Goal: Task Accomplishment & Management: Manage account settings

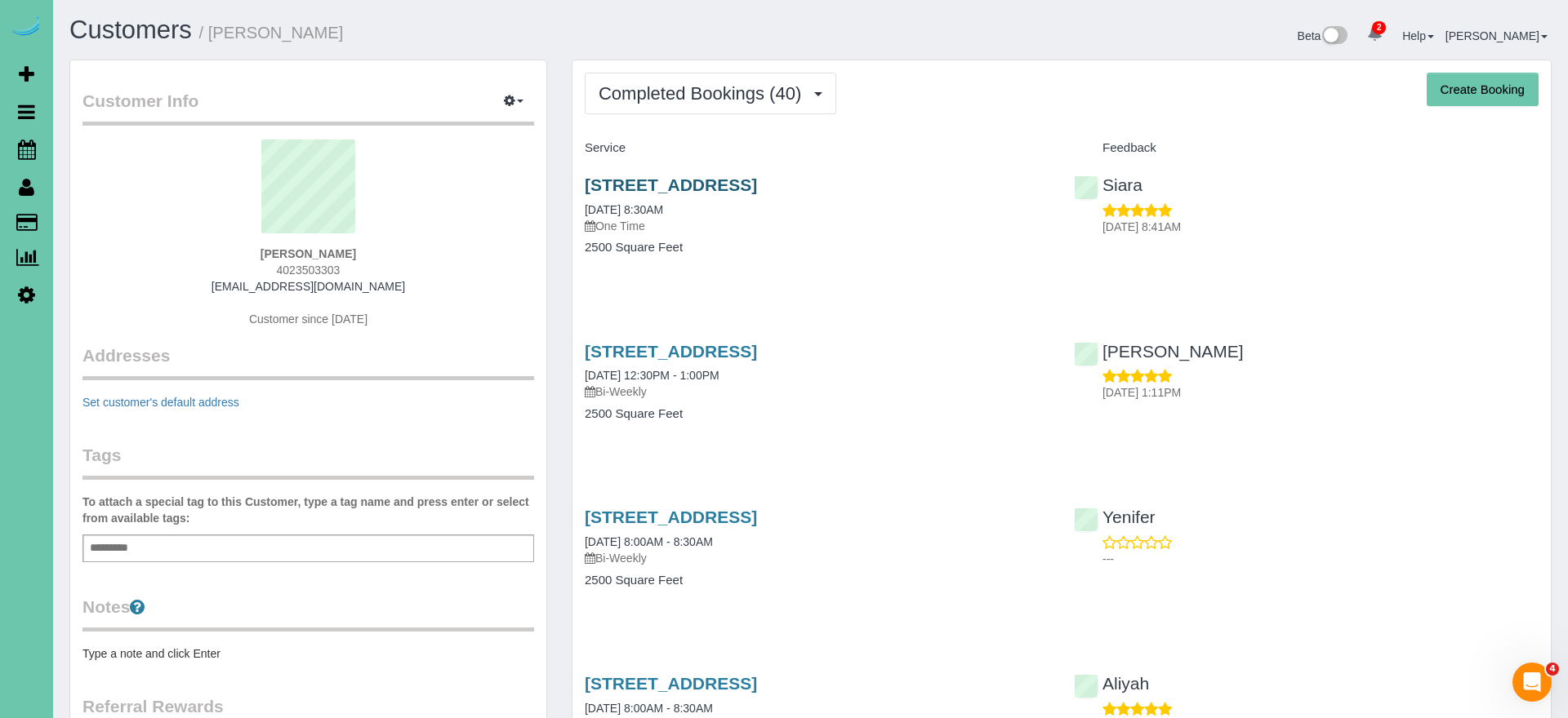
click at [696, 182] on link "7301 S 184th St, Omaha, NE 68136" at bounding box center [671, 184] width 173 height 19
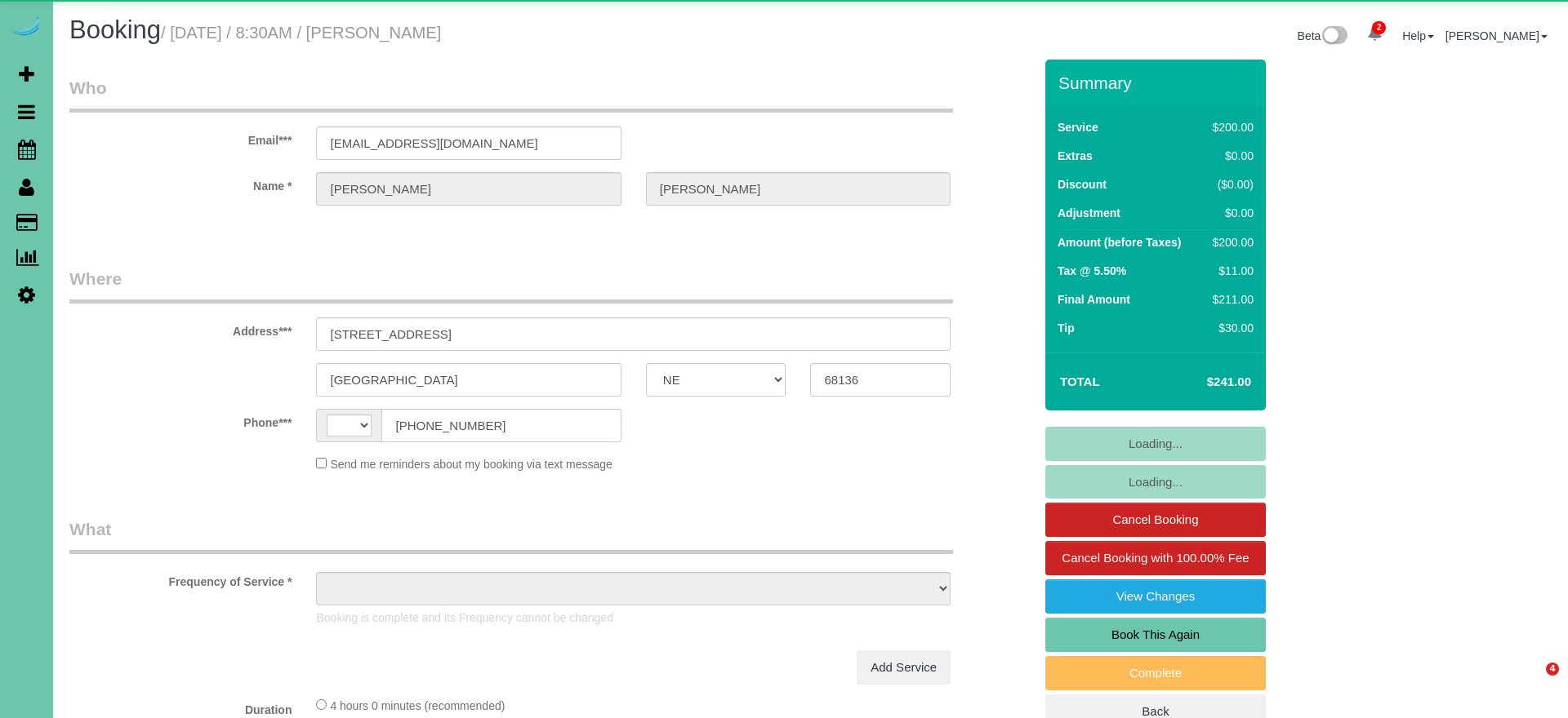
select select "NE"
select select "string:US"
select select "object:648"
select select "number:37"
select select "number:42"
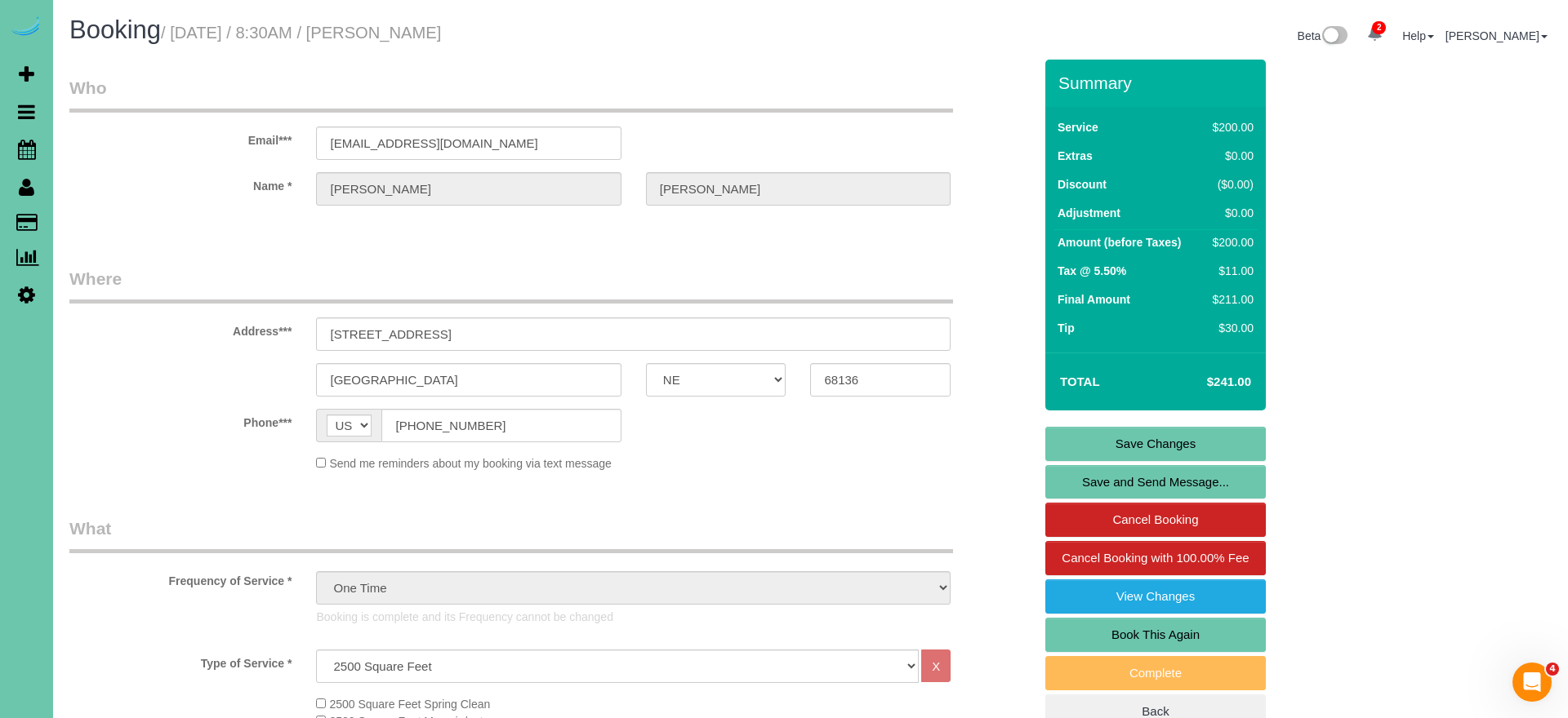
click at [1125, 630] on link "Book This Again" at bounding box center [1156, 635] width 220 height 34
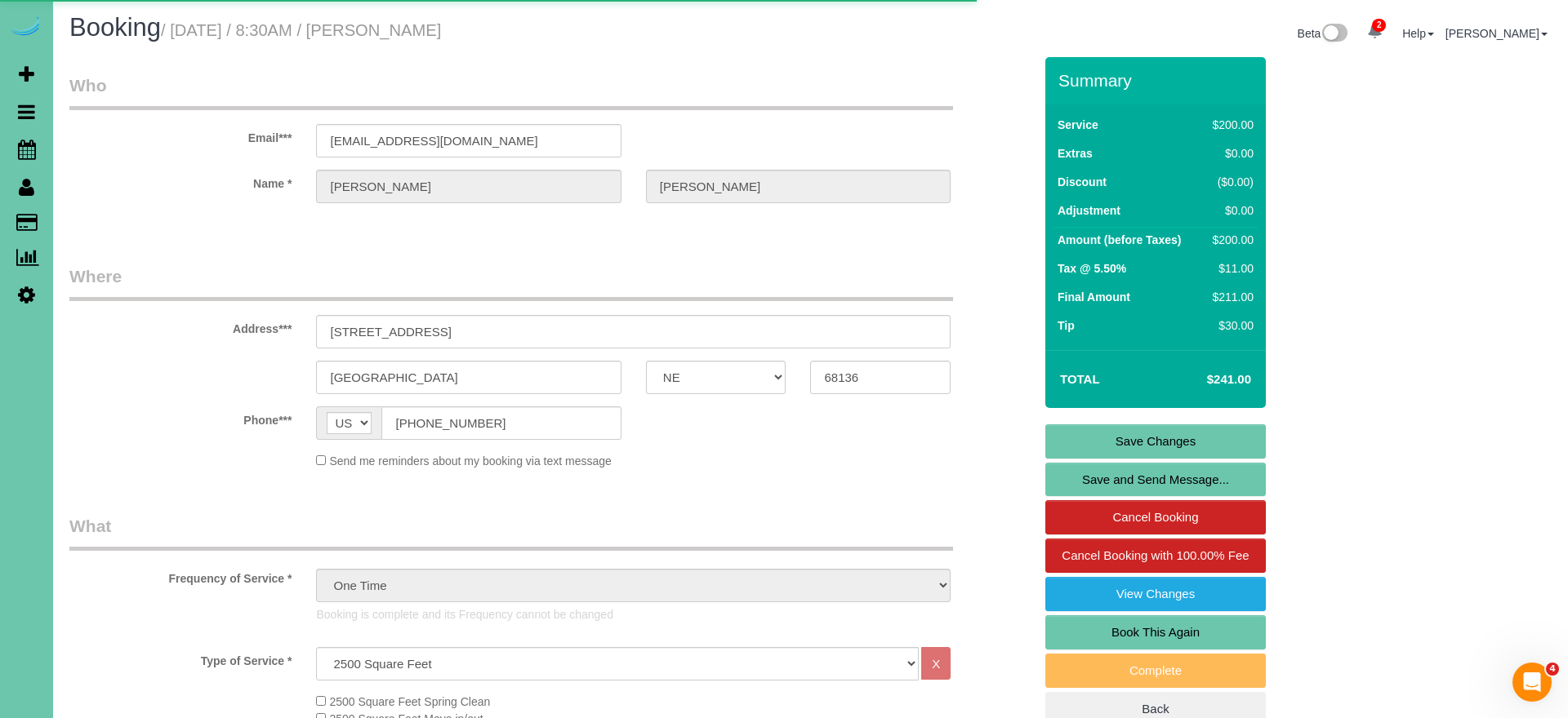
select select "NE"
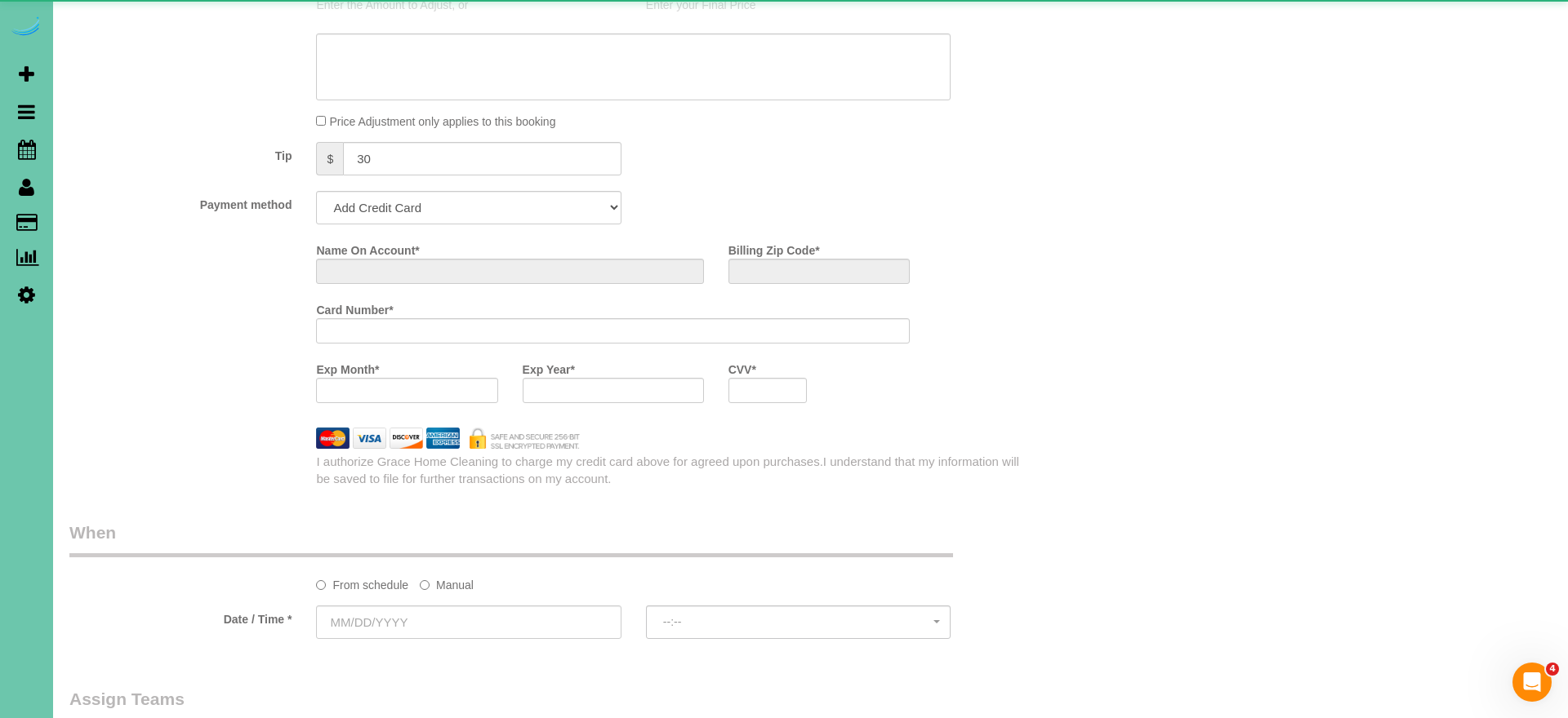
select select "object:1440"
select select "string:fspay-f72e8a74-69e0-4ab1-b08b-ed7e0d8d020a"
select select "number:37"
select select "number:42"
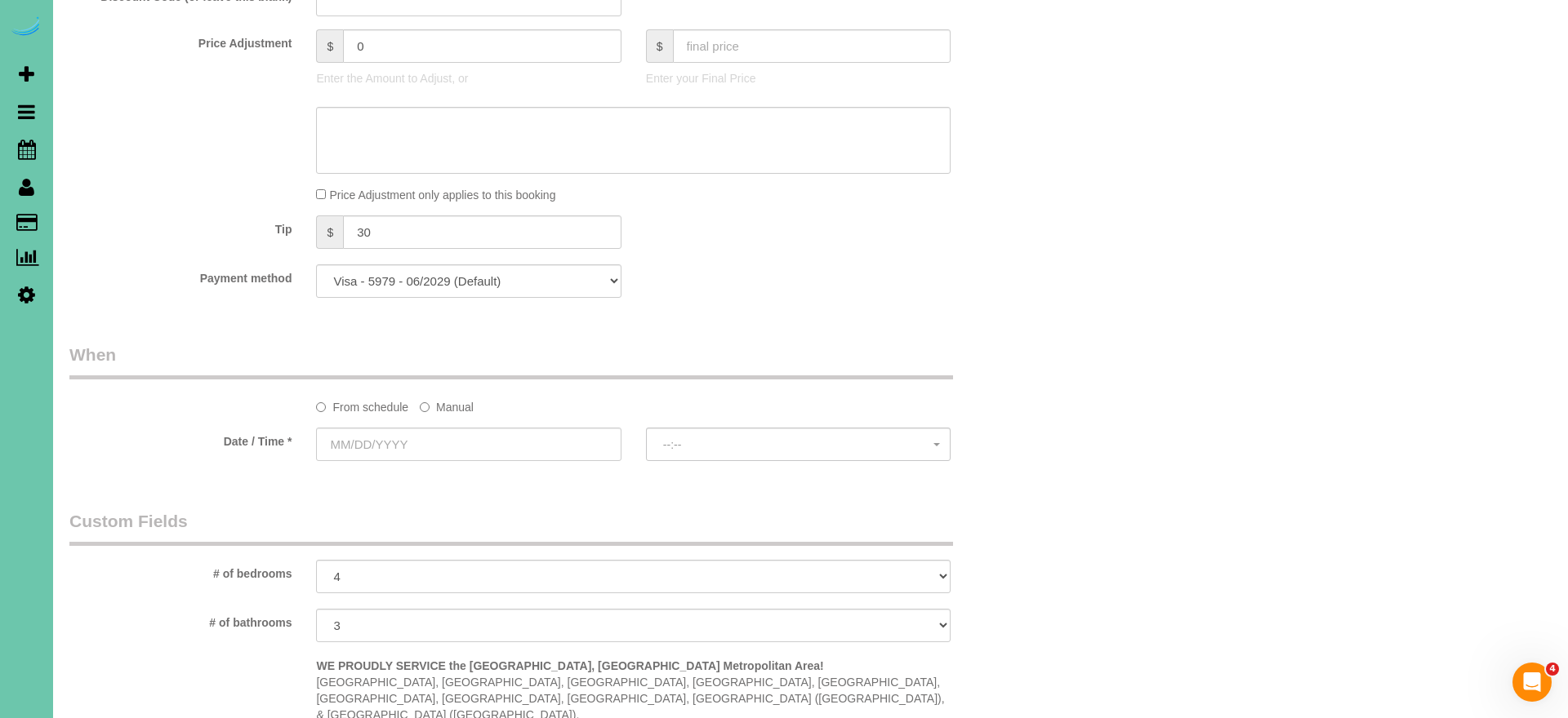
scroll to position [896, 0]
select select "object:1654"
click at [441, 404] on label "Manual" at bounding box center [446, 406] width 54 height 22
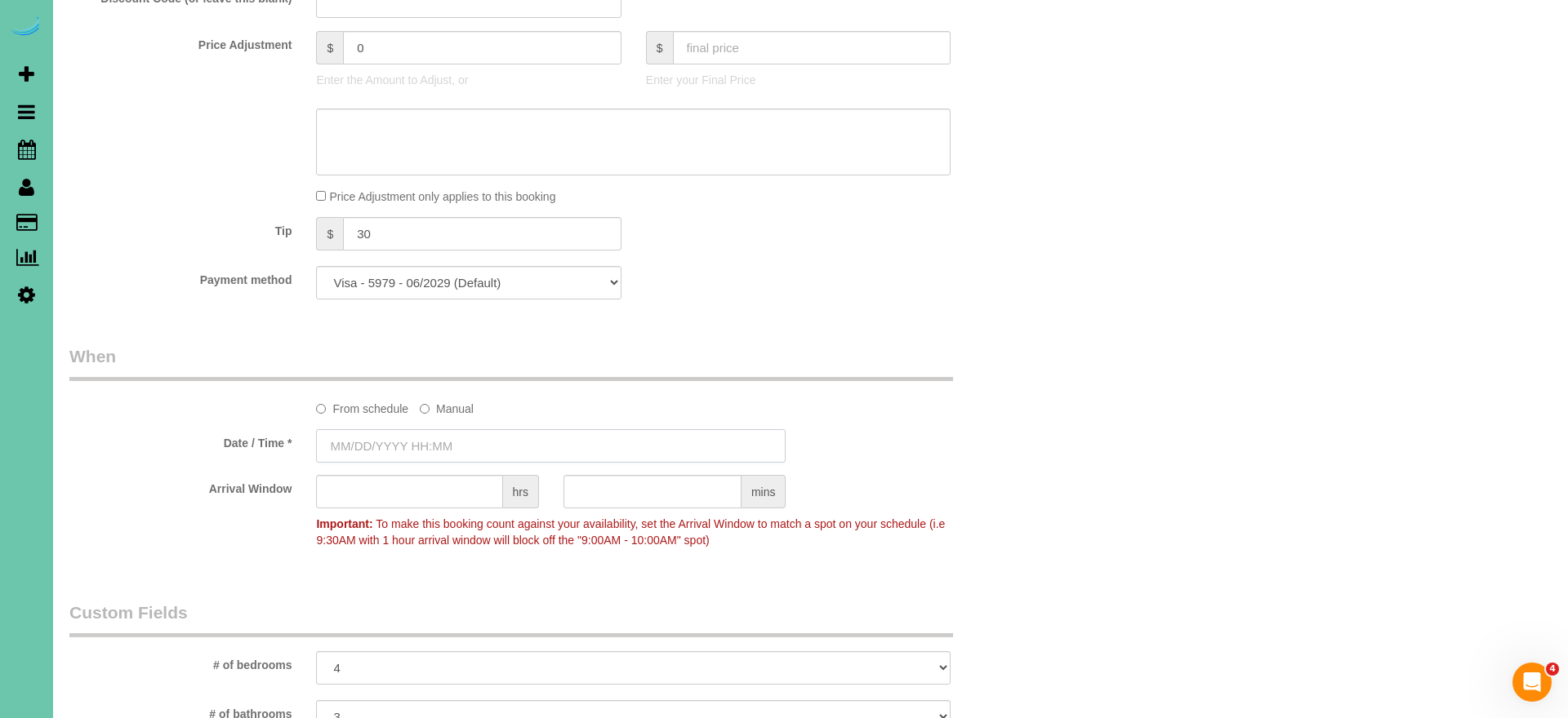
click at [492, 452] on input "text" at bounding box center [551, 446] width 470 height 33
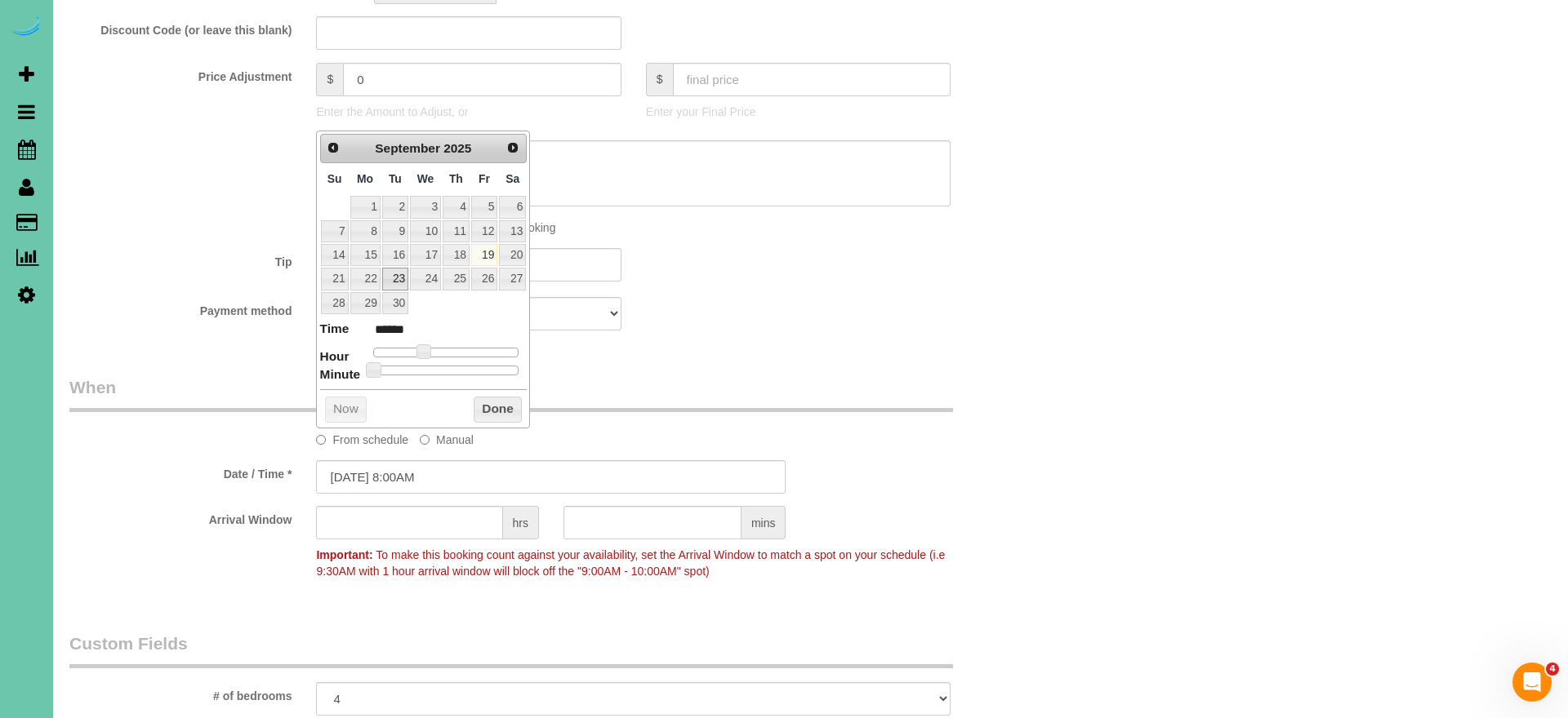
click at [396, 275] on link "23" at bounding box center [395, 279] width 26 height 22
type input "09/23/2025 9:00AM"
type input "******"
type input "09/23/2025 10:00AM"
type input "*******"
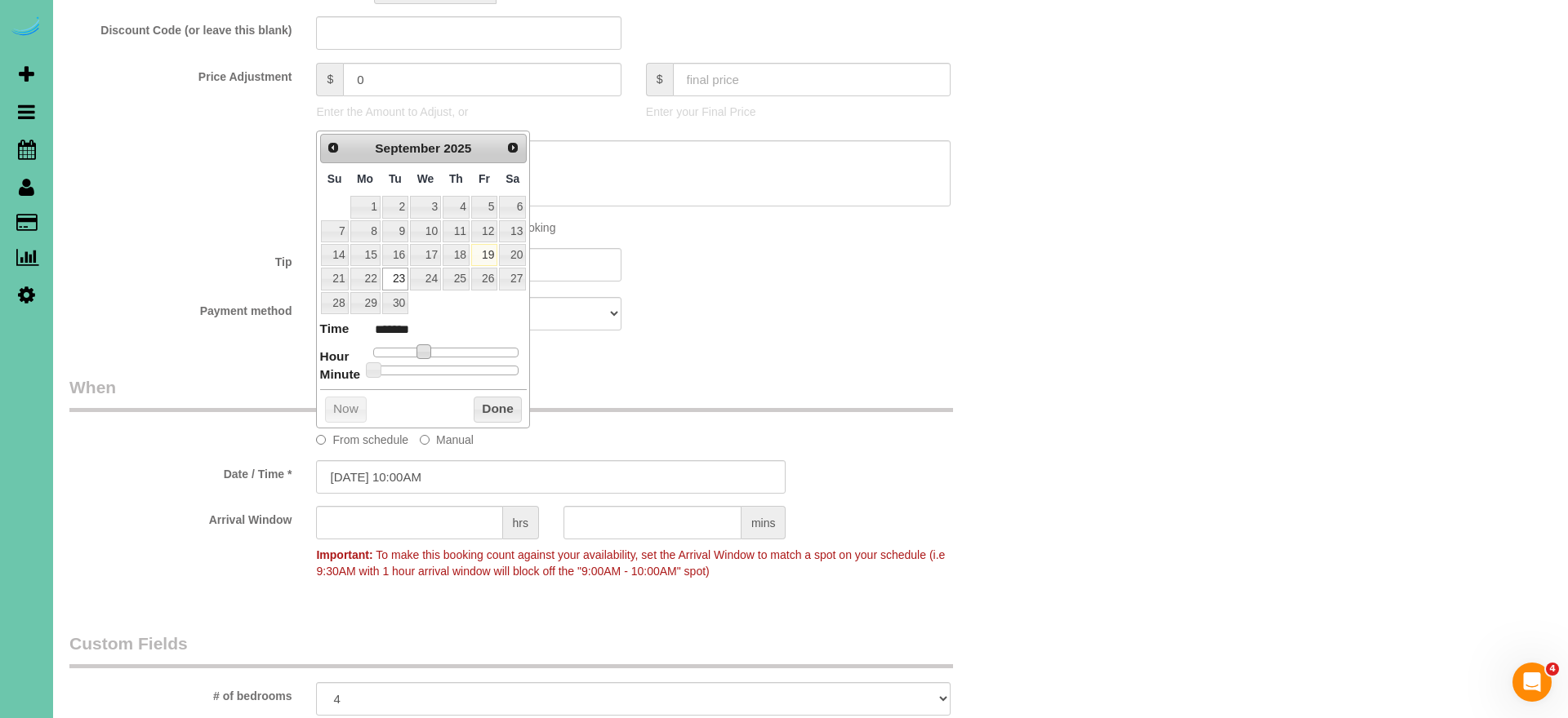
type input "09/23/2025 11:00AM"
type input "*******"
type input "09/23/2025 12:00PM"
type input "*******"
type input "09/23/2025 1:00PM"
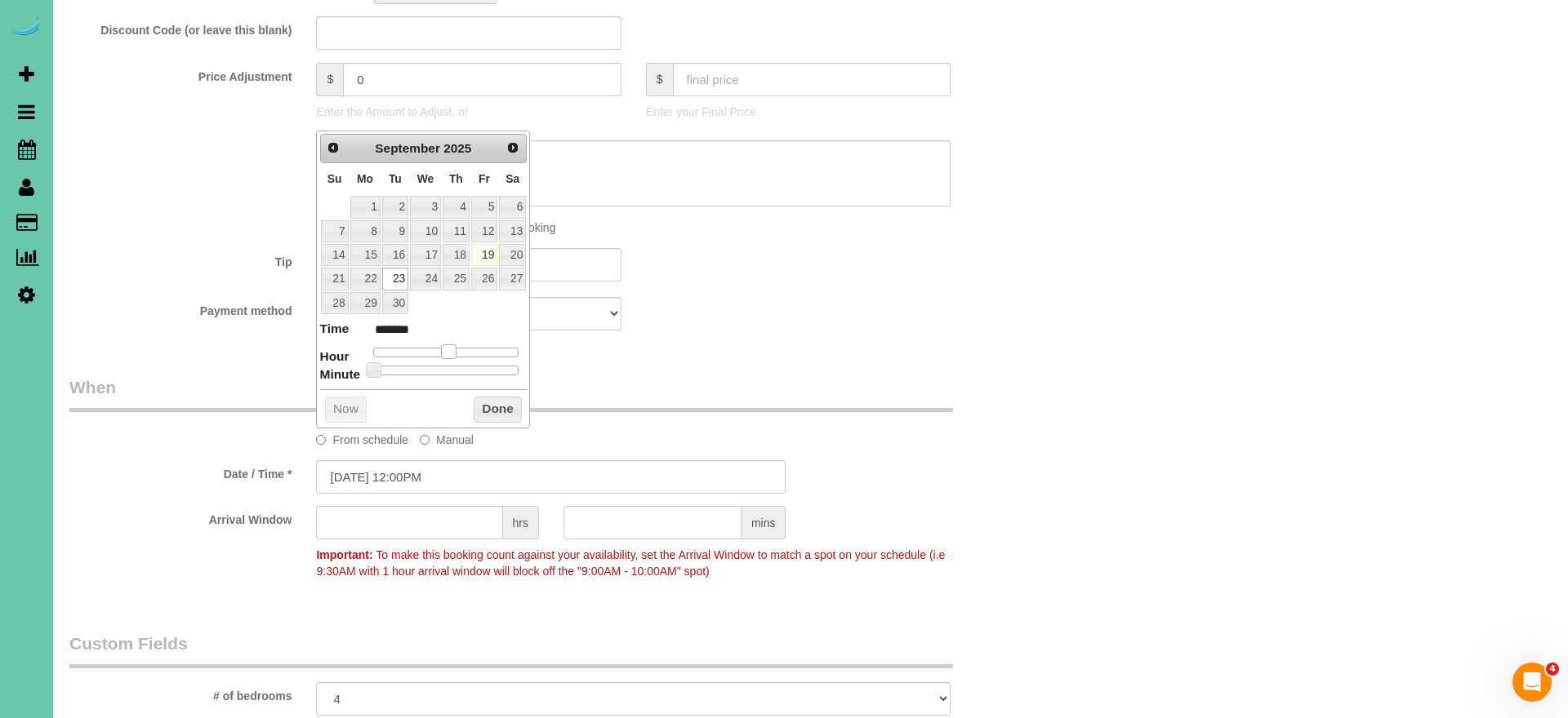
type input "******"
type input "09/23/2025 2:00PM"
type input "******"
type input "09/23/2025 1:00PM"
type input "******"
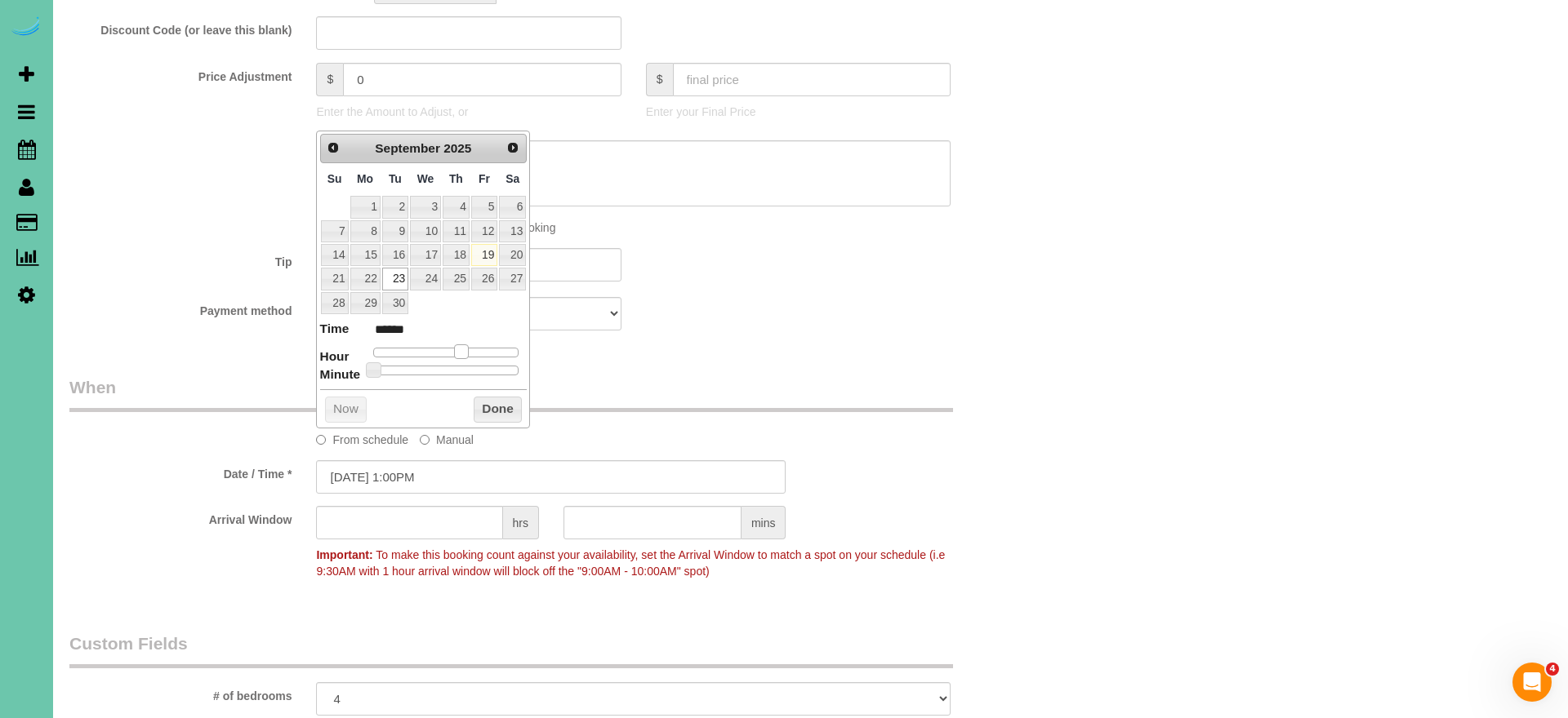
type input "09/23/2025 12:00PM"
type input "*******"
type input "09/23/2025 11:00AM"
type input "*******"
drag, startPoint x: 430, startPoint y: 343, endPoint x: 449, endPoint y: 354, distance: 22.0
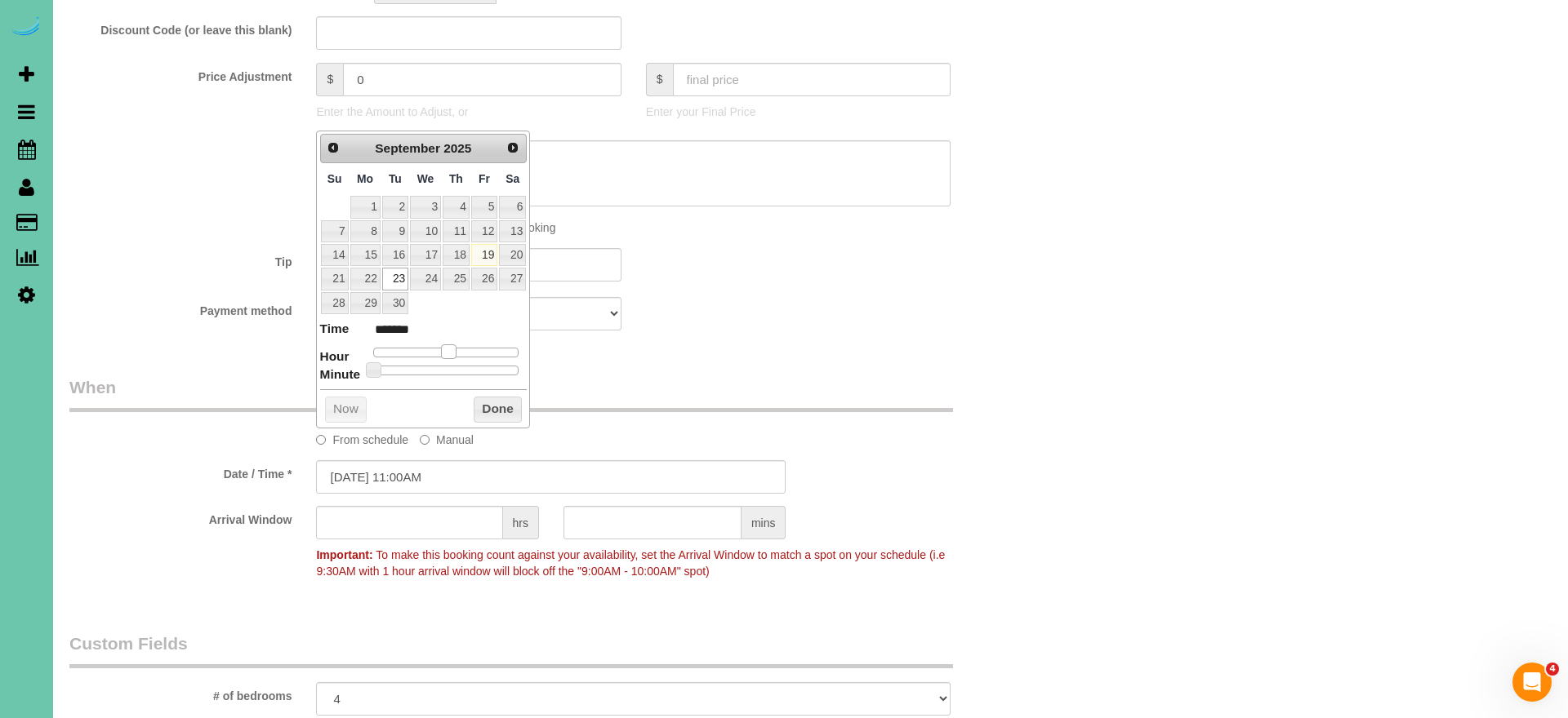
click at [445, 347] on span at bounding box center [449, 352] width 15 height 15
click at [672, 520] on input "text" at bounding box center [652, 523] width 178 height 33
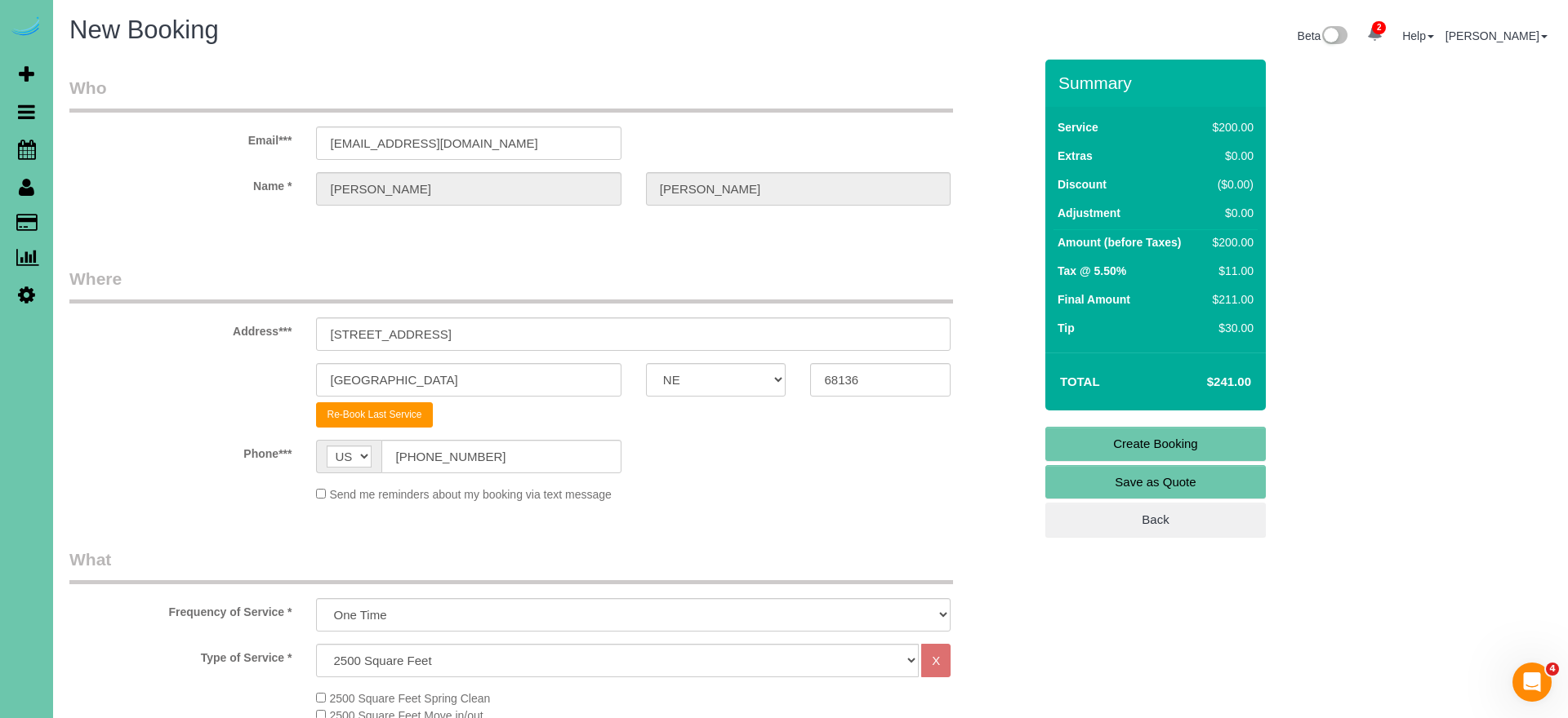
scroll to position [0, 0]
type input "030"
click at [1076, 442] on link "Create Booking" at bounding box center [1156, 444] width 220 height 34
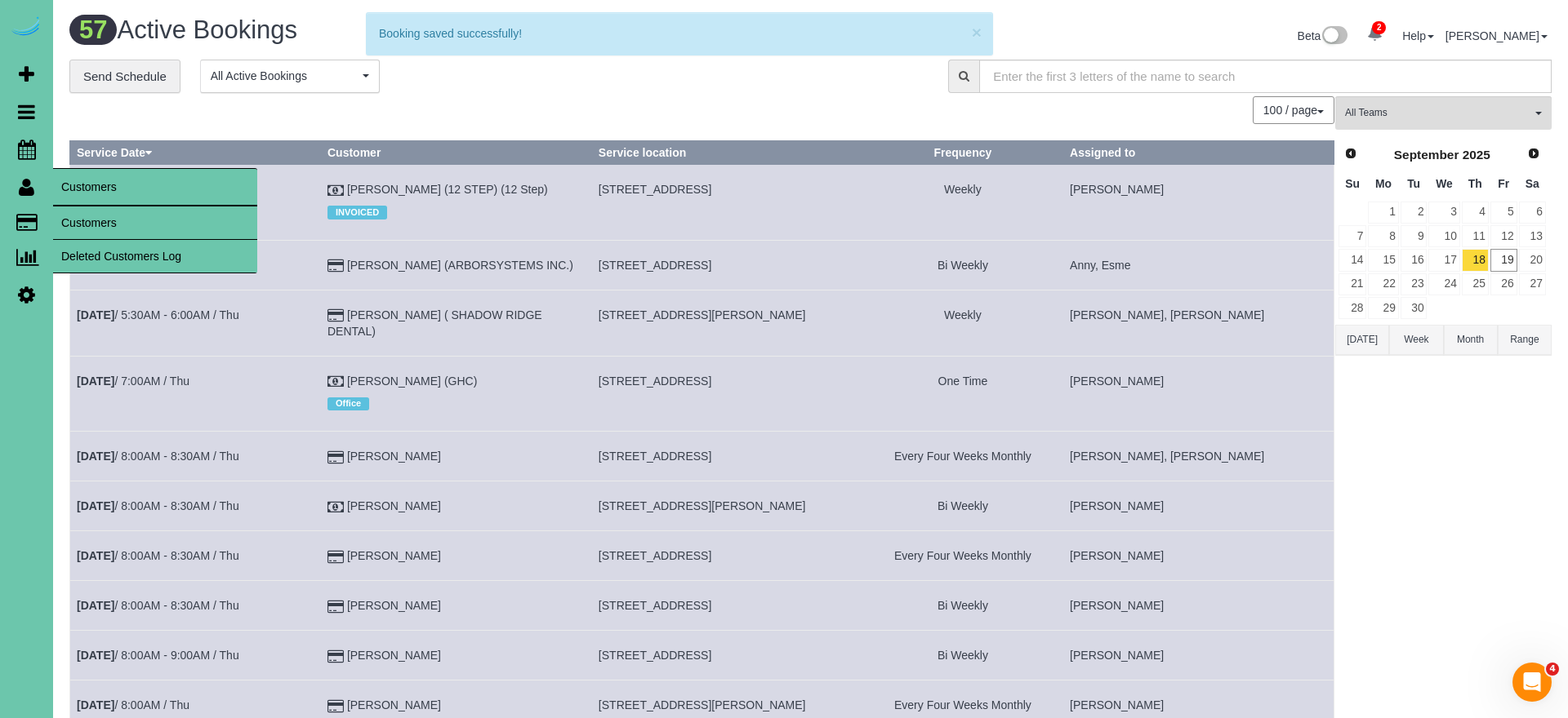
drag, startPoint x: 84, startPoint y: 226, endPoint x: 142, endPoint y: 218, distance: 58.5
click at [84, 226] on link "Customers" at bounding box center [155, 223] width 204 height 33
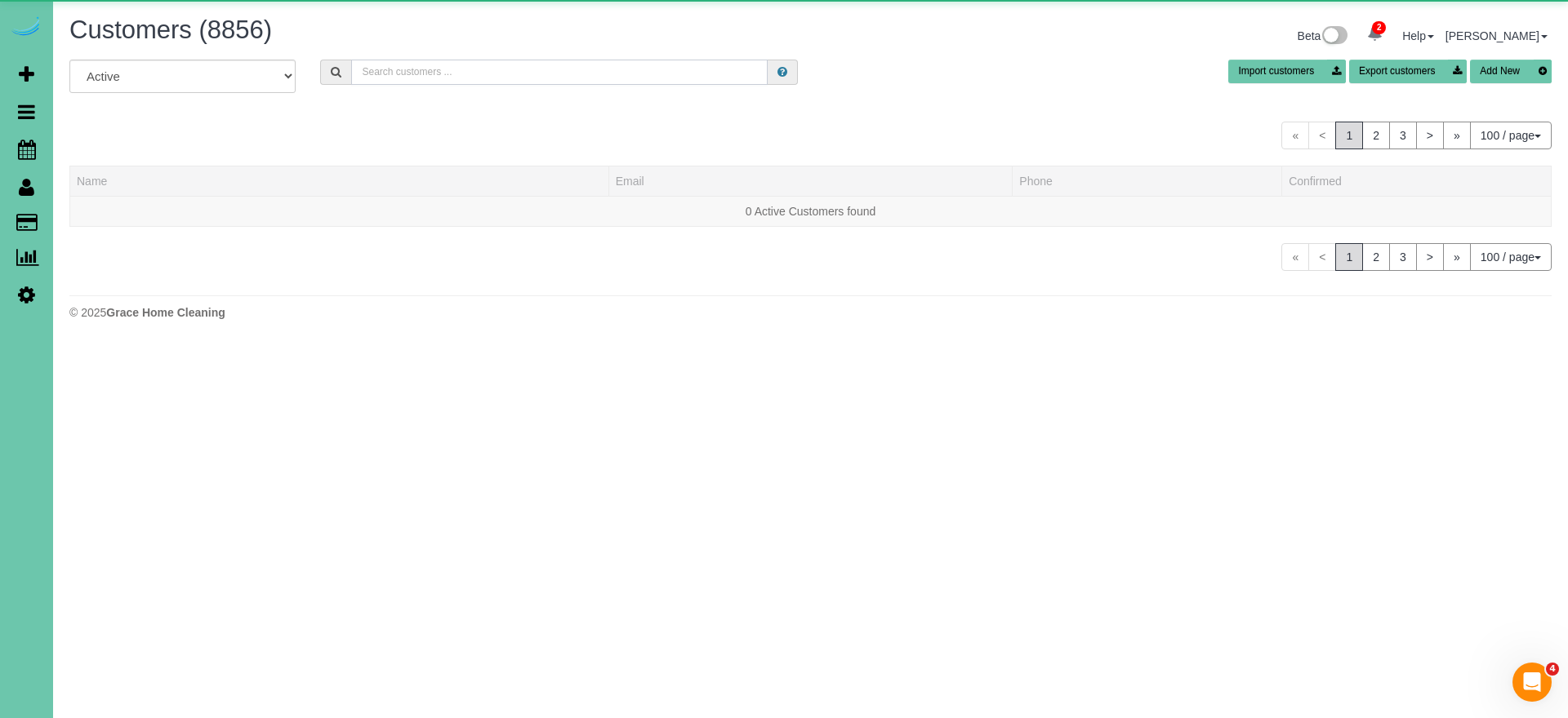
click at [517, 78] on input "text" at bounding box center [559, 72] width 416 height 25
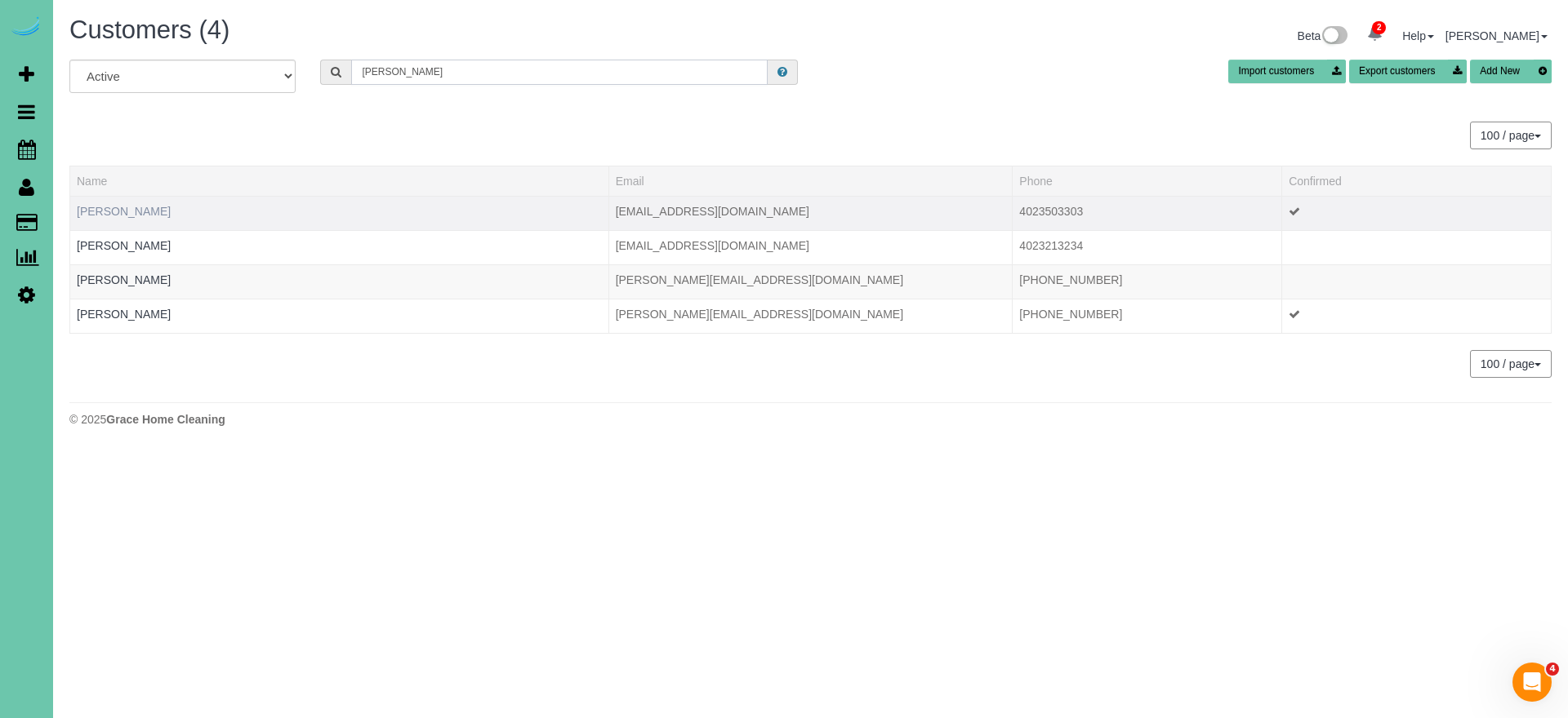
type input "josh w"
click at [128, 210] on link "Josh Waldron" at bounding box center [124, 212] width 94 height 13
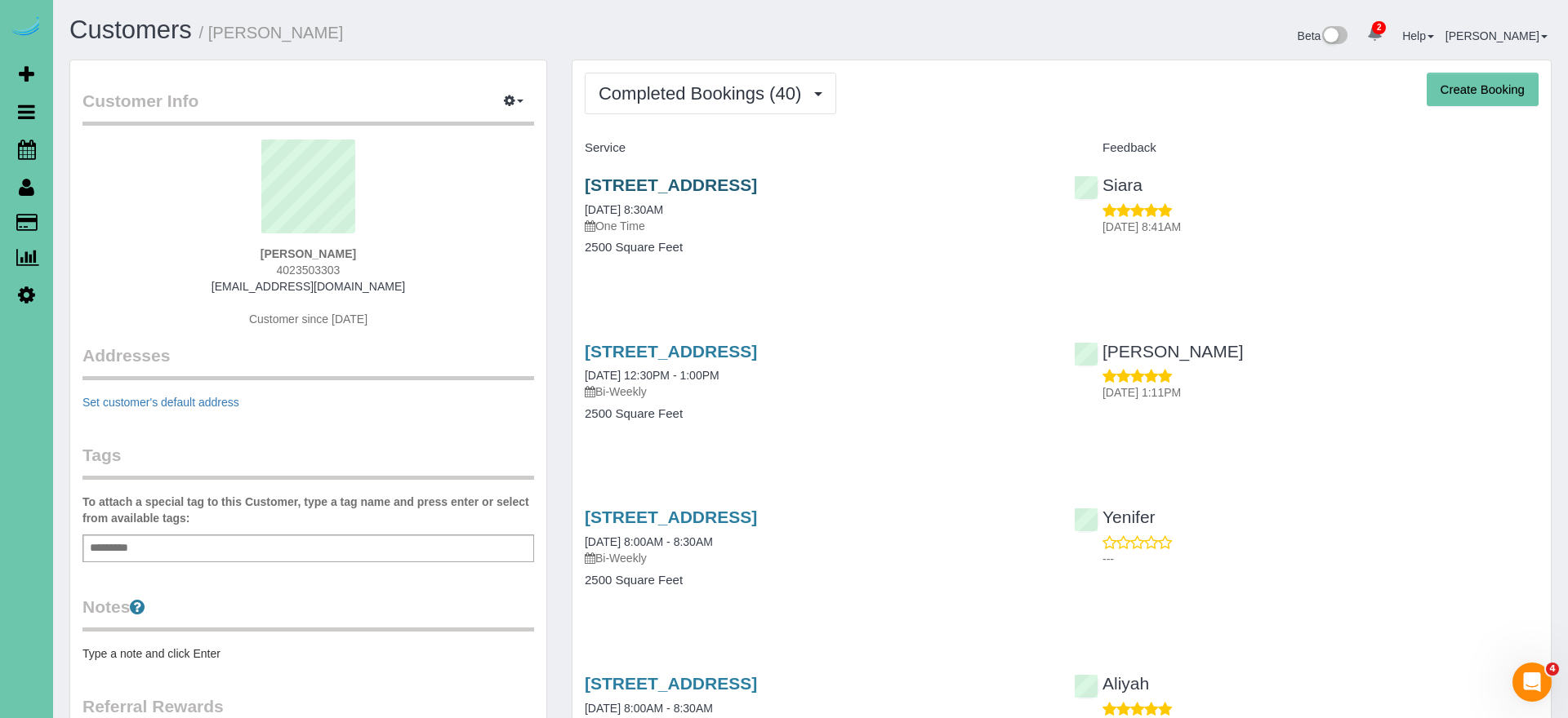
click at [710, 183] on link "7301 S 184th St, Omaha, NE 68136" at bounding box center [671, 184] width 173 height 19
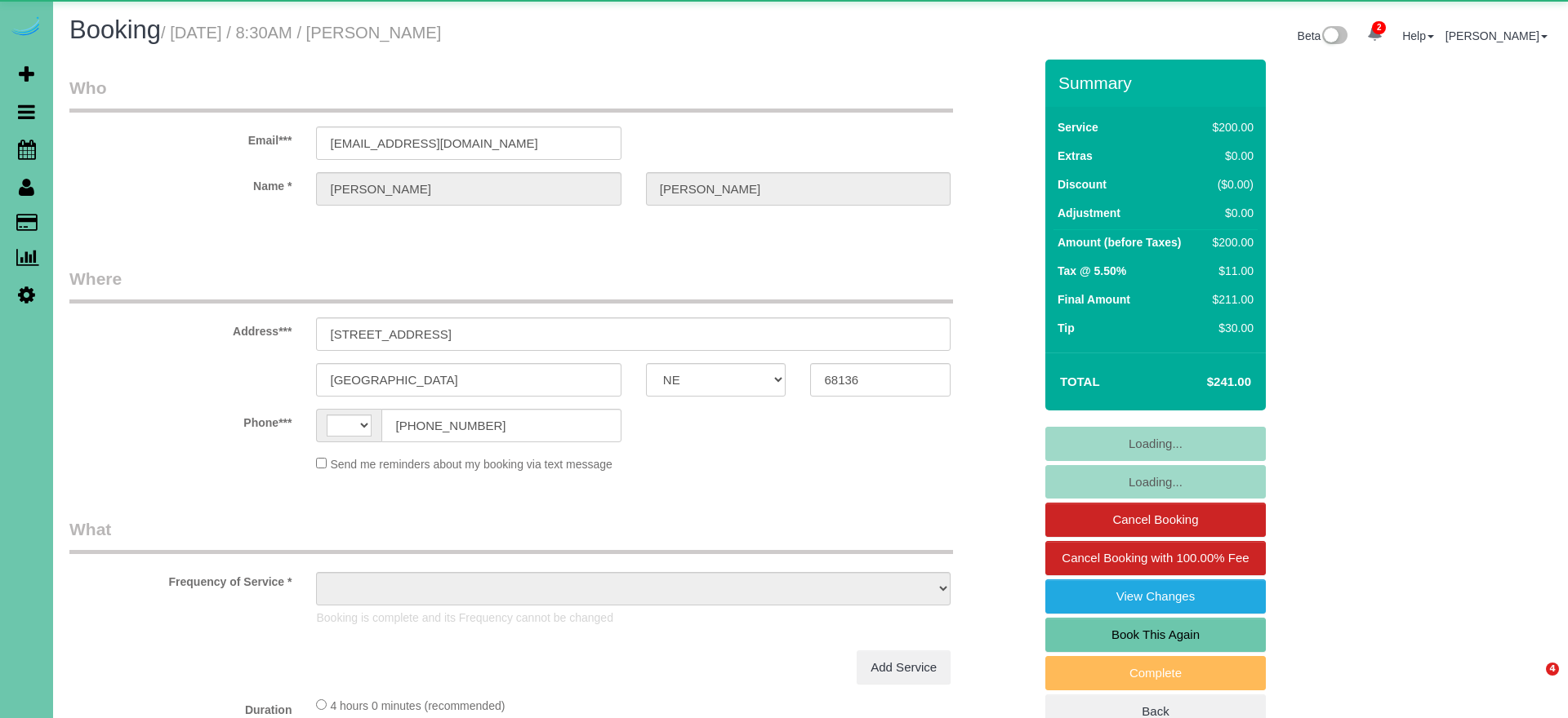
select select "NE"
select select "string:[GEOGRAPHIC_DATA]"
select select "object:648"
select select "string:fspay-f72e8a74-69e0-4ab1-b08b-ed7e0d8d020a"
select select "number:37"
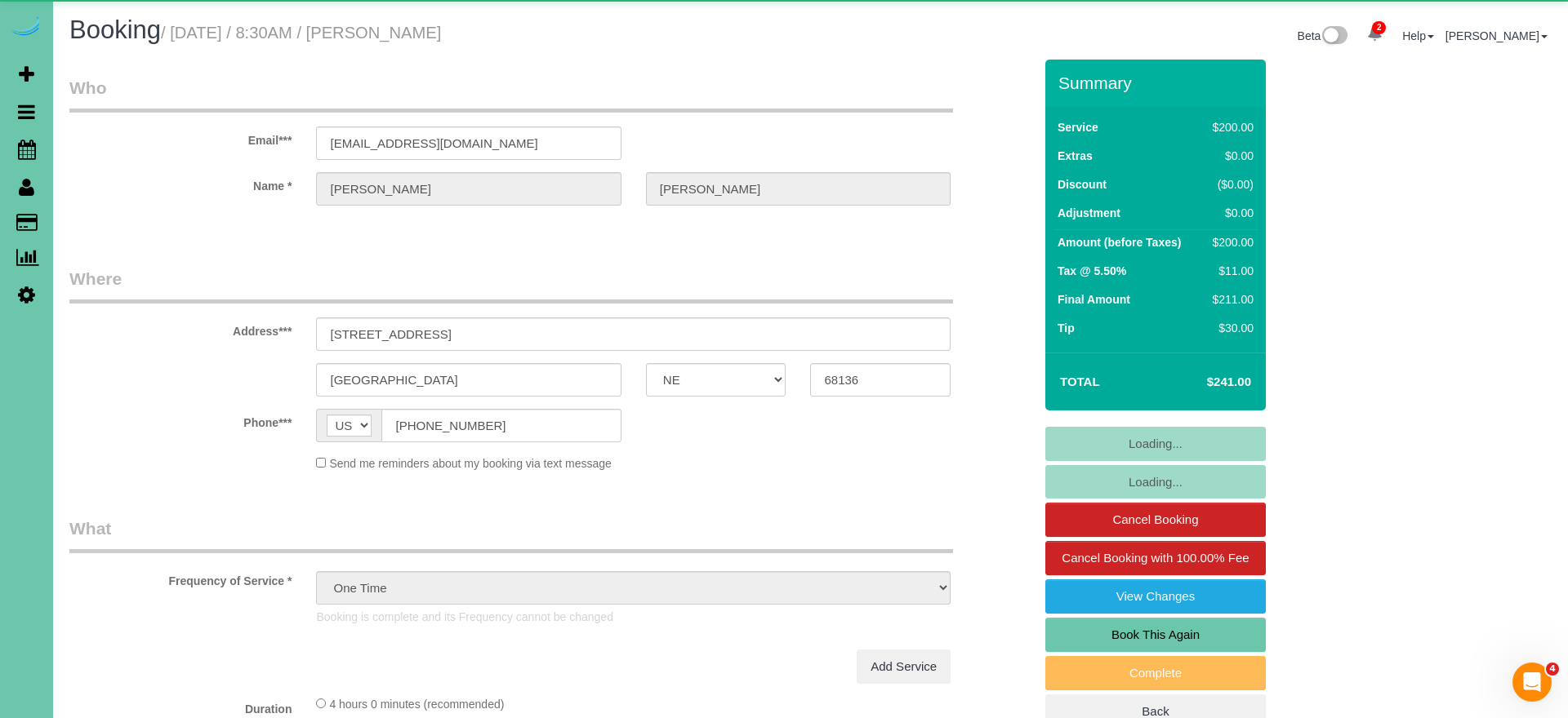
select select "number:42"
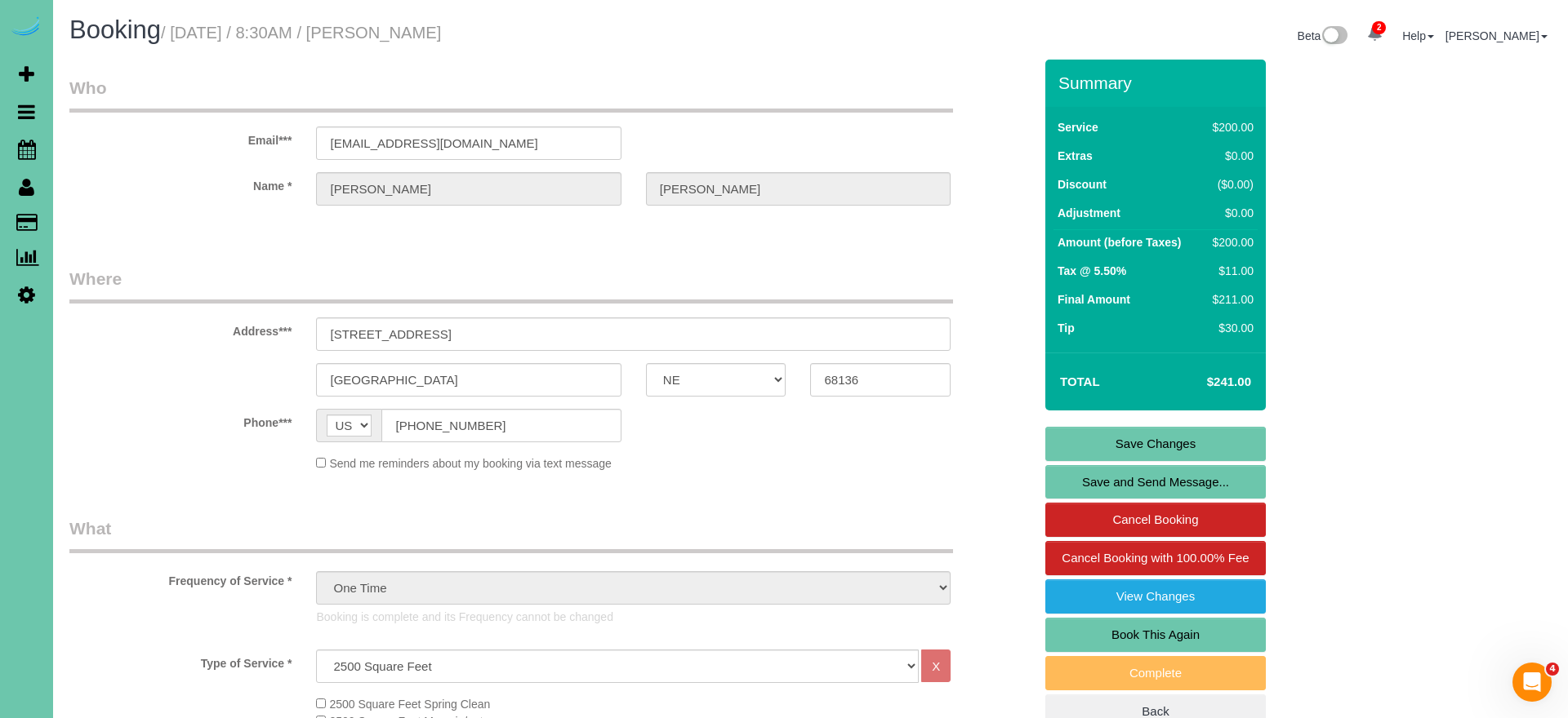
drag, startPoint x: 1086, startPoint y: 624, endPoint x: 1072, endPoint y: 621, distance: 14.3
click at [1086, 624] on link "Book This Again" at bounding box center [1156, 635] width 220 height 34
select select "NE"
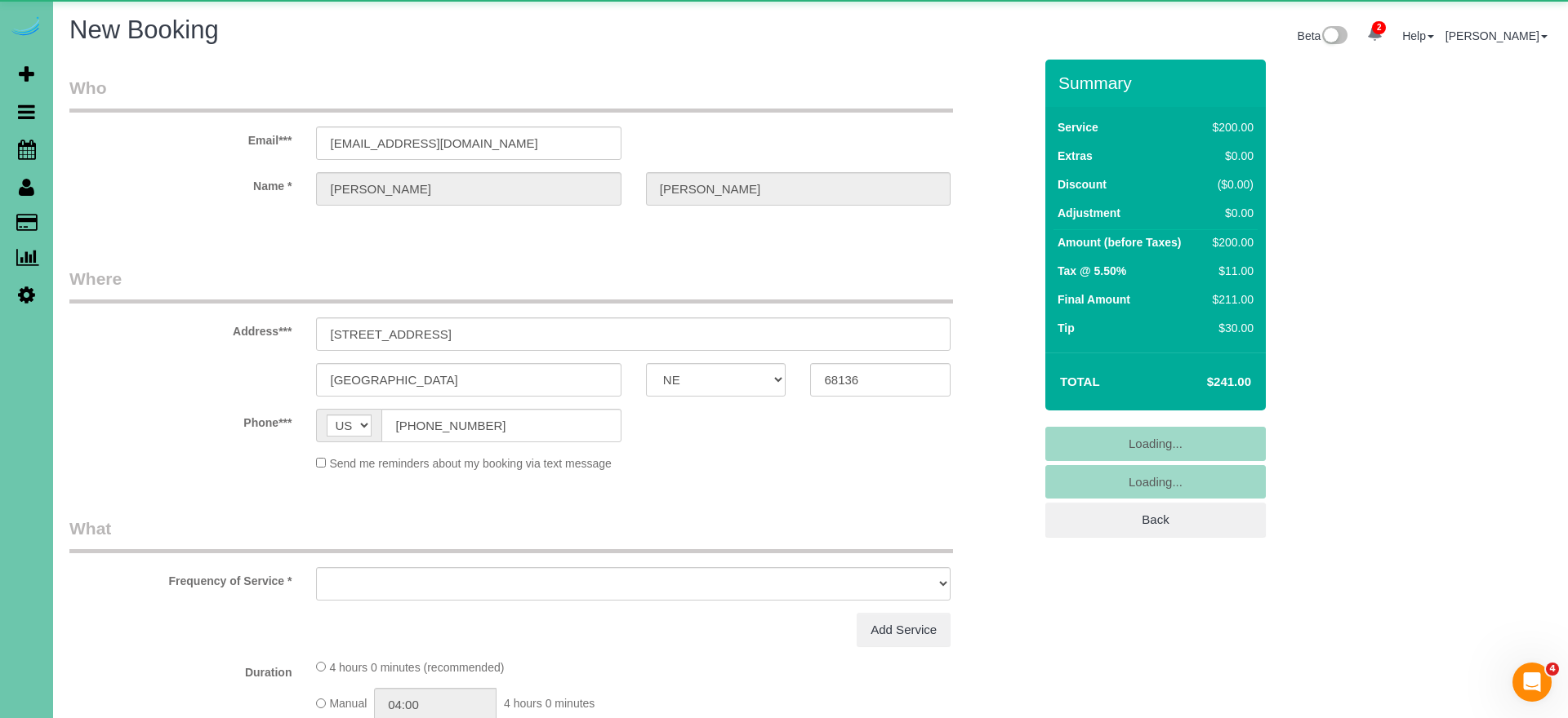
select select "object:1646"
select select "string:fspay-f72e8a74-69e0-4ab1-b08b-ed7e0d8d020a"
select select "number:37"
select select "number:42"
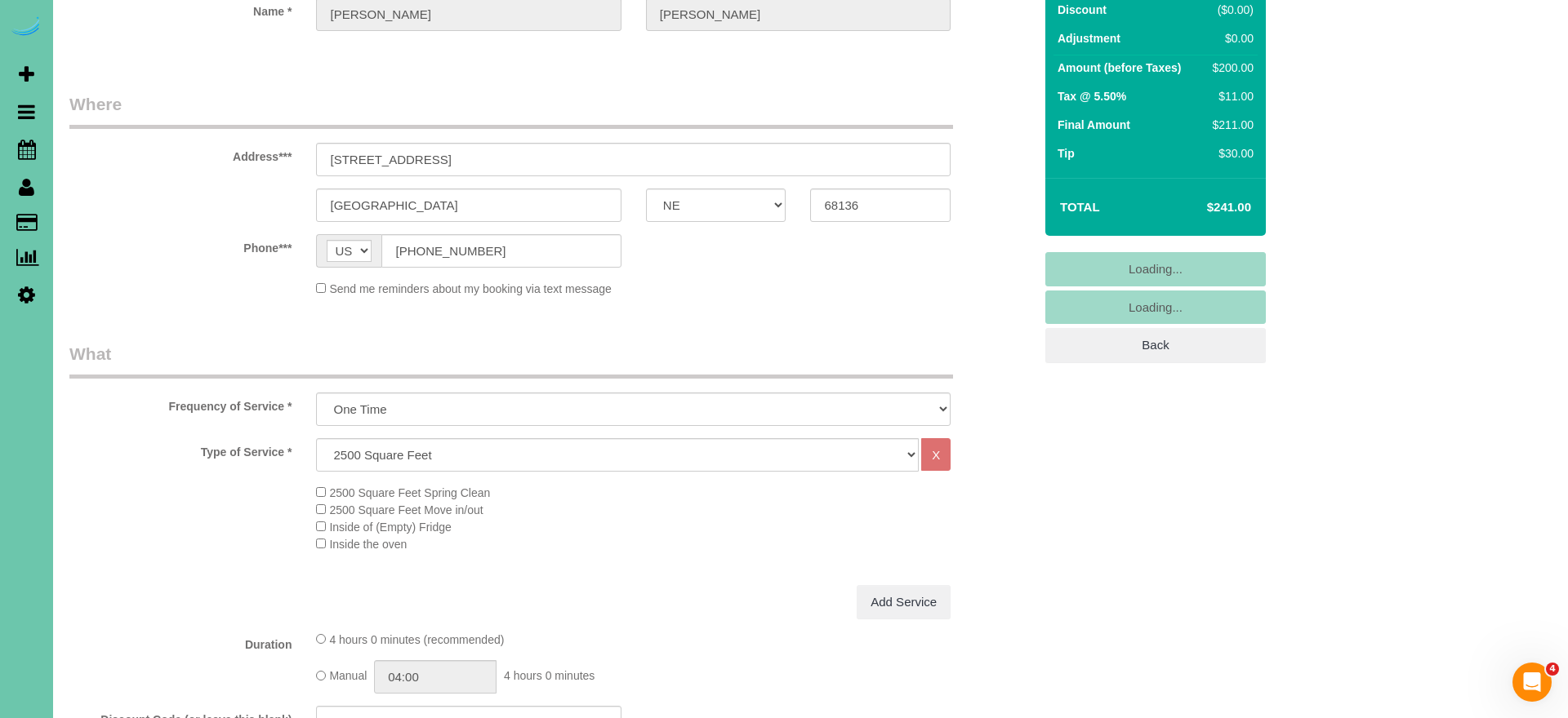
scroll to position [188, 0]
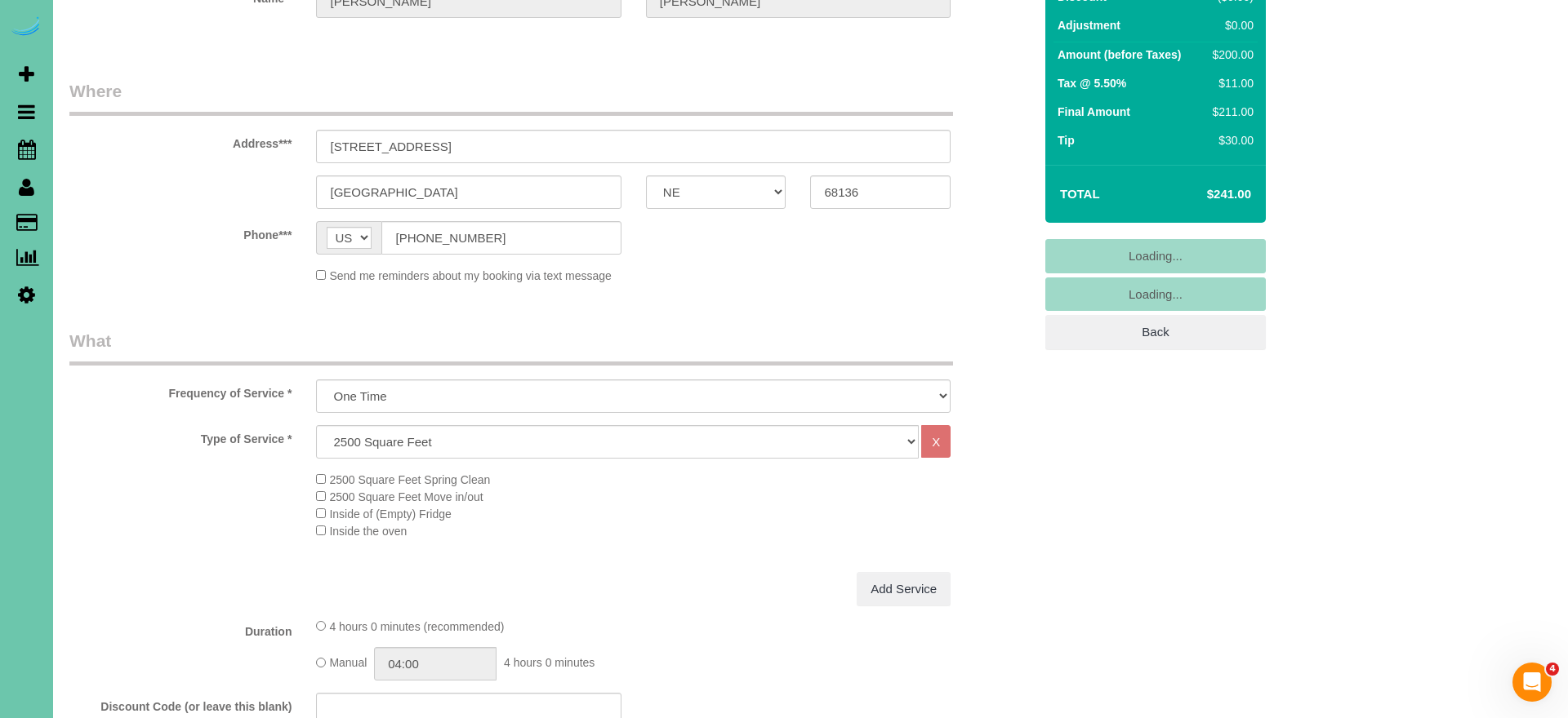
select select "object:1654"
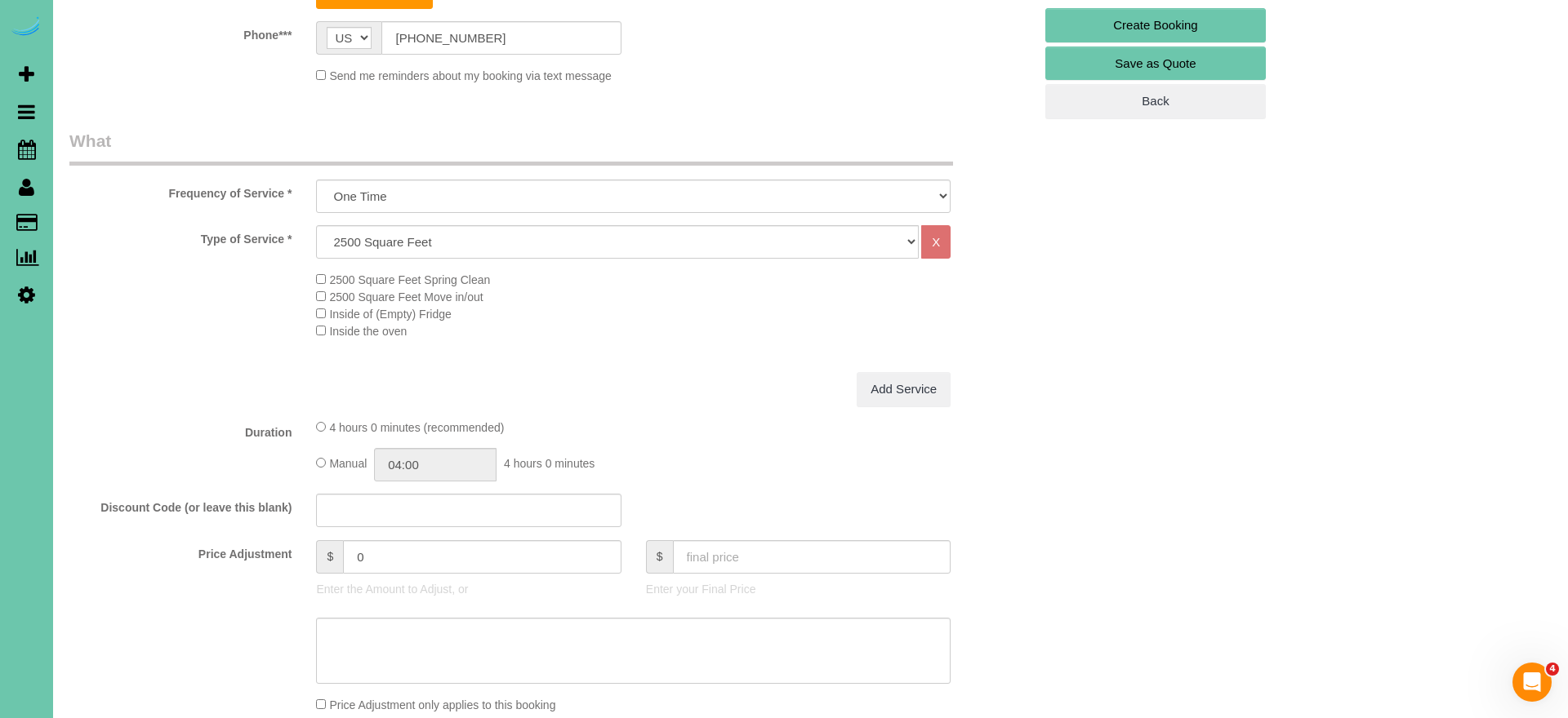
scroll to position [429, 0]
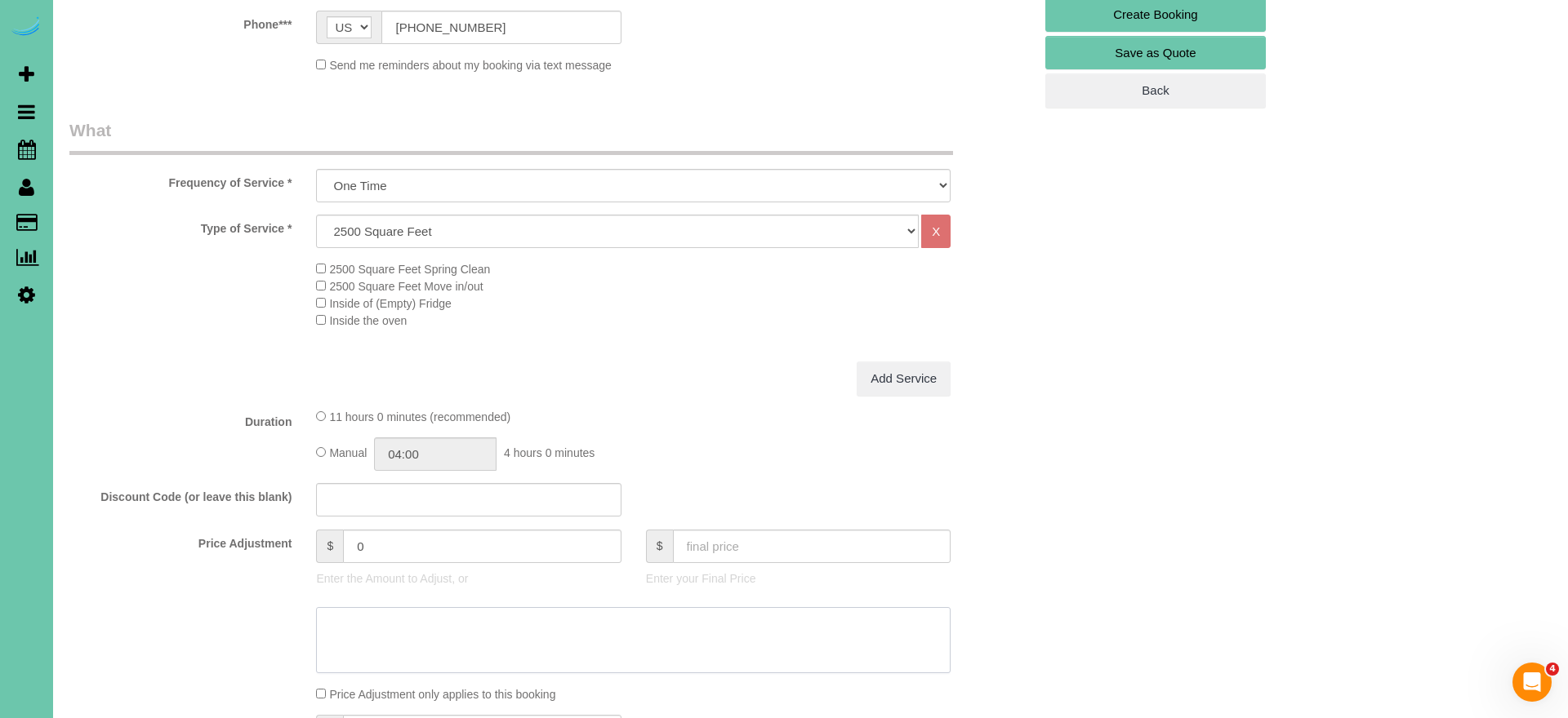
click at [465, 624] on textarea at bounding box center [633, 640] width 635 height 67
drag, startPoint x: 386, startPoint y: 617, endPoint x: 411, endPoint y: 615, distance: 25.1
click at [388, 617] on textarea at bounding box center [633, 640] width 635 height 67
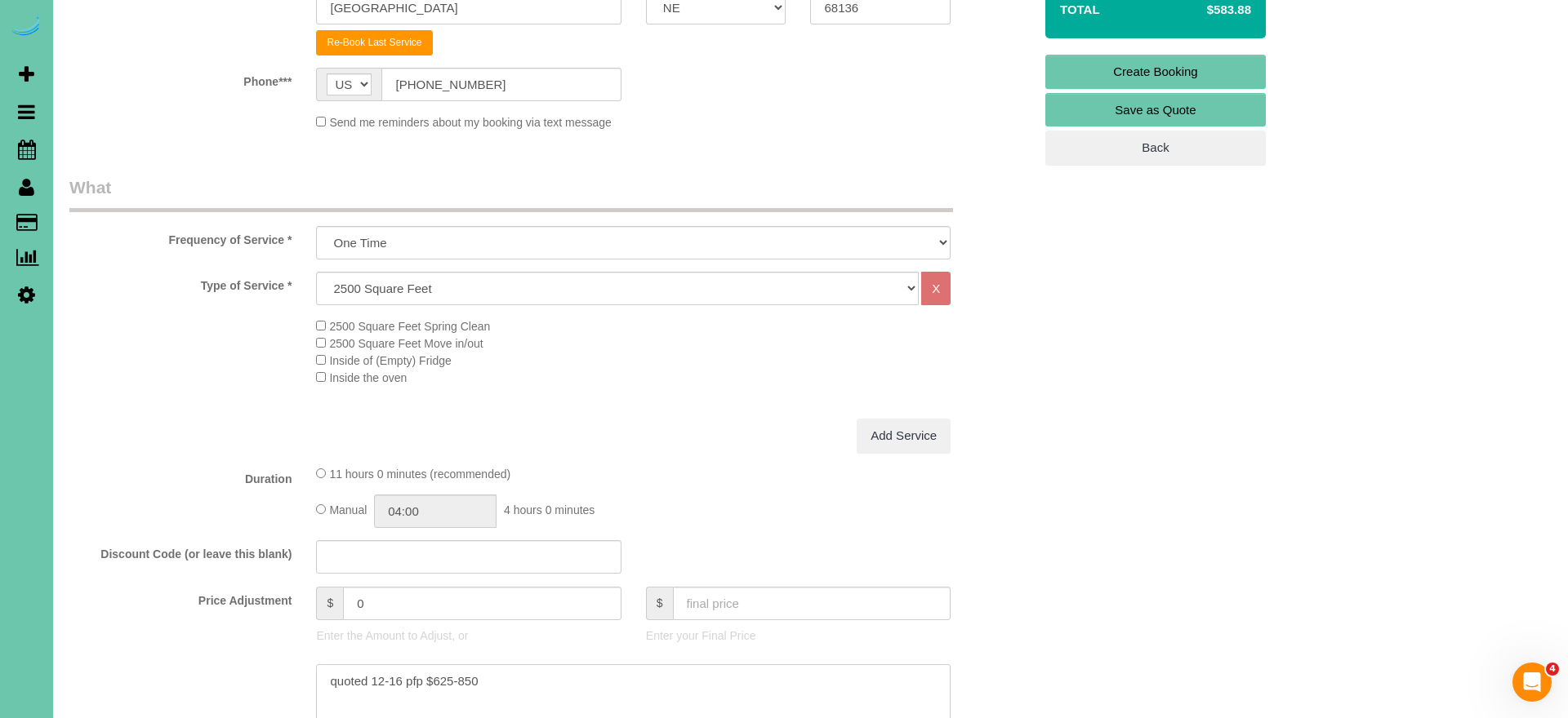
scroll to position [373, 0]
type textarea "quoted 12-16 pfp $625-850"
drag, startPoint x: 391, startPoint y: 598, endPoint x: 261, endPoint y: 582, distance: 131.0
click at [261, 586] on div "Price Adjustment $ 0 Enter the Amount to Adjust, or $ Enter your Final Price" at bounding box center [552, 619] width 988 height 65
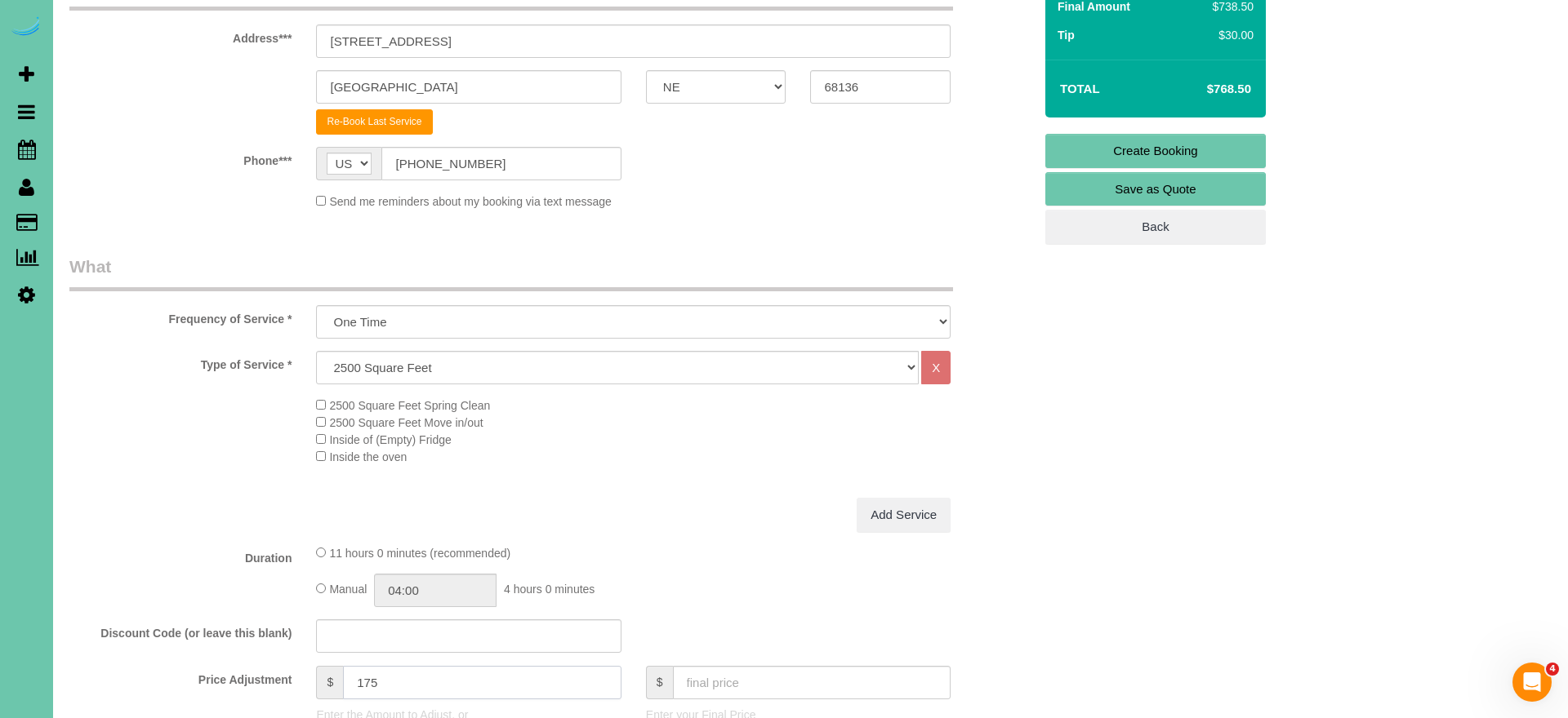
scroll to position [296, 0]
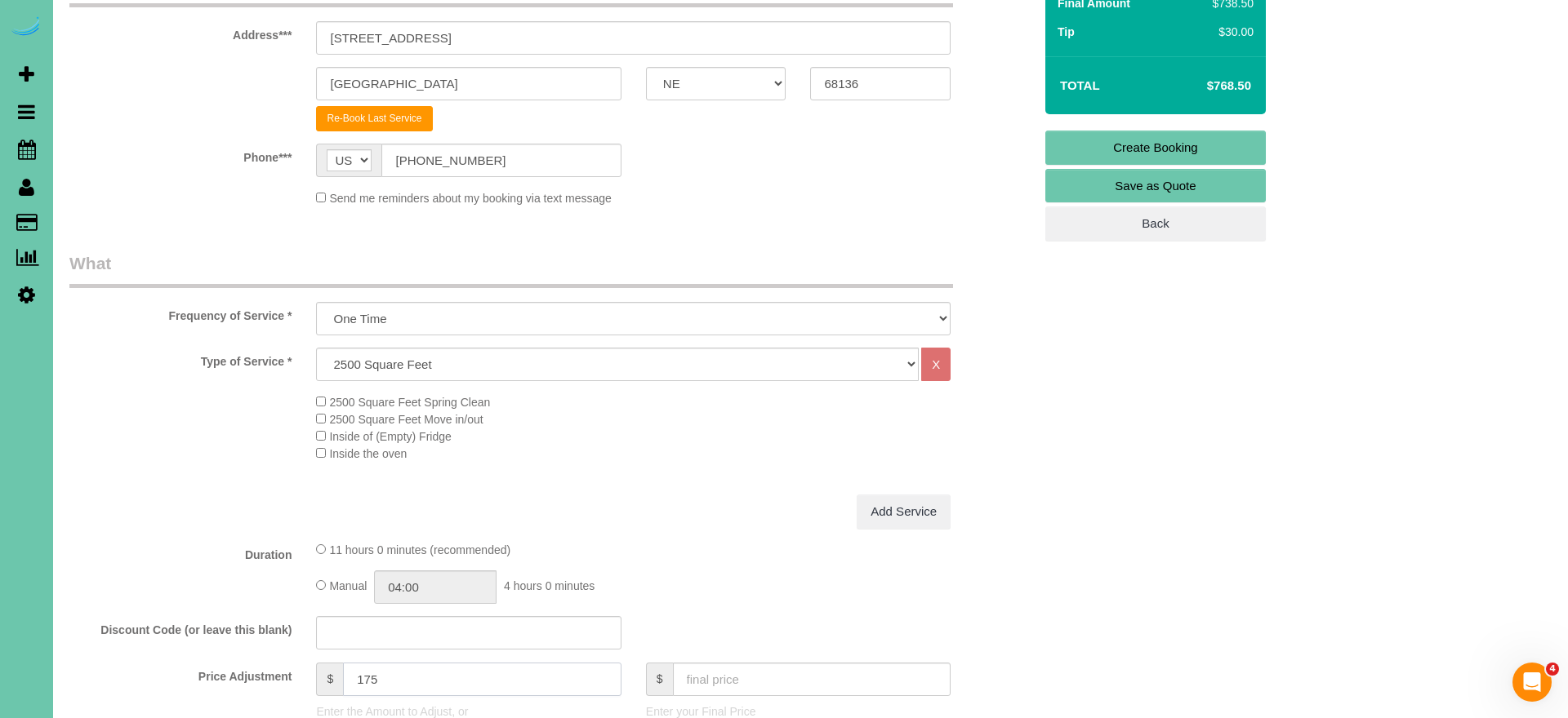
click at [364, 674] on input "175" at bounding box center [482, 680] width 279 height 33
type input "275"
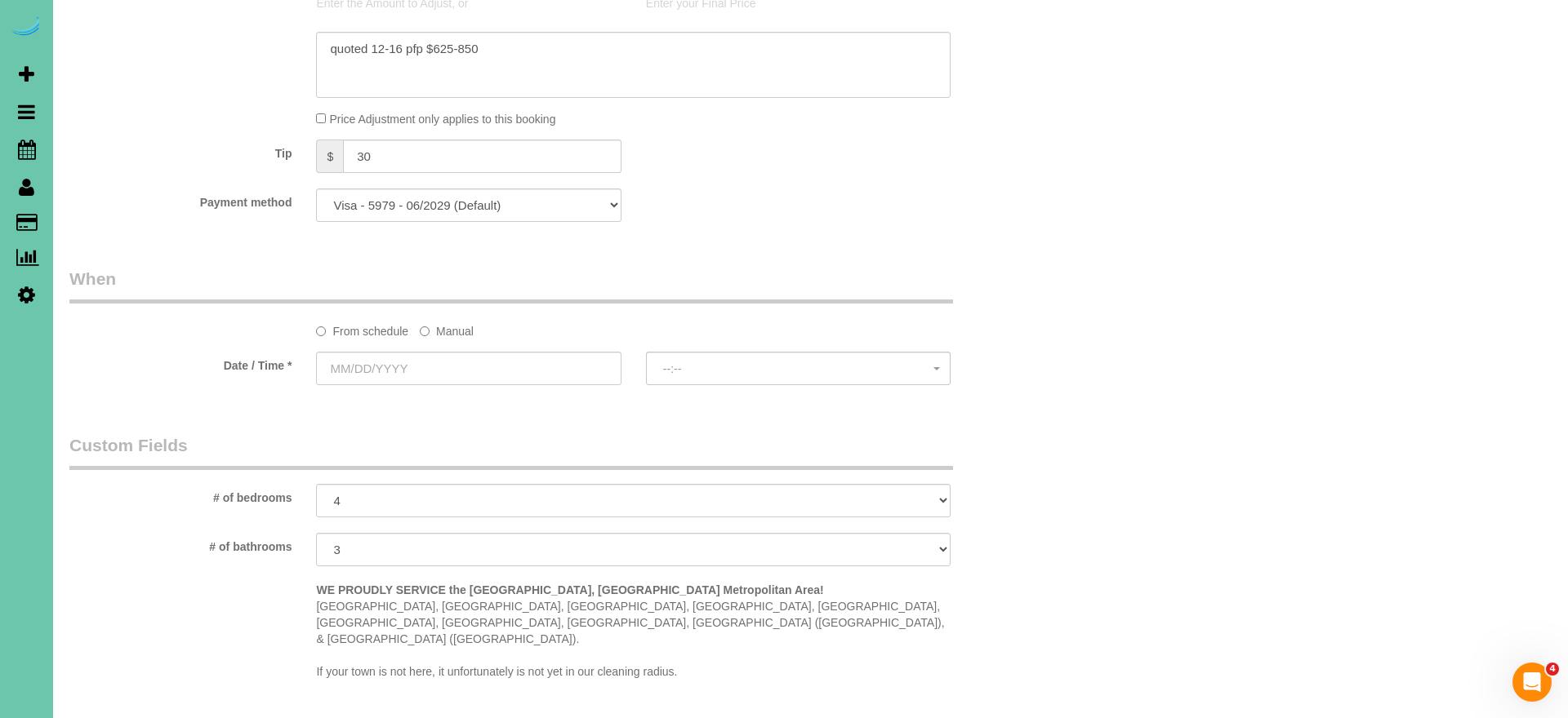
scroll to position [1019, 0]
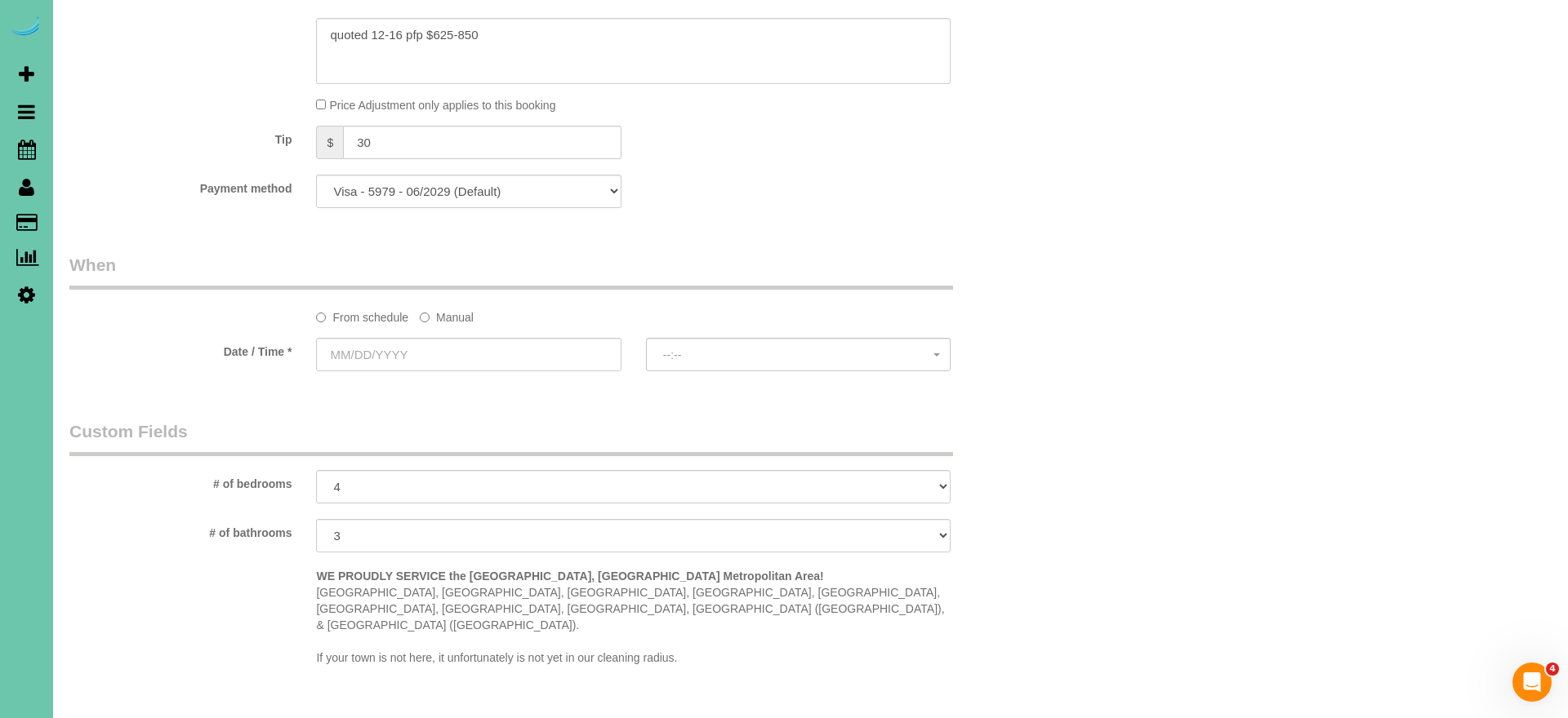
drag, startPoint x: 456, startPoint y: 313, endPoint x: 455, endPoint y: 324, distance: 11.0
click at [456, 313] on label "Manual" at bounding box center [446, 314] width 54 height 22
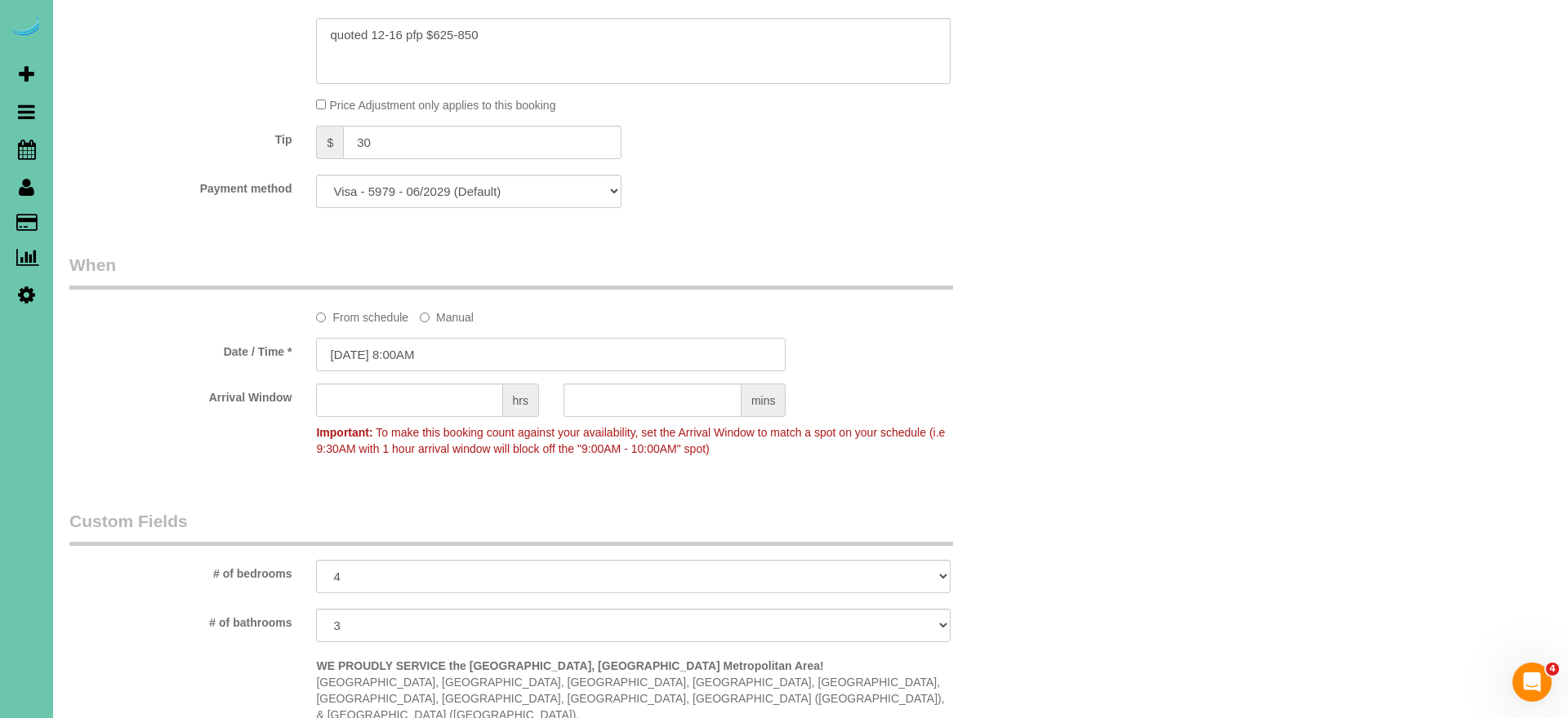
drag, startPoint x: 455, startPoint y: 324, endPoint x: 451, endPoint y: 353, distance: 29.3
click at [451, 350] on input "[DATE] 8:00AM" at bounding box center [551, 354] width 470 height 33
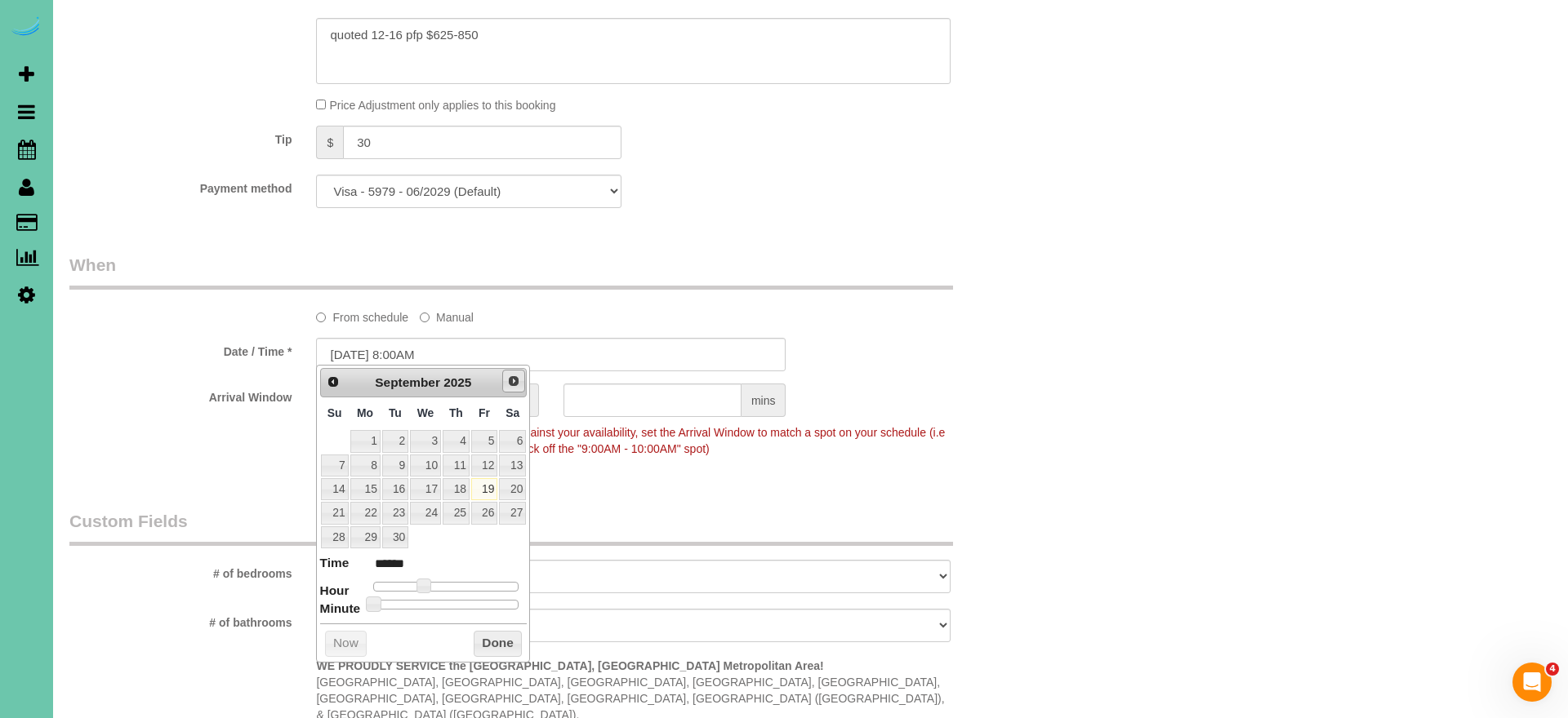
click at [512, 384] on span "Next" at bounding box center [514, 381] width 13 height 13
click at [507, 466] on link "11" at bounding box center [512, 465] width 27 height 22
drag, startPoint x: 644, startPoint y: 473, endPoint x: 458, endPoint y: 402, distance: 199.1
click at [643, 473] on div "Who Email*** [EMAIL_ADDRESS][DOMAIN_NAME] Name * [PERSON_NAME][GEOGRAPHIC_DATA]…" at bounding box center [552, 173] width 988 height 2264
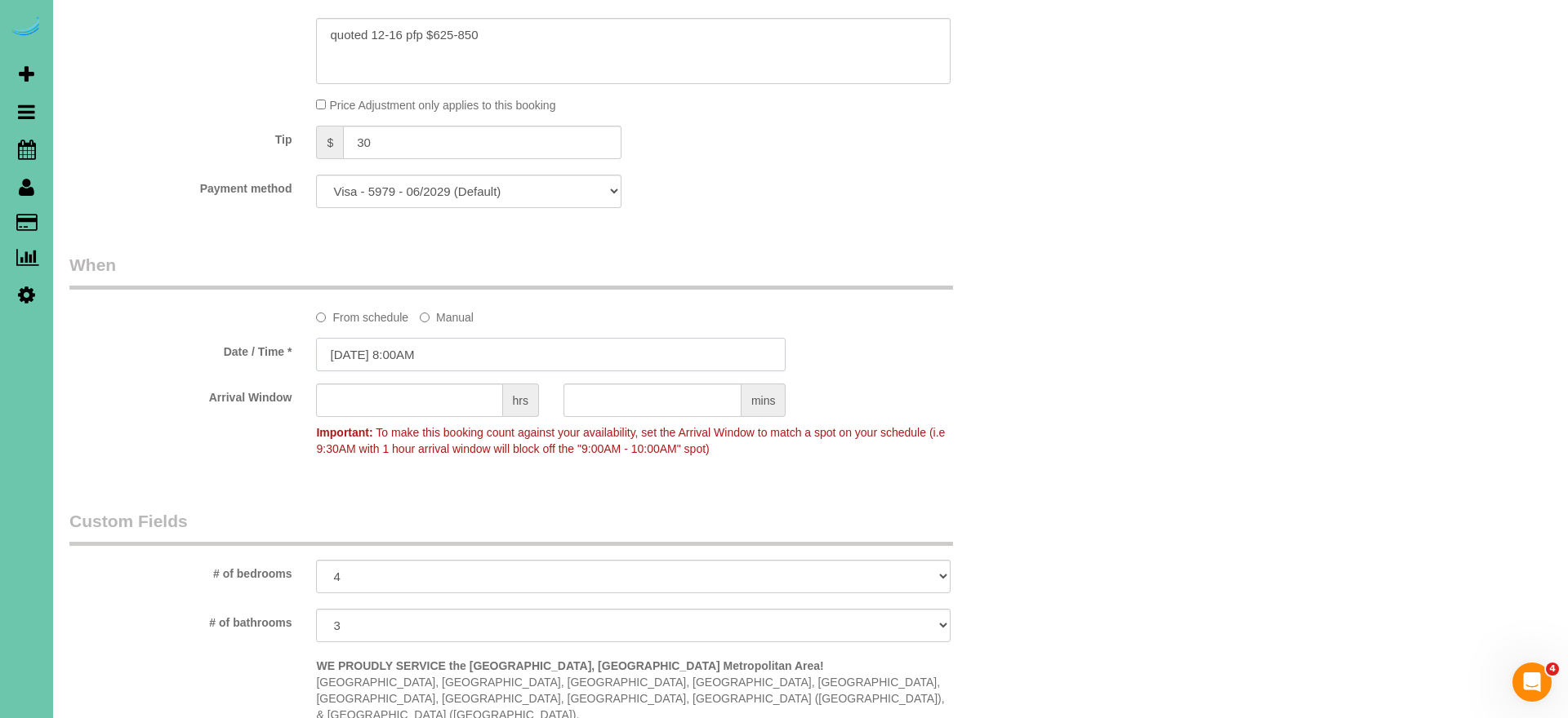
click at [413, 346] on input "[DATE] 8:00AM" at bounding box center [551, 354] width 470 height 33
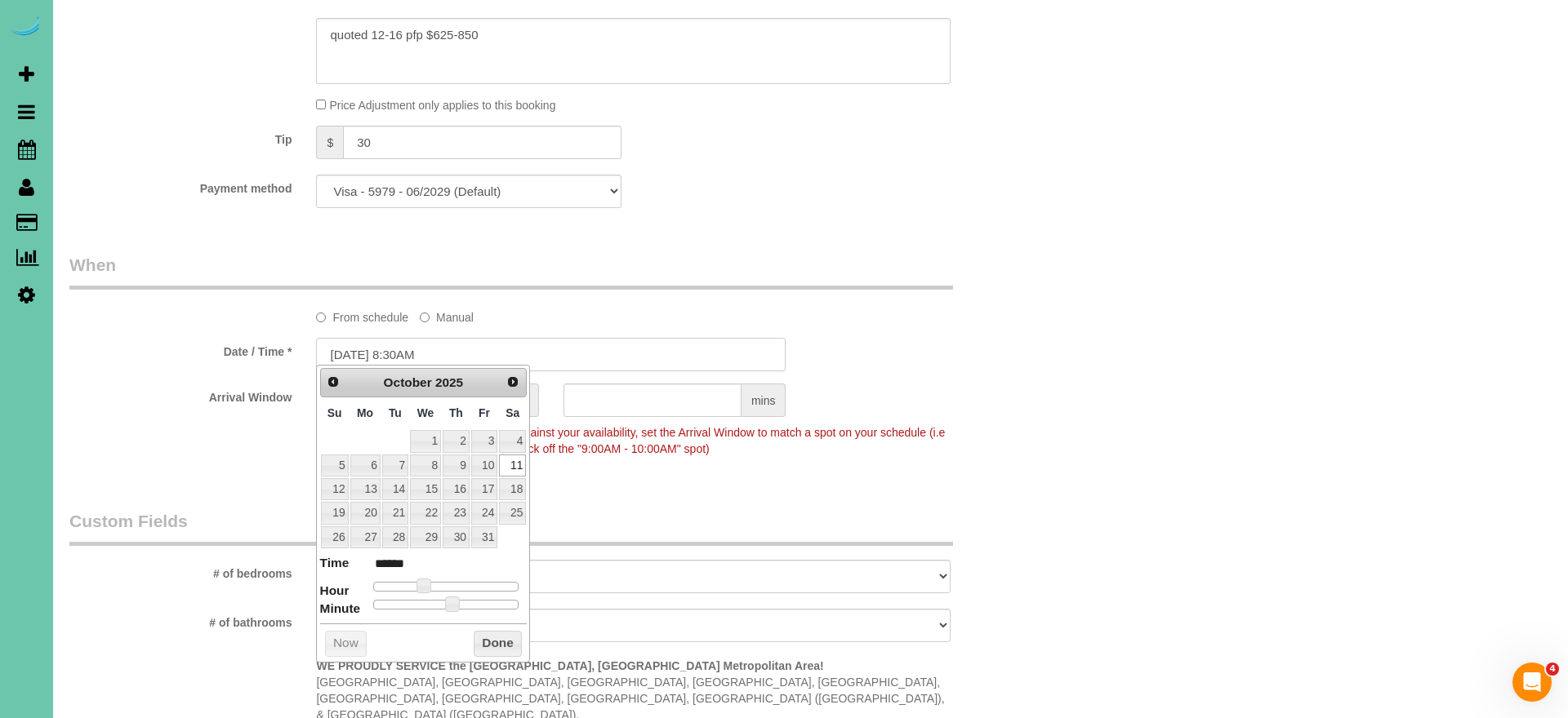
type input "[DATE] 8:30AM"
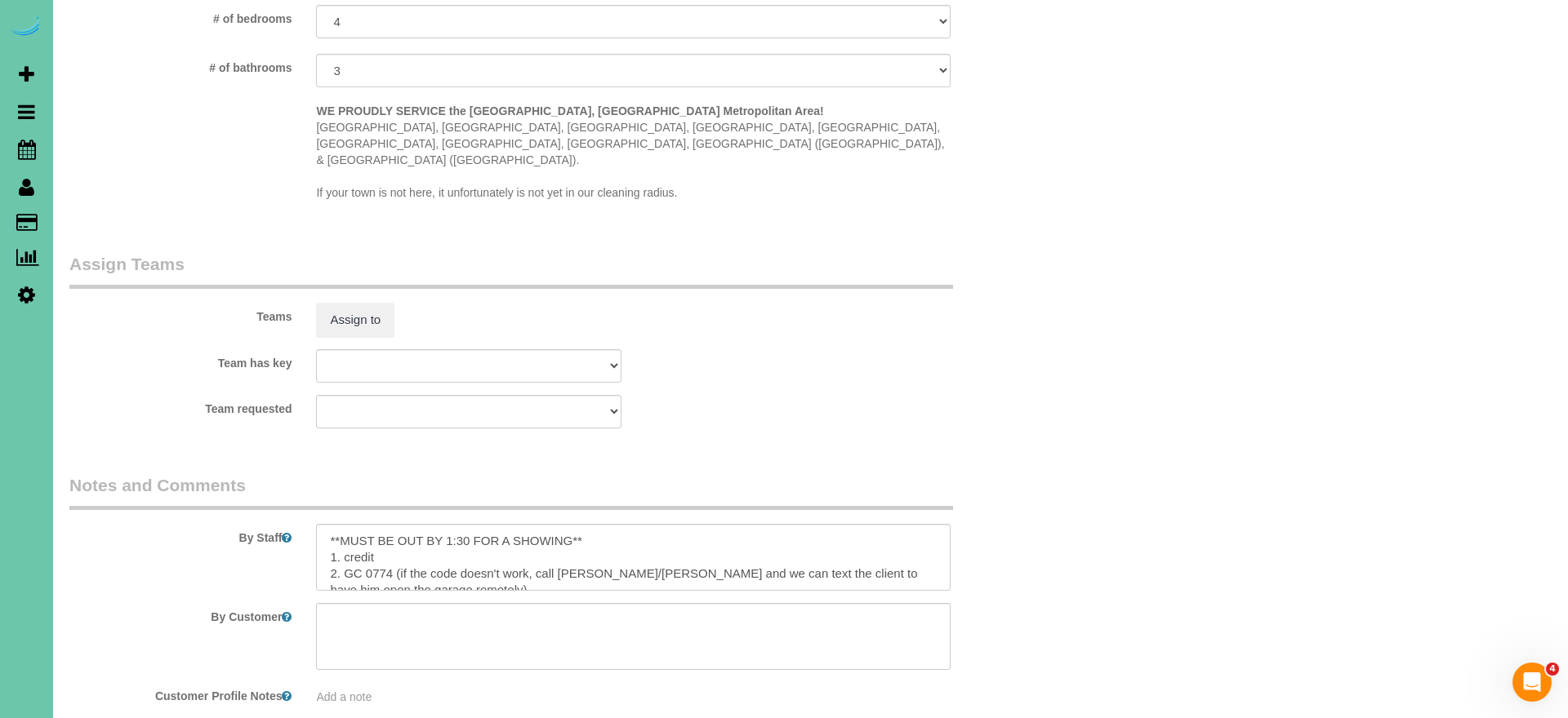
scroll to position [1575, 0]
type input "30"
drag, startPoint x: 598, startPoint y: 503, endPoint x: 265, endPoint y: 474, distance: 334.3
click at [265, 474] on div "By Staff" at bounding box center [552, 530] width 988 height 118
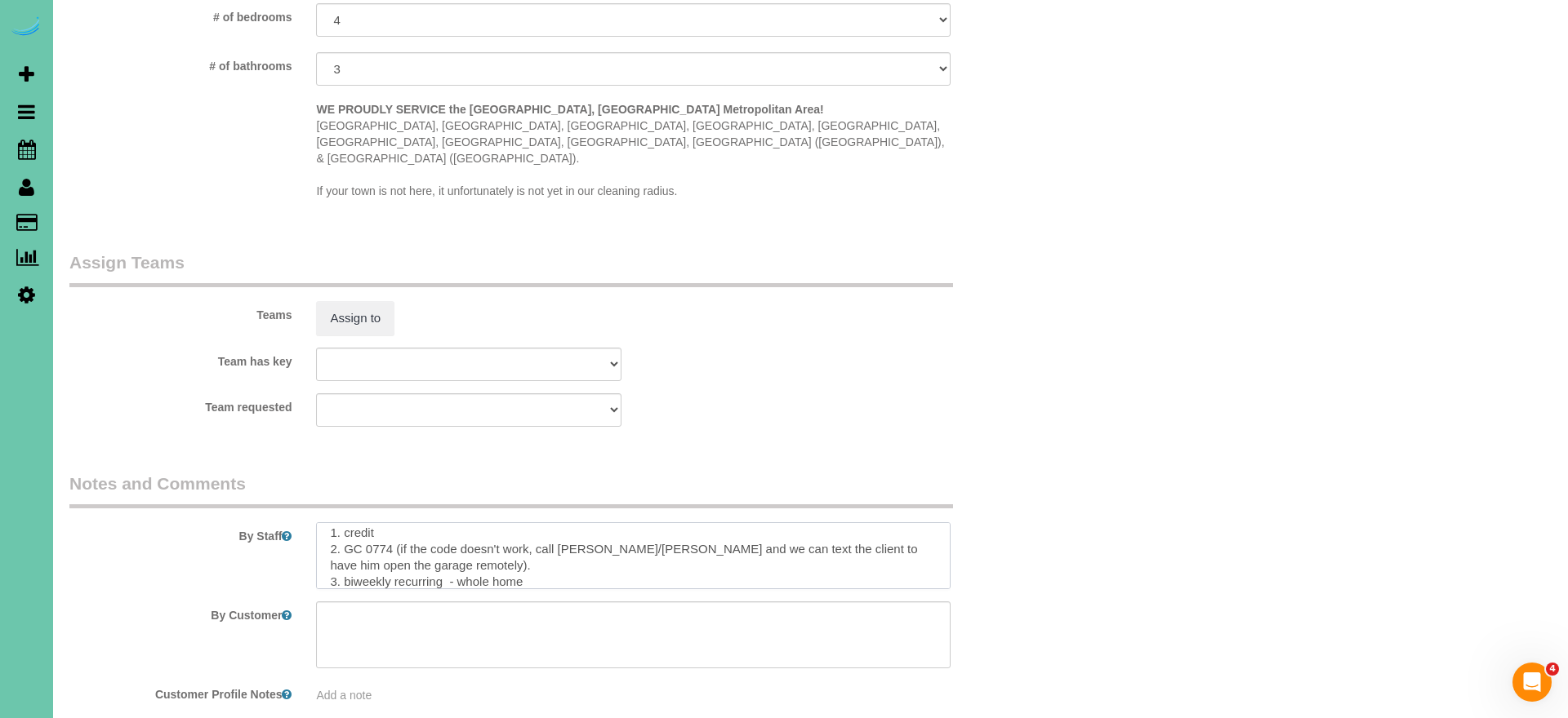
scroll to position [8, 0]
drag, startPoint x: 542, startPoint y: 539, endPoint x: 345, endPoint y: 542, distance: 197.0
click at [345, 542] on textarea at bounding box center [633, 555] width 635 height 67
drag, startPoint x: 330, startPoint y: 513, endPoint x: 471, endPoint y: 603, distance: 167.3
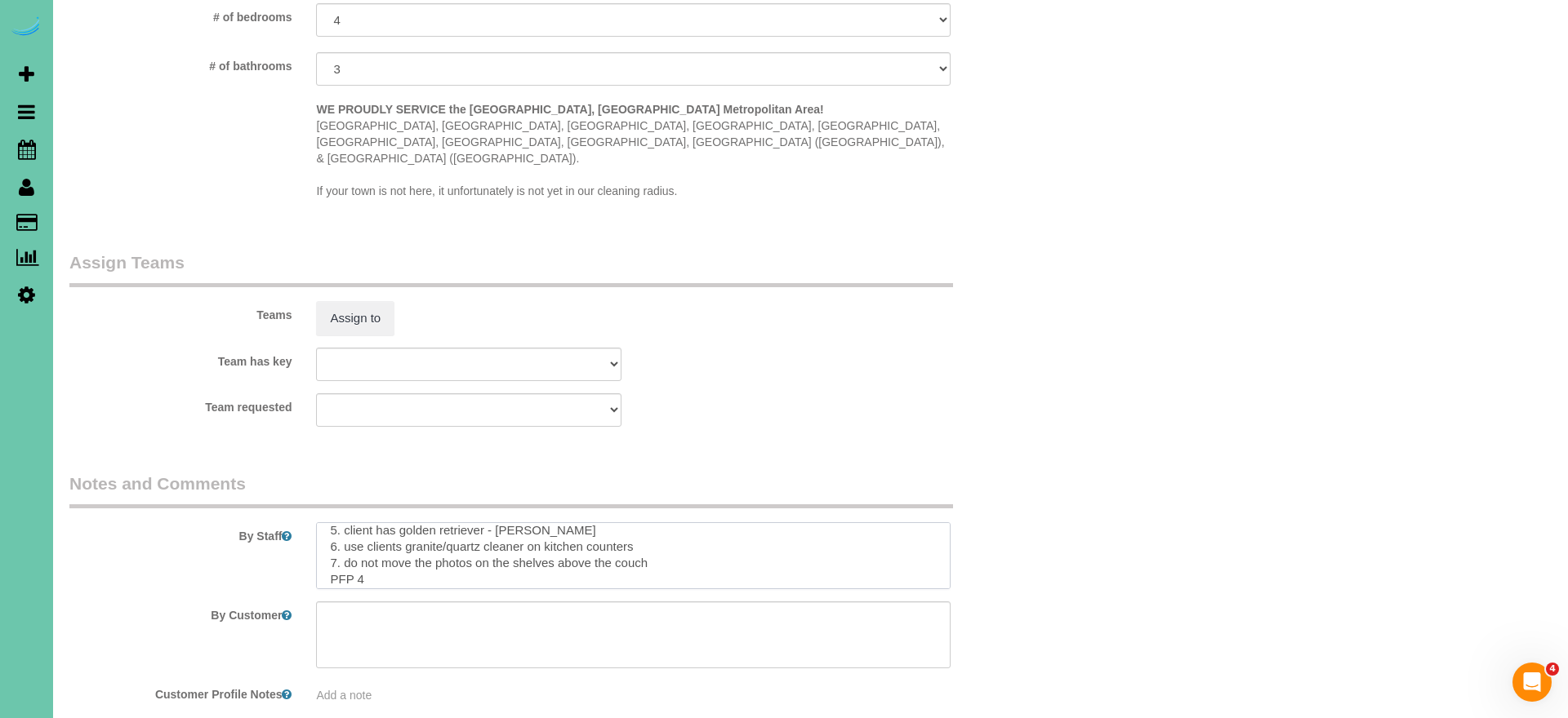
click at [471, 603] on sui-booking-comments "By Staff By Customer Customer Profile Notes Add a note" at bounding box center [551, 588] width 964 height 232
paste textarea "Lore ipsu do sitametcon adipi - el seddo ei temp incid utlabore etdol ma aliqua…"
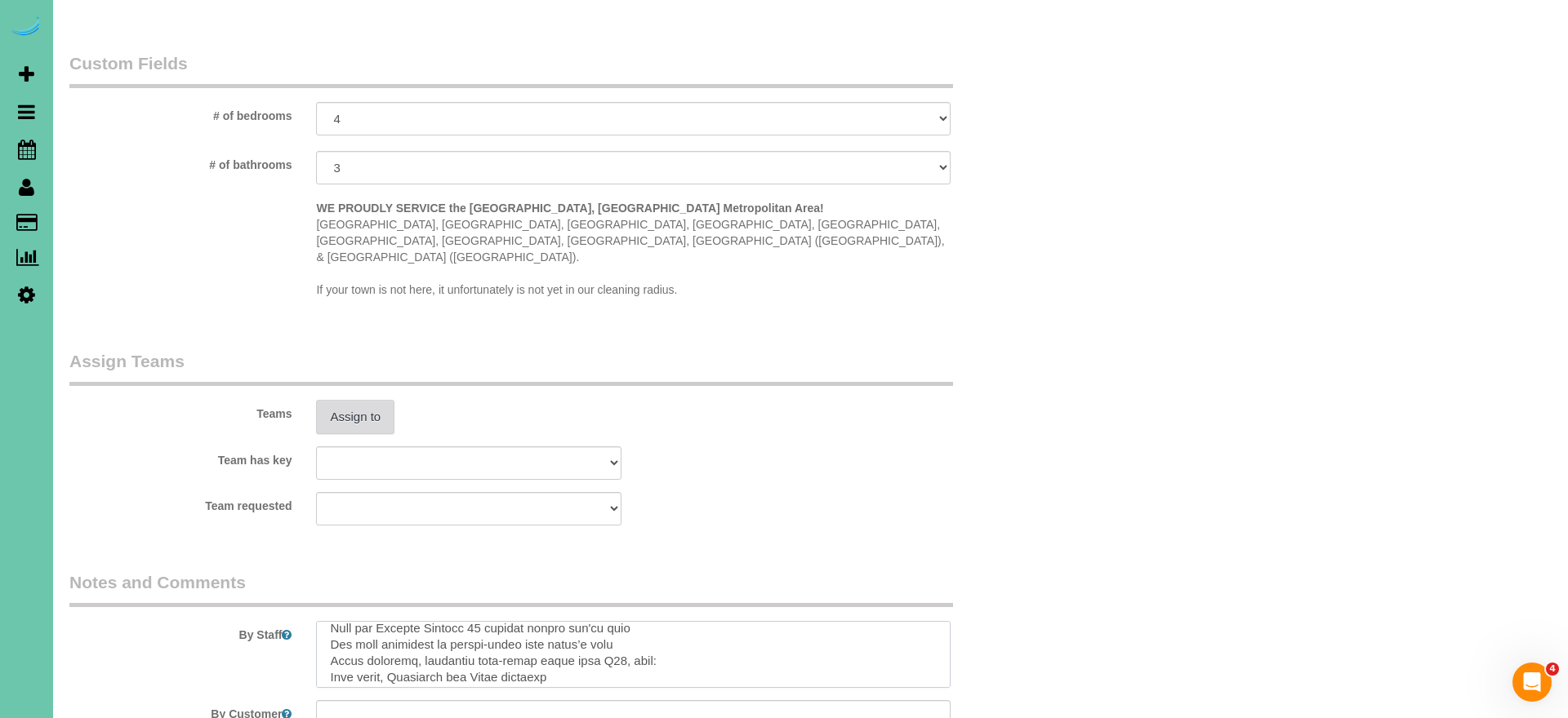
scroll to position [1479, 0]
type textarea "0. loremi 9. DO 4250 (si ame cons adipi'e sedd, eius Temp/Incidi utl et dol mag…"
drag, startPoint x: 341, startPoint y: 377, endPoint x: 1028, endPoint y: 341, distance: 687.9
click at [1028, 348] on div "Teams Assign to" at bounding box center [552, 390] width 988 height 85
click at [376, 633] on textarea at bounding box center [633, 653] width 635 height 67
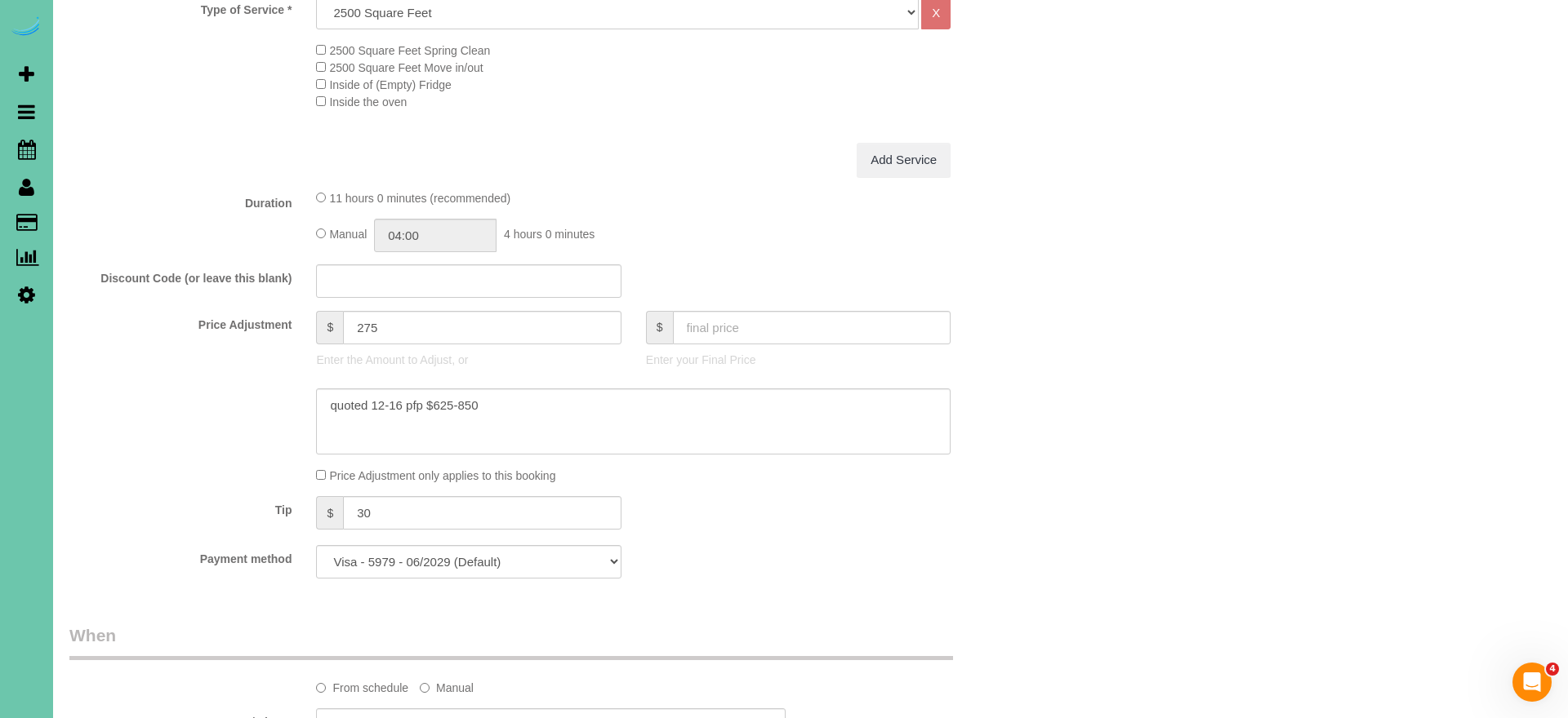
scroll to position [652, 0]
click at [455, 228] on input "11:00" at bounding box center [435, 231] width 123 height 33
drag, startPoint x: 426, startPoint y: 279, endPoint x: 447, endPoint y: 234, distance: 49.7
click at [427, 278] on li "03:30" at bounding box center [417, 280] width 73 height 21
click at [456, 221] on input "03:30" at bounding box center [435, 231] width 123 height 33
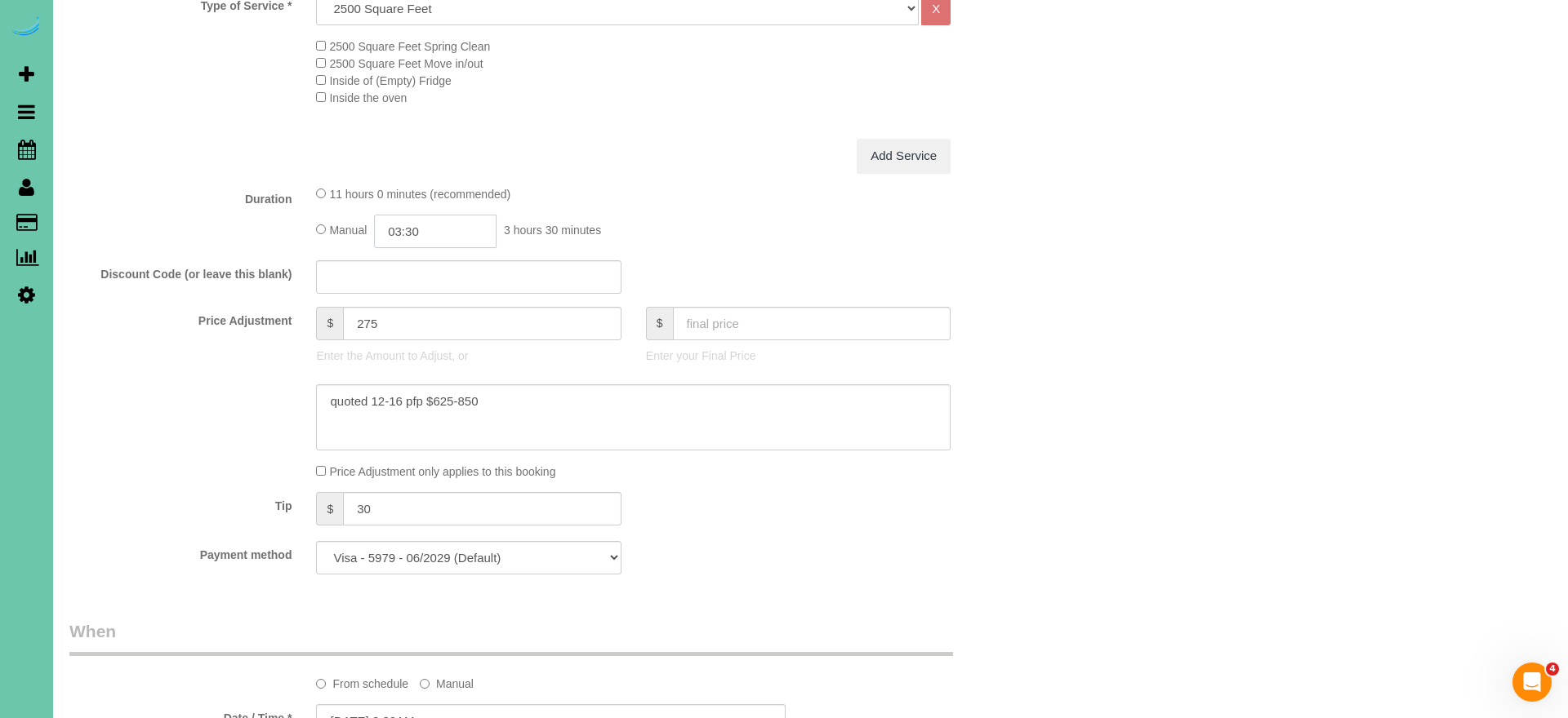
scroll to position [128, 0]
type input "03:45"
drag, startPoint x: 1163, startPoint y: 474, endPoint x: 1129, endPoint y: 471, distance: 34.1
click at [1163, 474] on div "Who Email*** [EMAIL_ADDRESS][DOMAIN_NAME] Name * [PERSON_NAME][GEOGRAPHIC_DATA]…" at bounding box center [810, 539] width 1483 height 2264
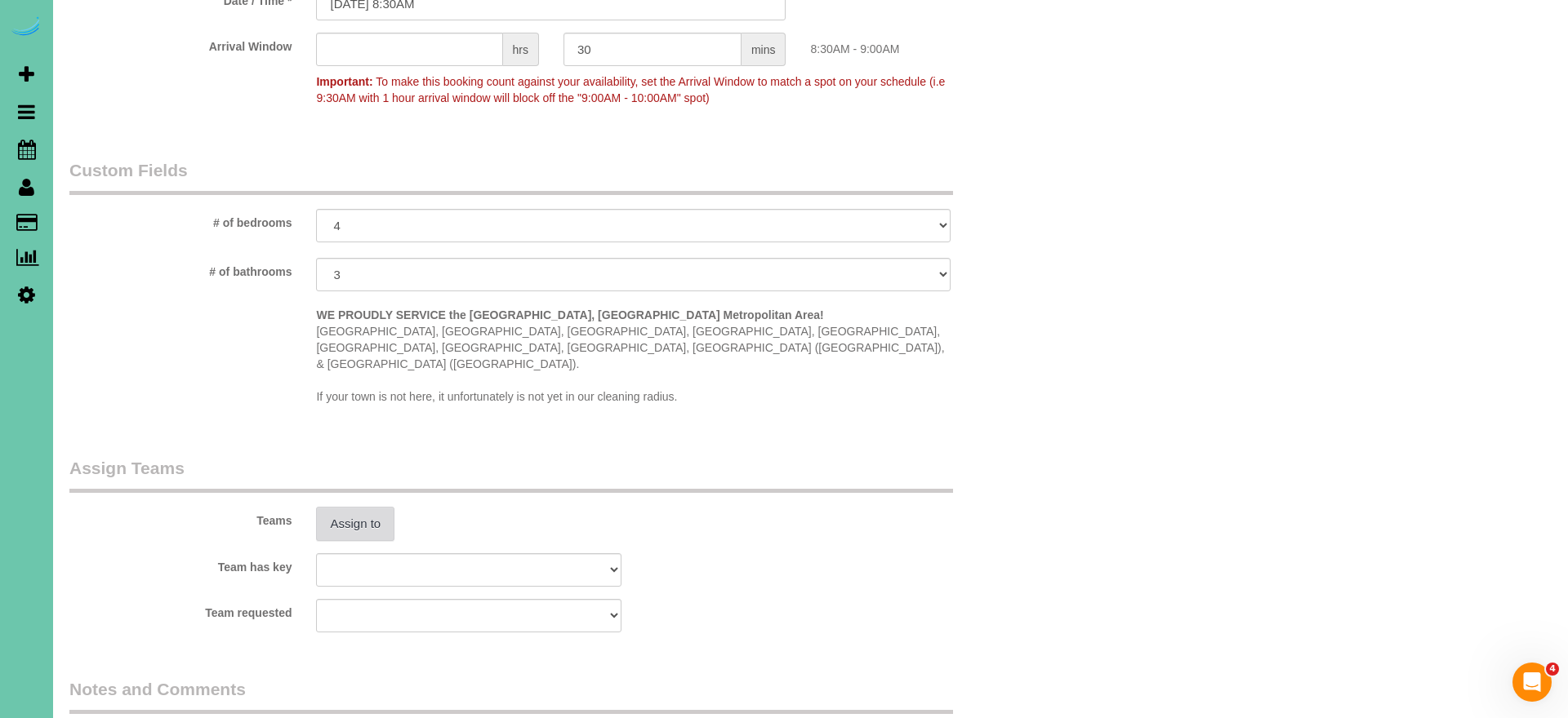
scroll to position [1372, 0]
click at [364, 505] on button "Assign to" at bounding box center [355, 522] width 78 height 34
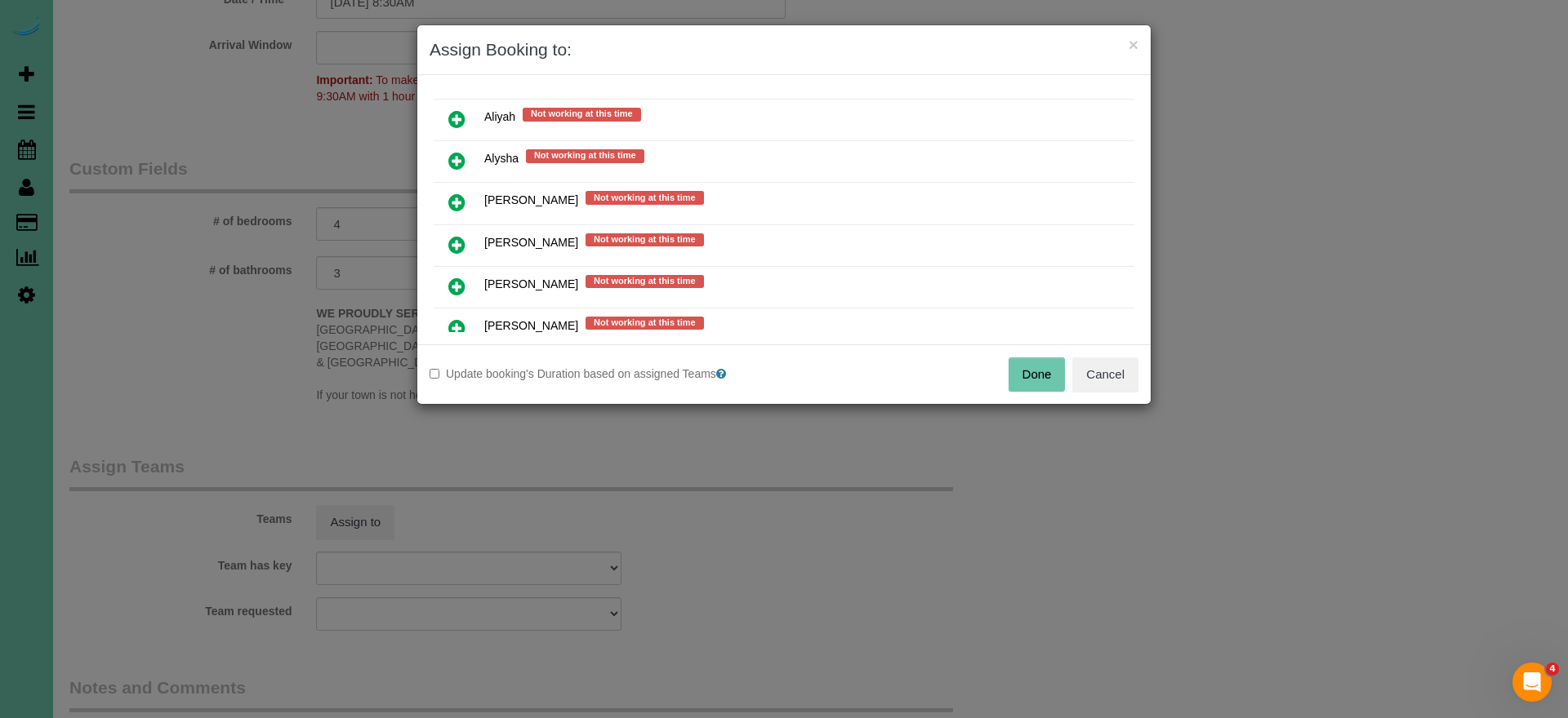
scroll to position [210, 0]
click at [461, 283] on icon at bounding box center [456, 285] width 18 height 19
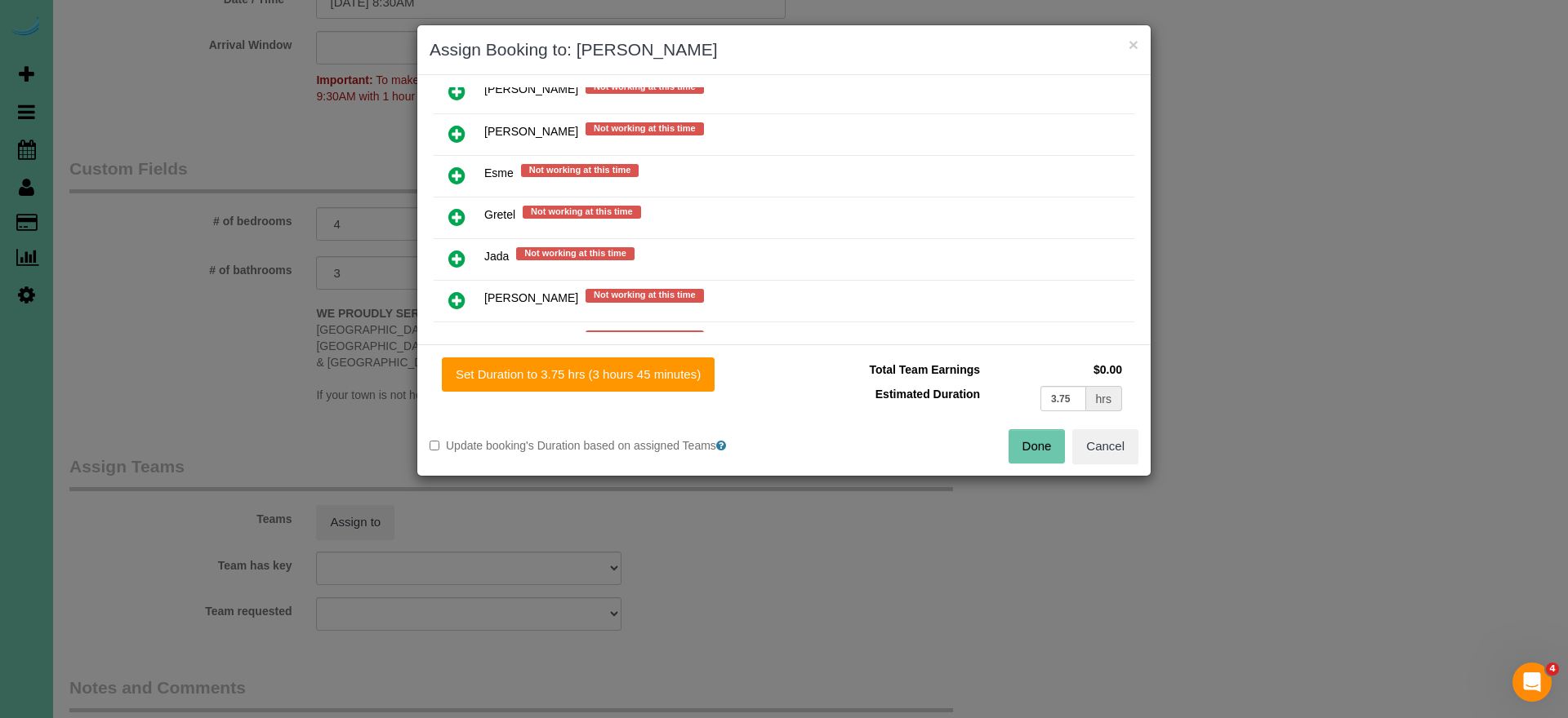
scroll to position [617, 0]
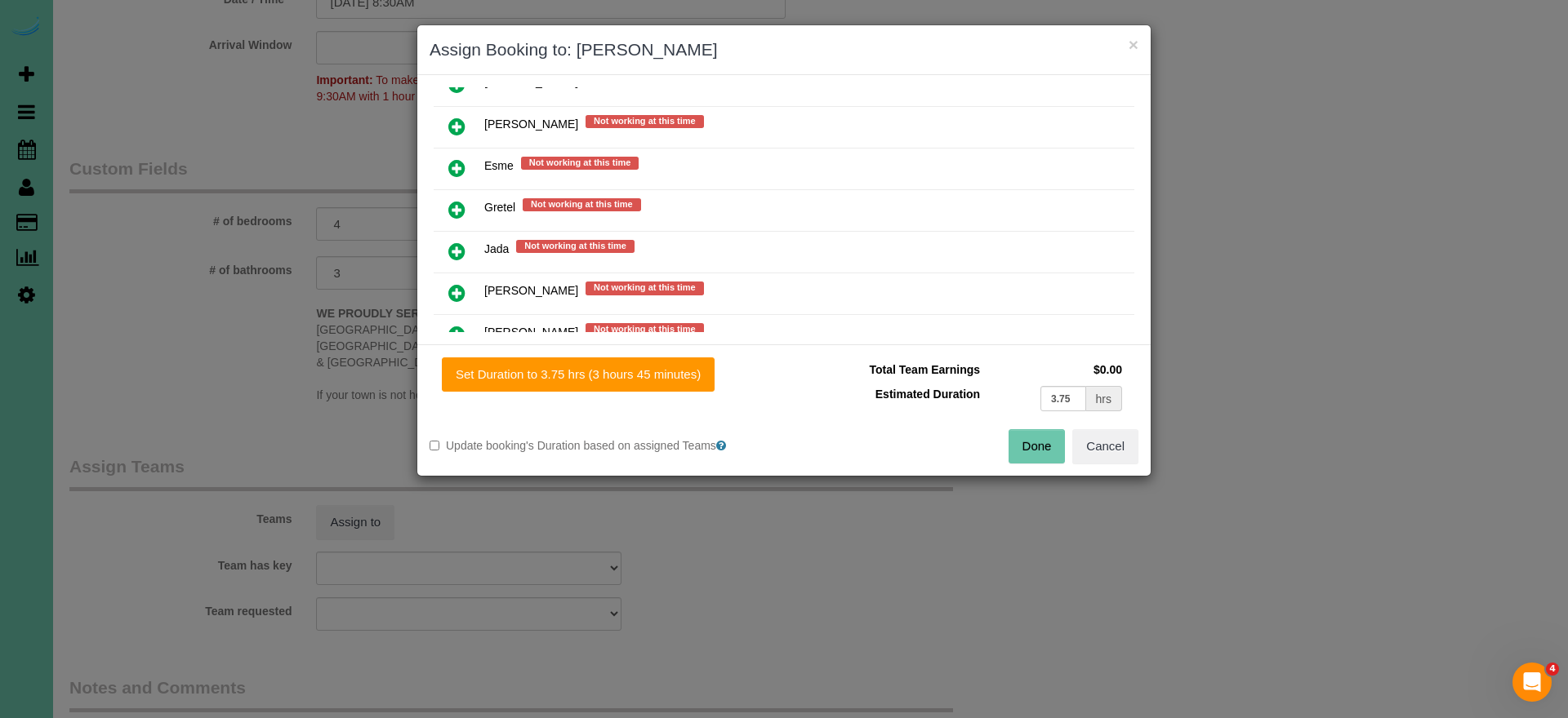
drag, startPoint x: 459, startPoint y: 287, endPoint x: 471, endPoint y: 284, distance: 12.4
click at [459, 287] on icon at bounding box center [456, 293] width 18 height 19
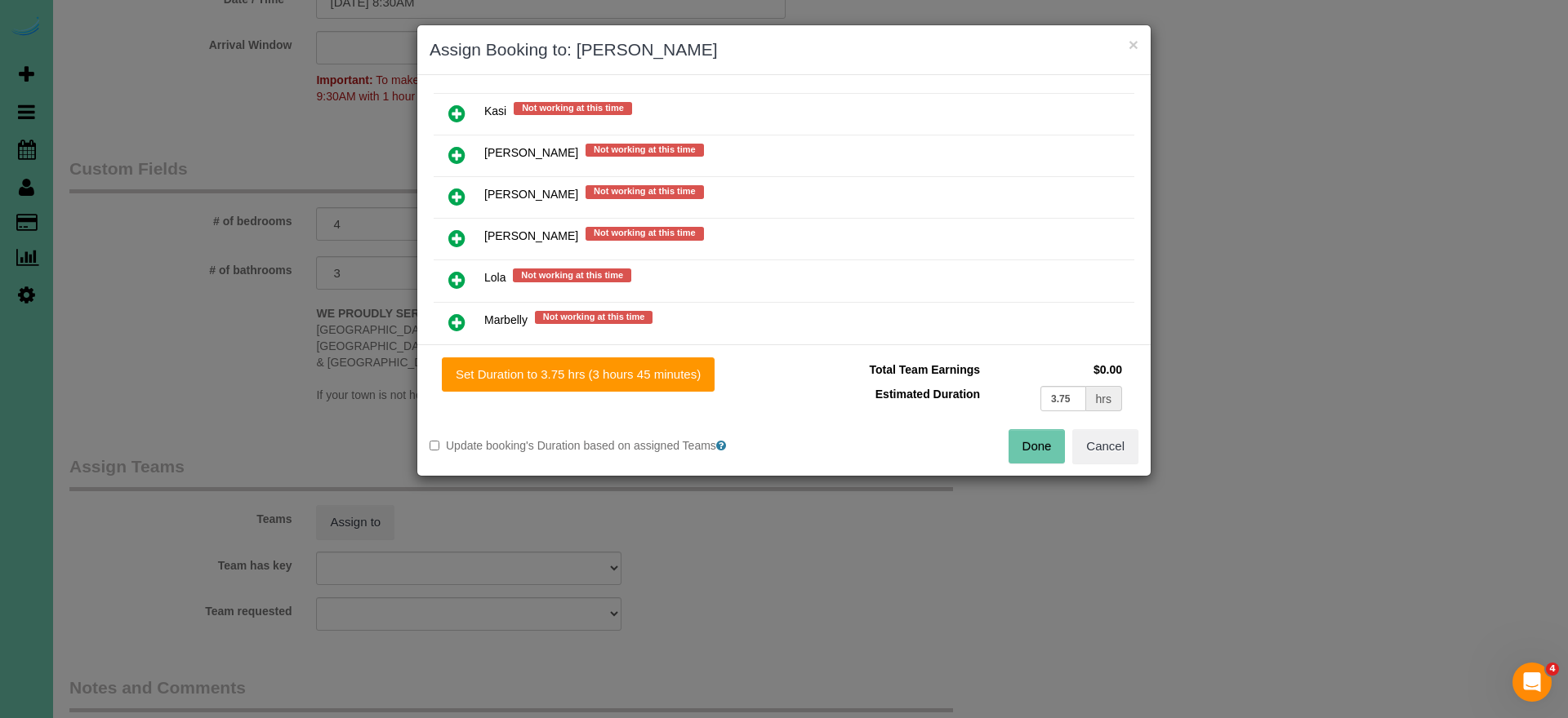
scroll to position [1007, 0]
click at [458, 313] on icon at bounding box center [456, 321] width 18 height 19
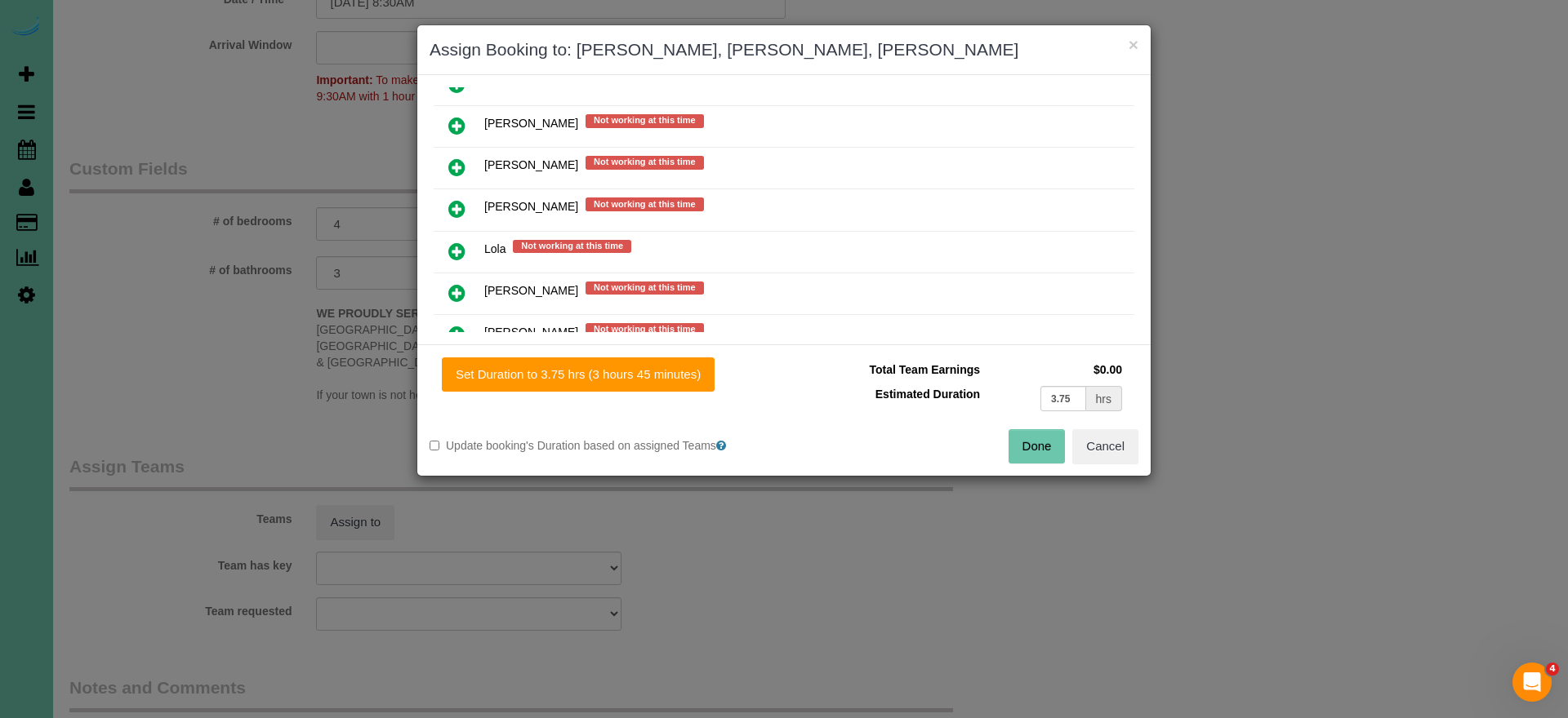
scroll to position [1077, 0]
click at [463, 245] on icon at bounding box center [456, 251] width 18 height 19
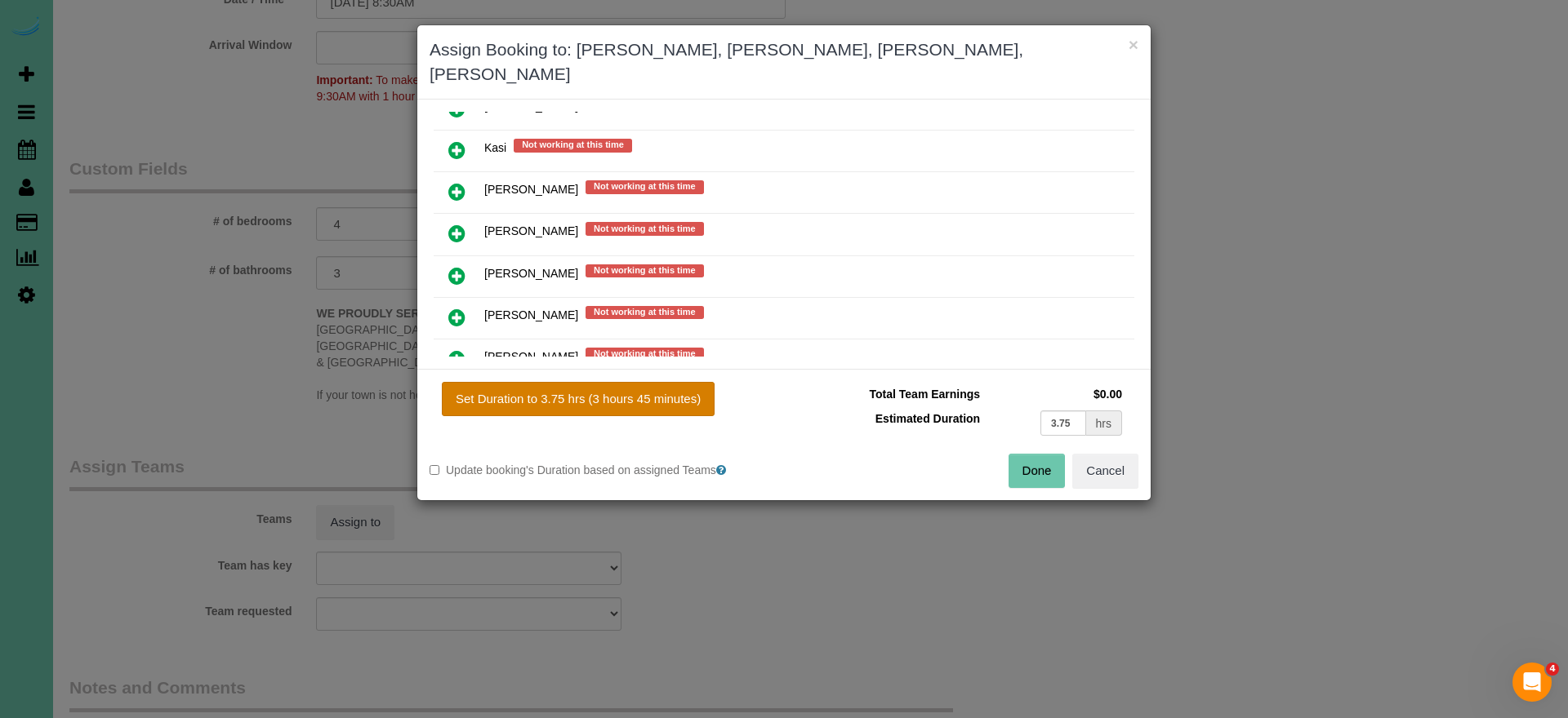
click at [592, 382] on button "Set Duration to 3.75 hrs (3 hours 45 minutes)" at bounding box center [578, 399] width 273 height 34
type input "3.75"
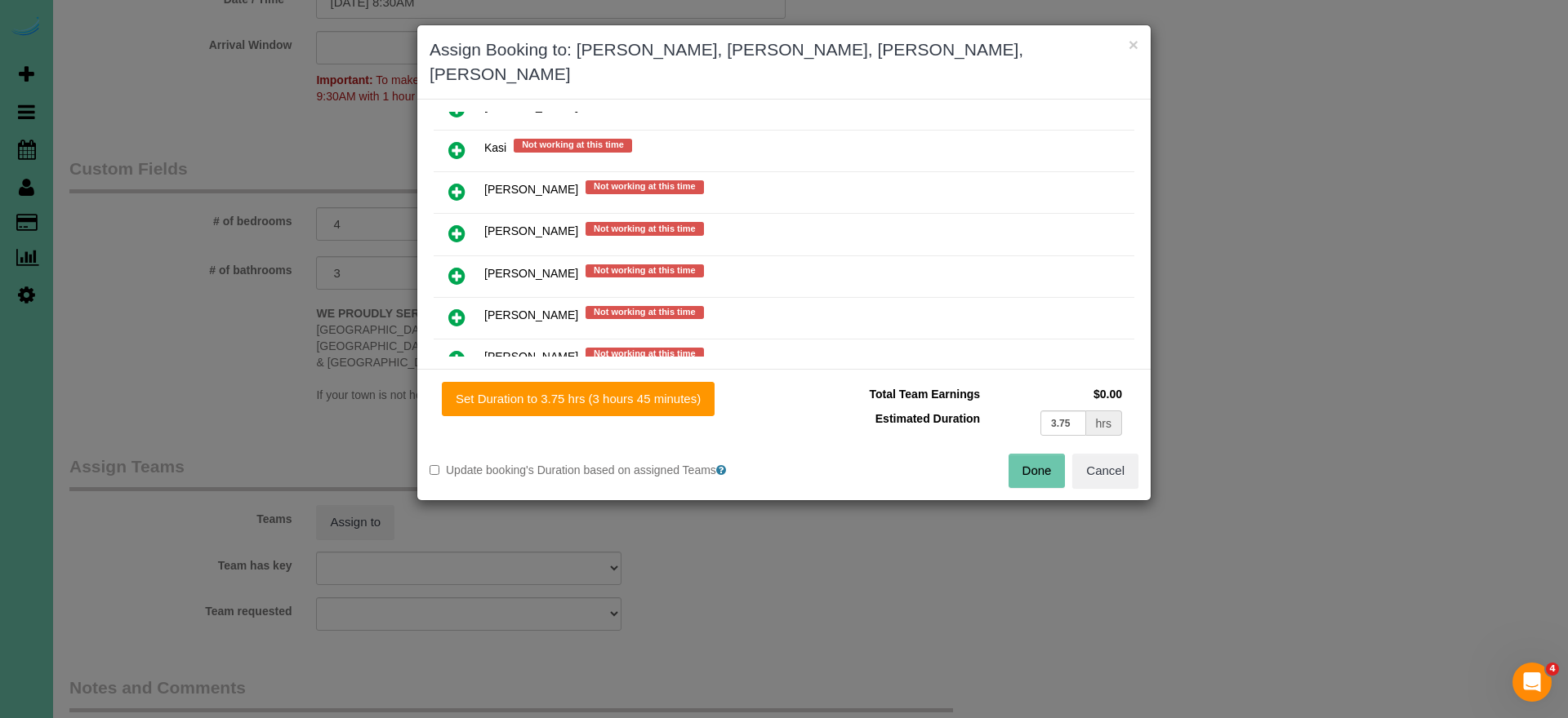
click at [1054, 455] on button "Done" at bounding box center [1037, 470] width 58 height 34
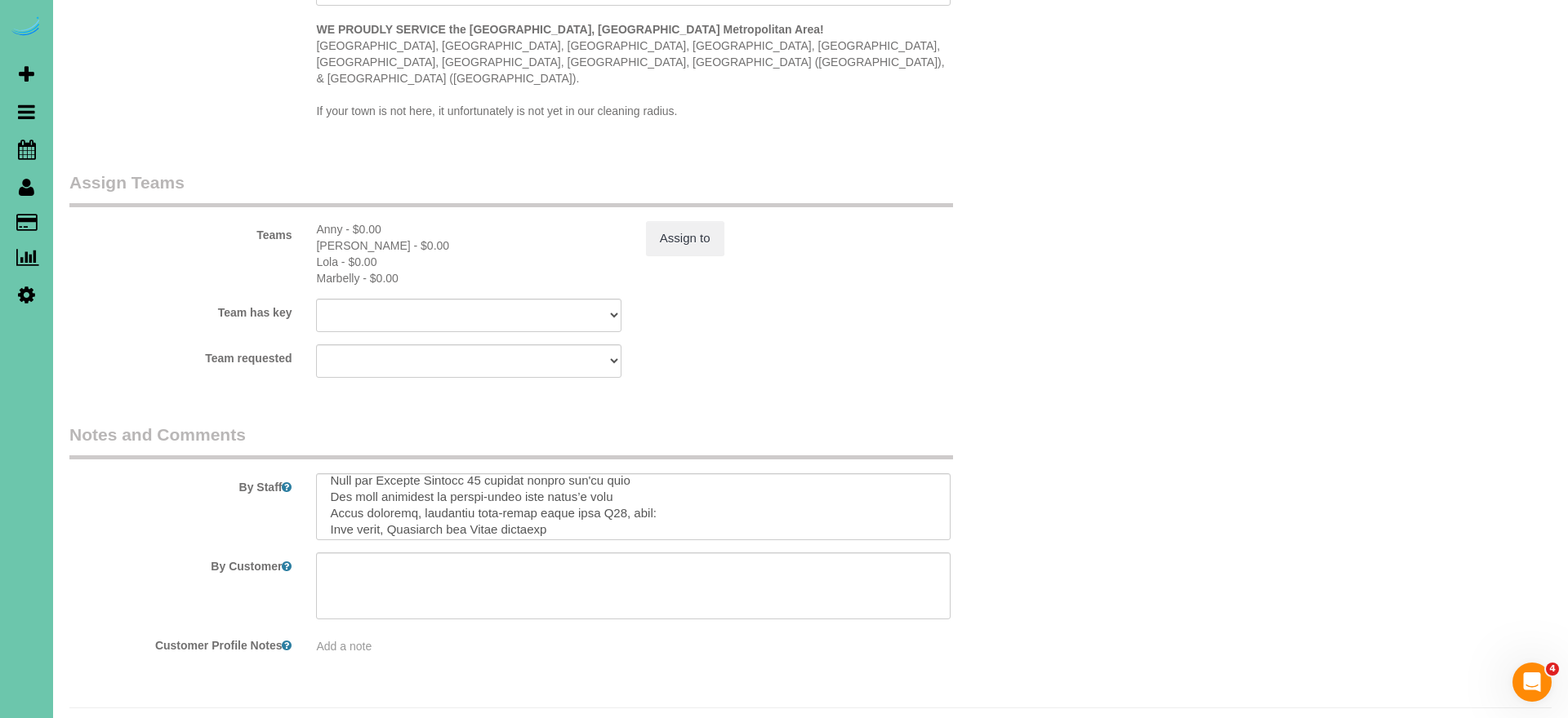
scroll to position [1654, 0]
click at [467, 493] on textarea at bounding box center [633, 508] width 635 height 67
type textarea "0. loremi 9. DO 4250 (si ame cons adipi'e sedd, eius Temp/Incidi utl et dol mag…"
click at [905, 298] on sui-booking-teams "Teams Anny - $0.00 Jaelyn - $0.00 Lola - $0.00 Marbelly - $0.00 Assign to Team …" at bounding box center [551, 275] width 964 height 208
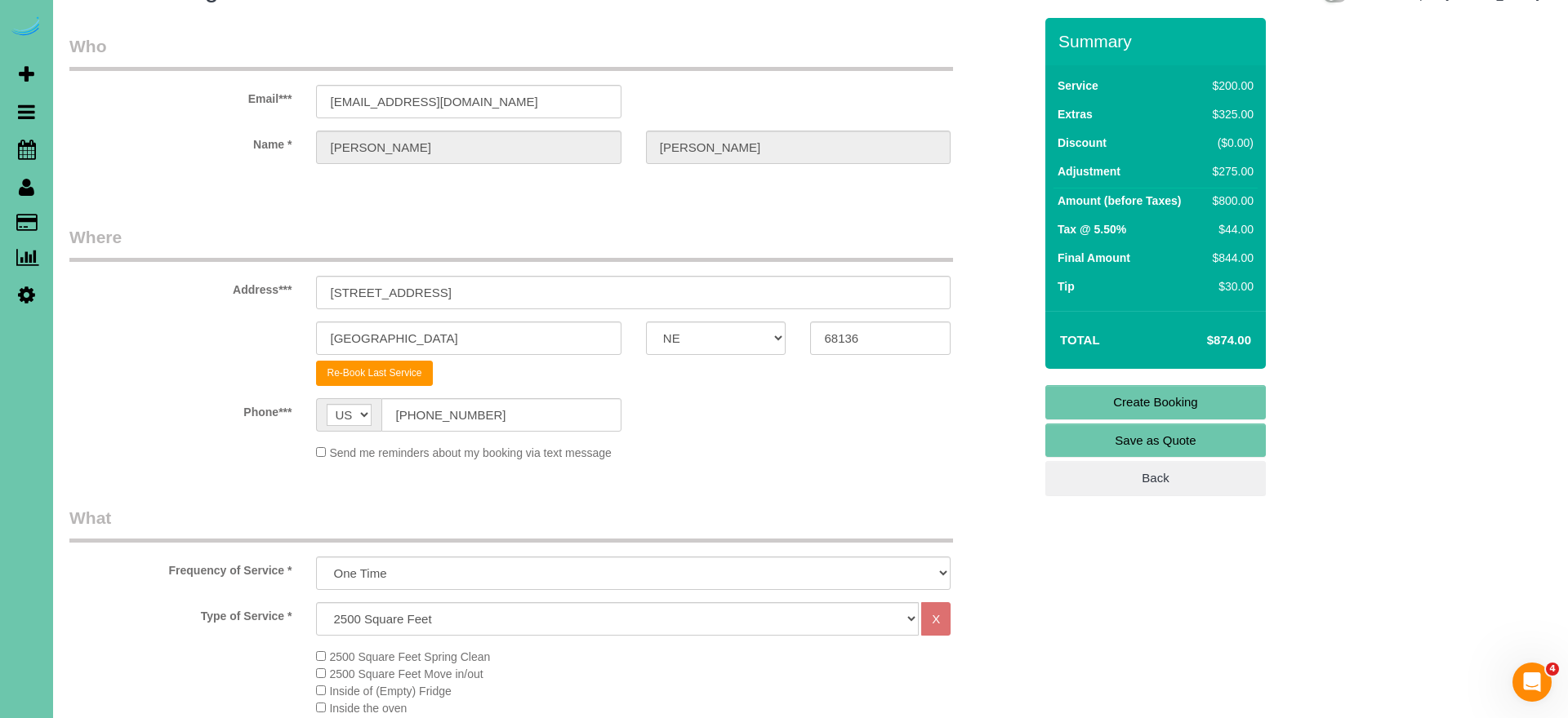
scroll to position [33, 0]
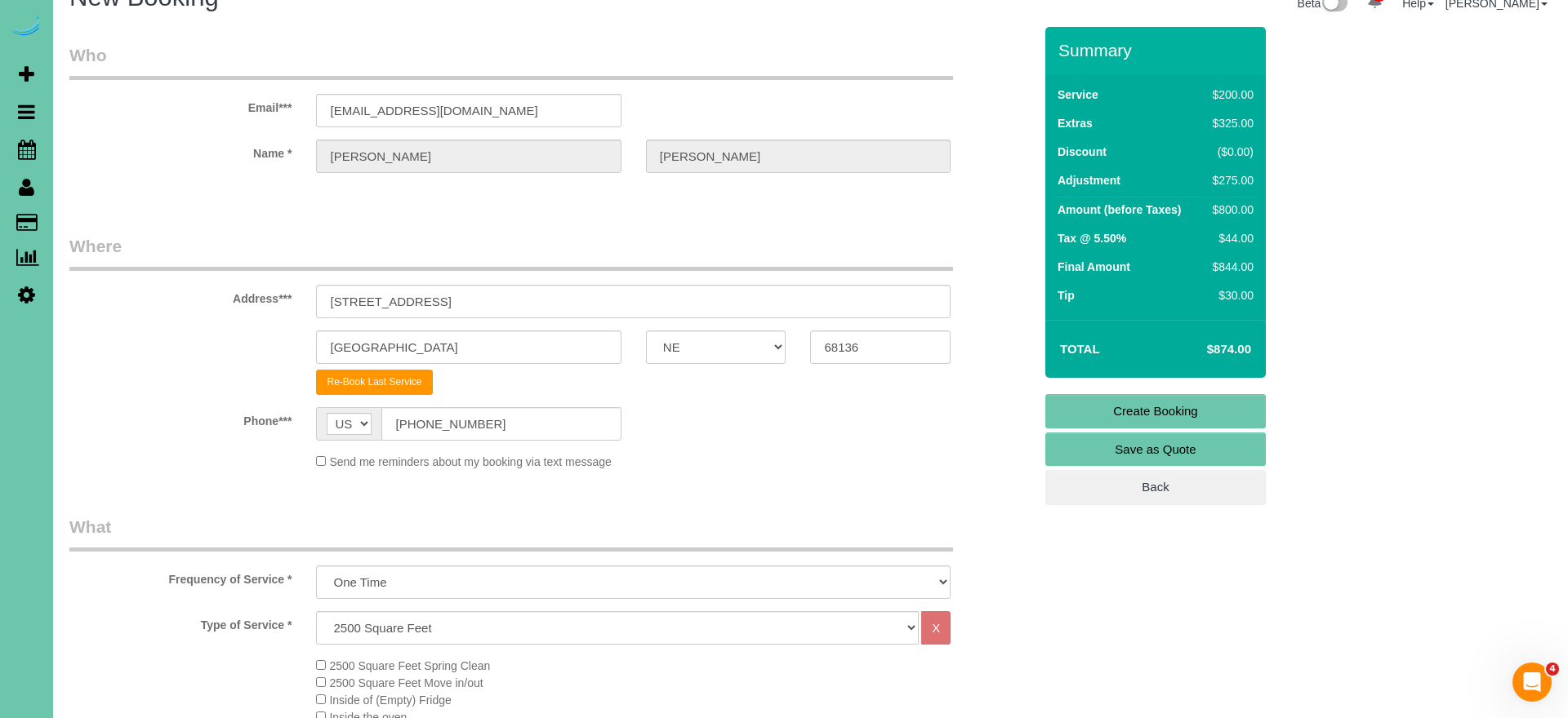
click at [1101, 407] on link "Create Booking" at bounding box center [1156, 411] width 220 height 34
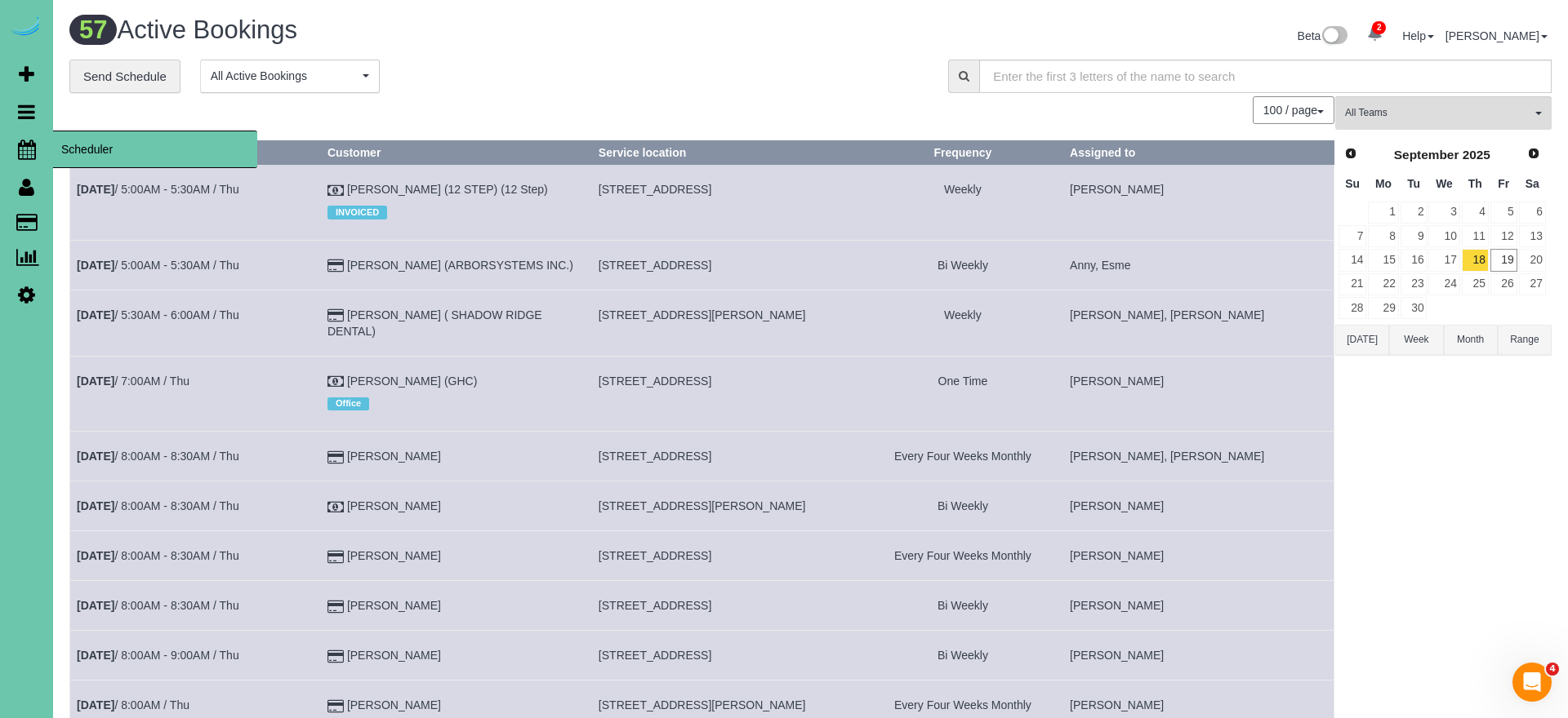
click at [21, 146] on icon at bounding box center [28, 148] width 18 height 19
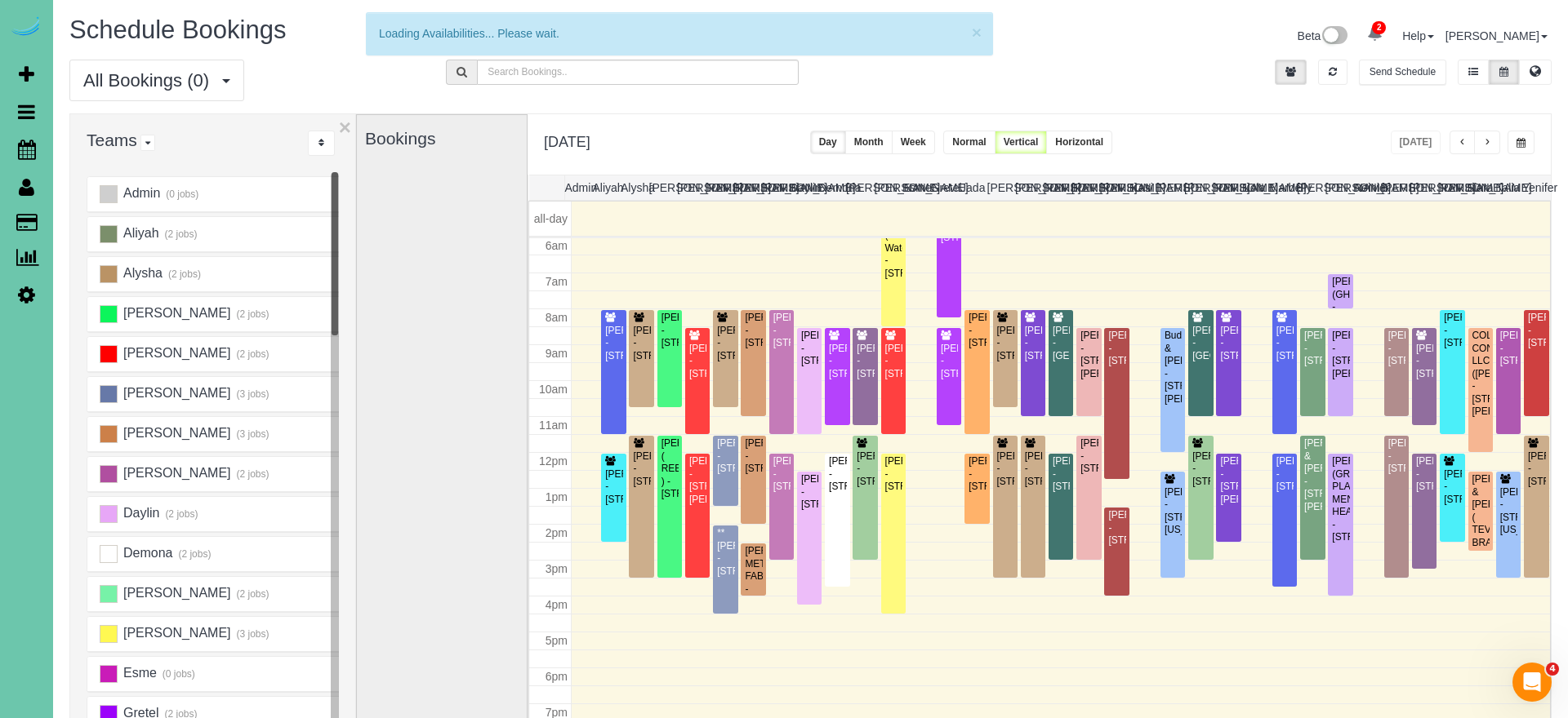
scroll to position [216, 0]
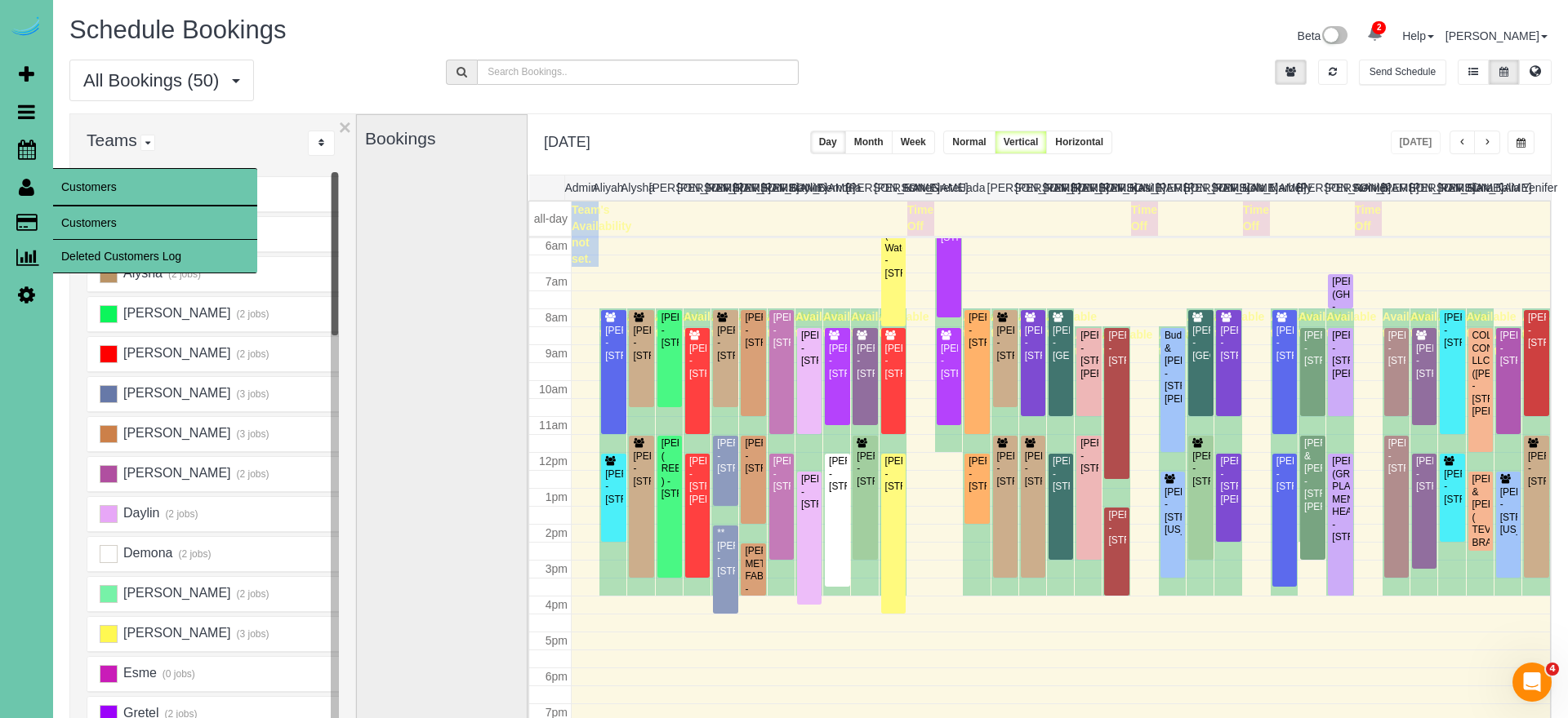
drag, startPoint x: 96, startPoint y: 214, endPoint x: 169, endPoint y: 186, distance: 78.2
click at [96, 214] on link "Customers" at bounding box center [155, 223] width 204 height 33
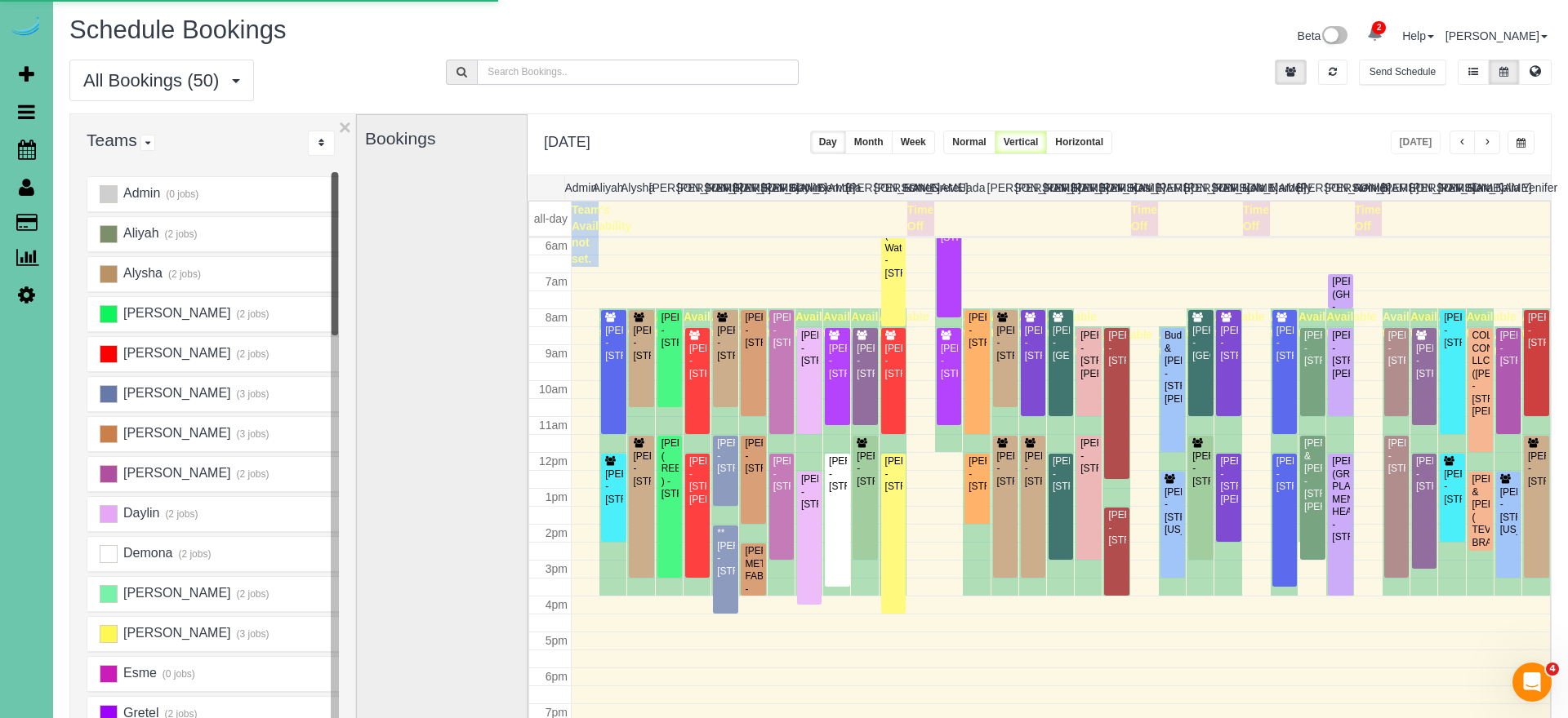
click at [497, 77] on input "text" at bounding box center [638, 72] width 321 height 25
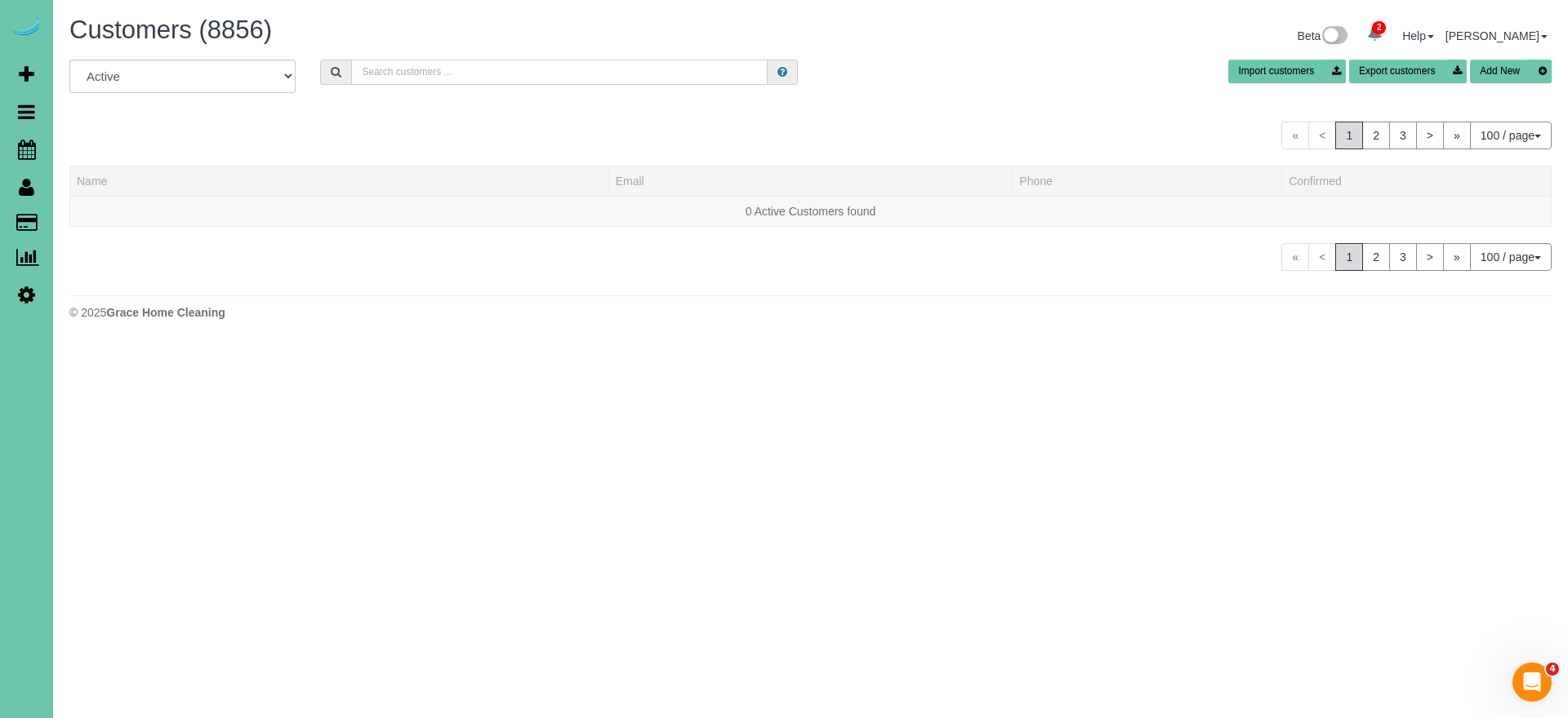
click at [497, 78] on input "text" at bounding box center [559, 72] width 416 height 25
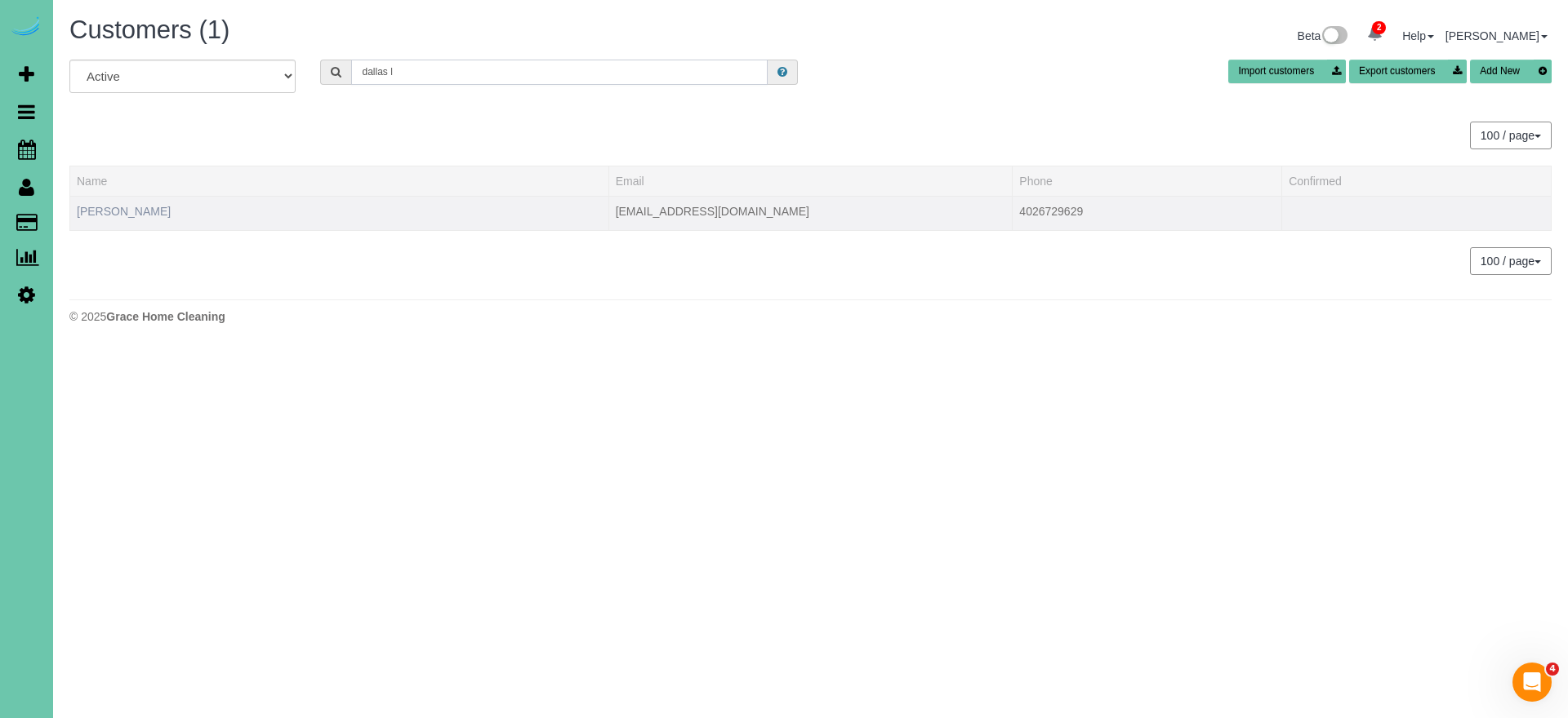
type input "dallas l"
click at [126, 213] on link "[PERSON_NAME]" at bounding box center [124, 212] width 94 height 13
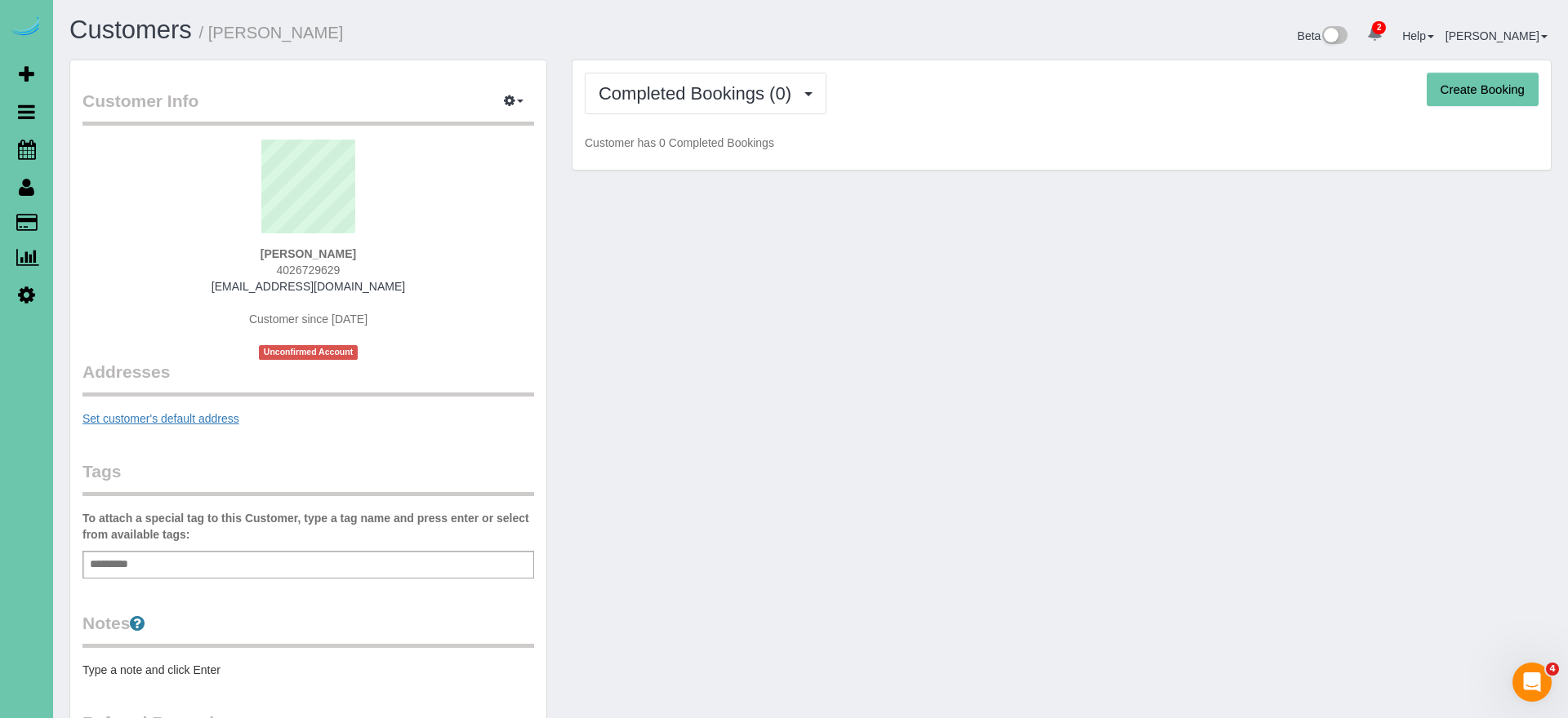
click at [193, 418] on link "Set customer's default address" at bounding box center [161, 419] width 157 height 13
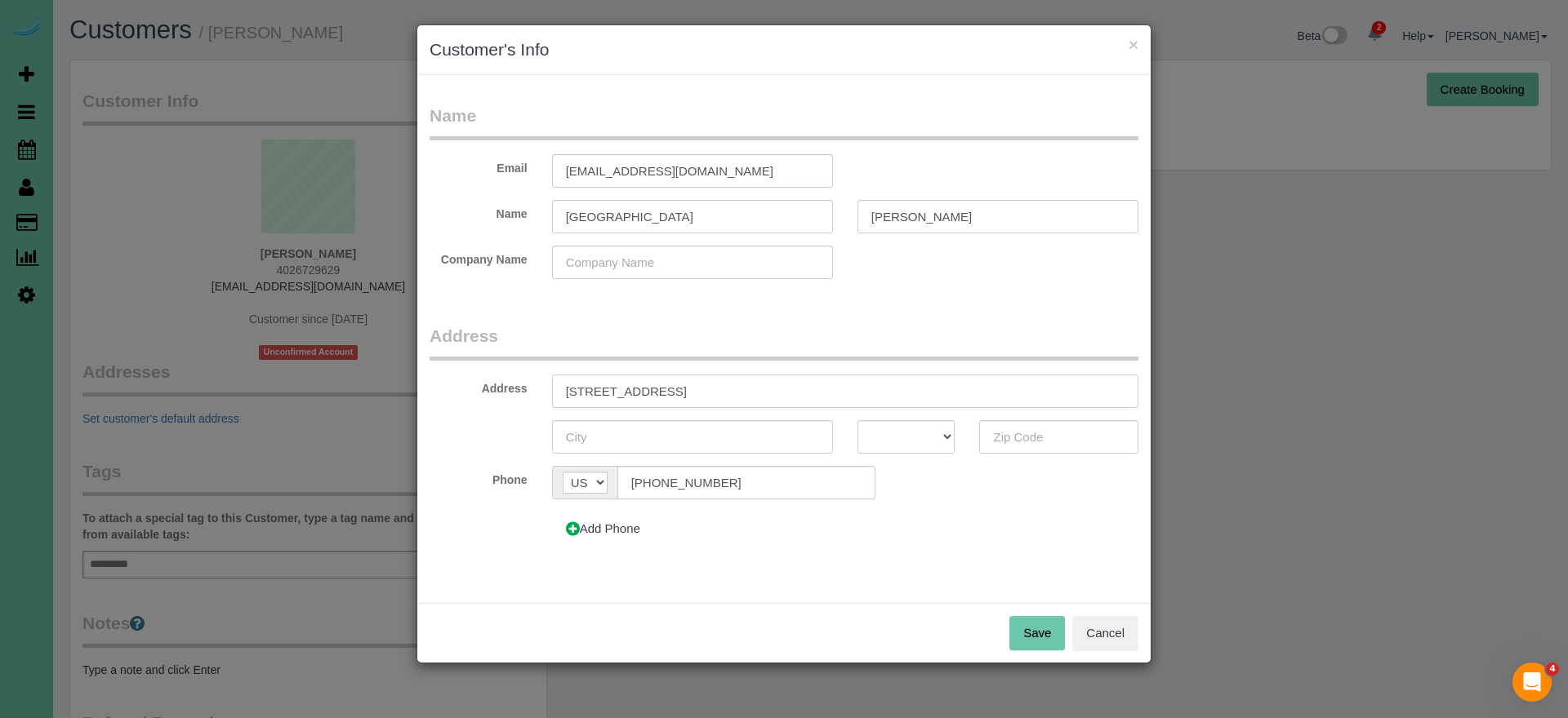
type input "[STREET_ADDRESS]"
type input "[GEOGRAPHIC_DATA]"
select select "NE"
type input "68106"
drag, startPoint x: 1017, startPoint y: 627, endPoint x: 977, endPoint y: 622, distance: 40.3
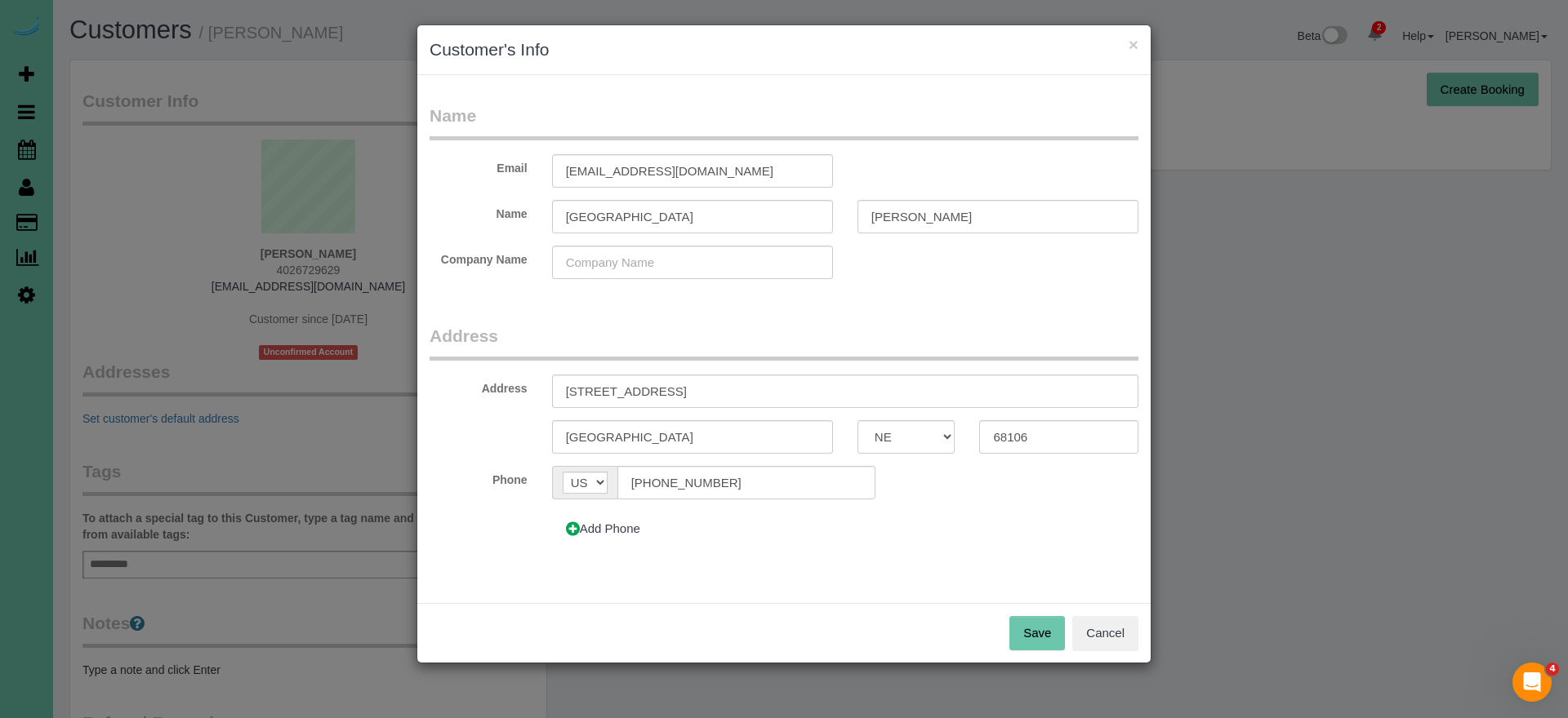
click at [1017, 627] on button "Save" at bounding box center [1037, 633] width 56 height 34
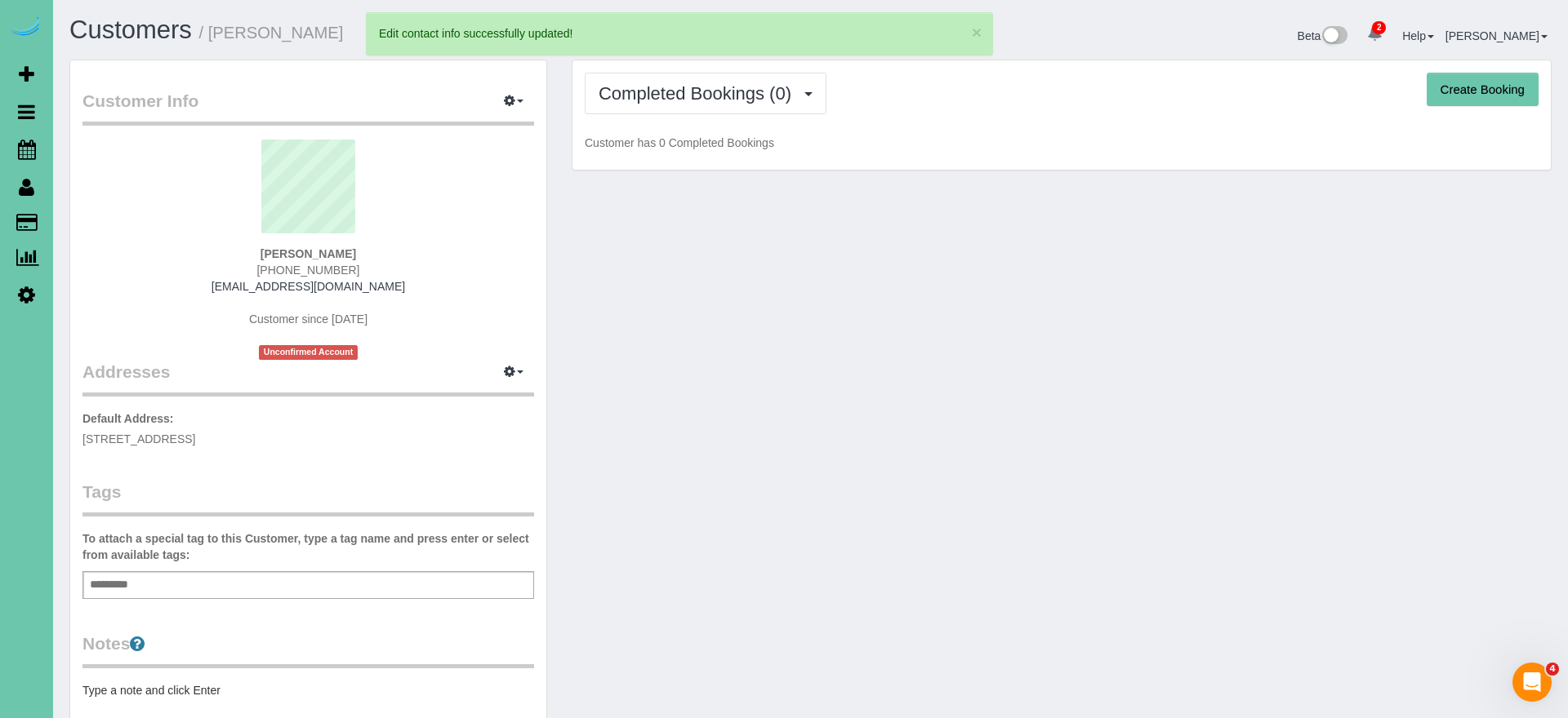
click at [1480, 94] on button "Create Booking" at bounding box center [1483, 89] width 112 height 34
select select "NE"
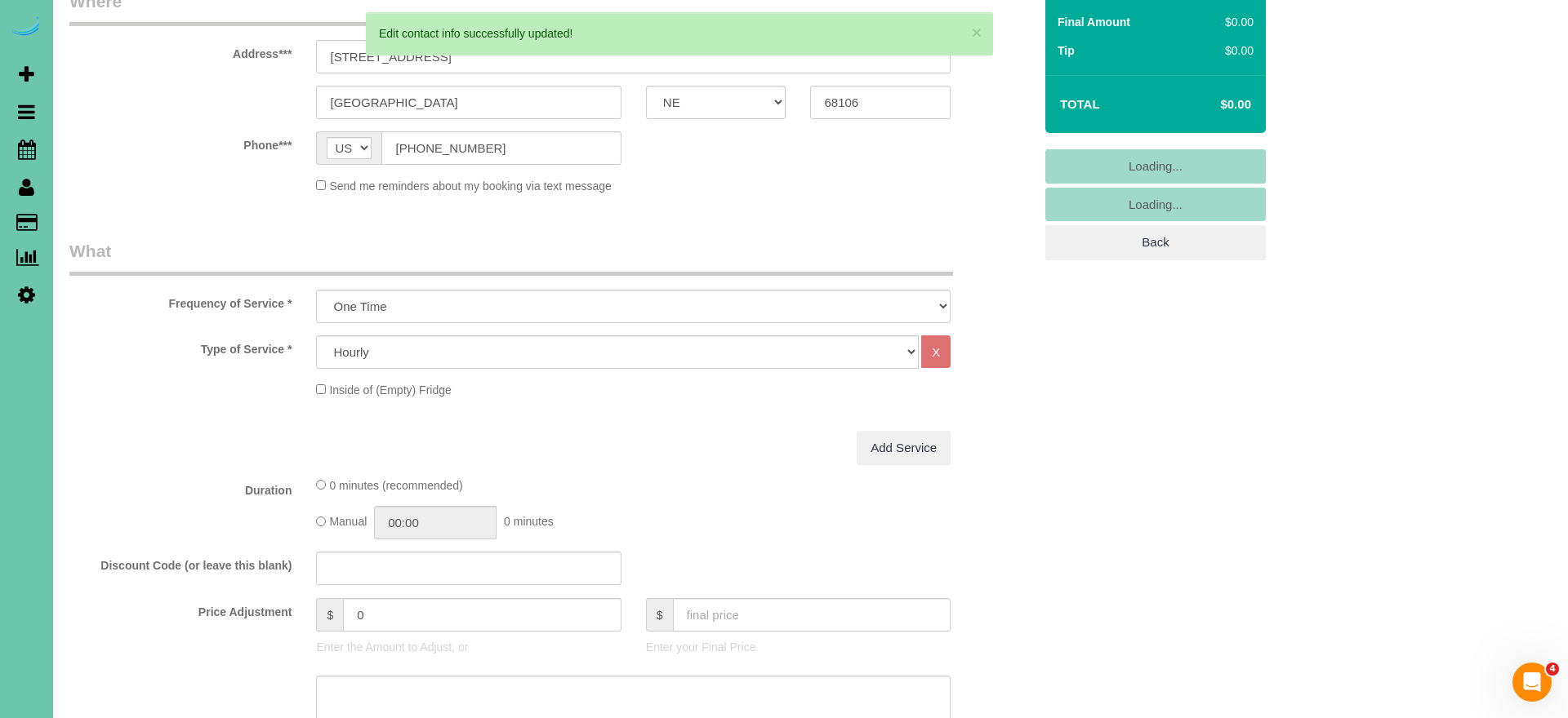
scroll to position [285, 0]
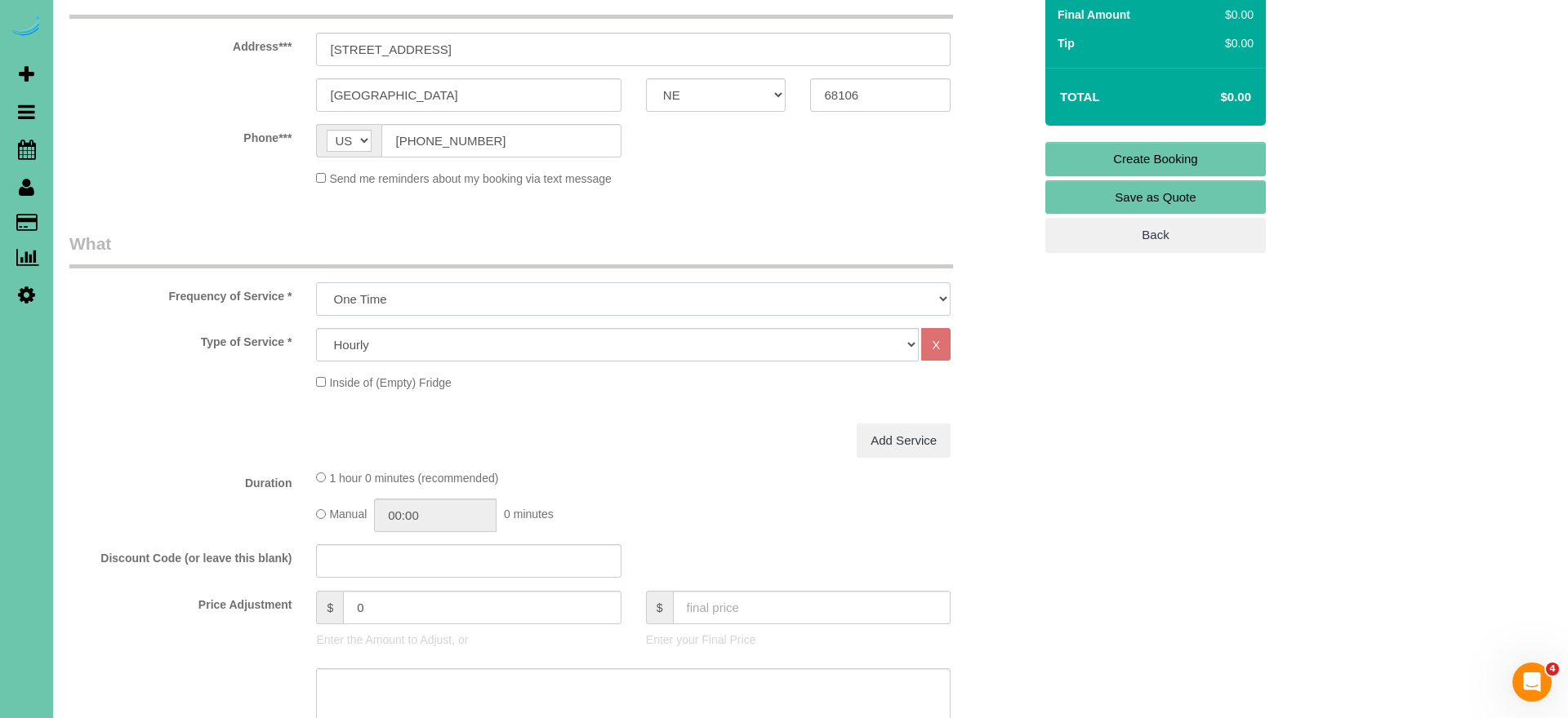
select select "object:5558"
select select "60"
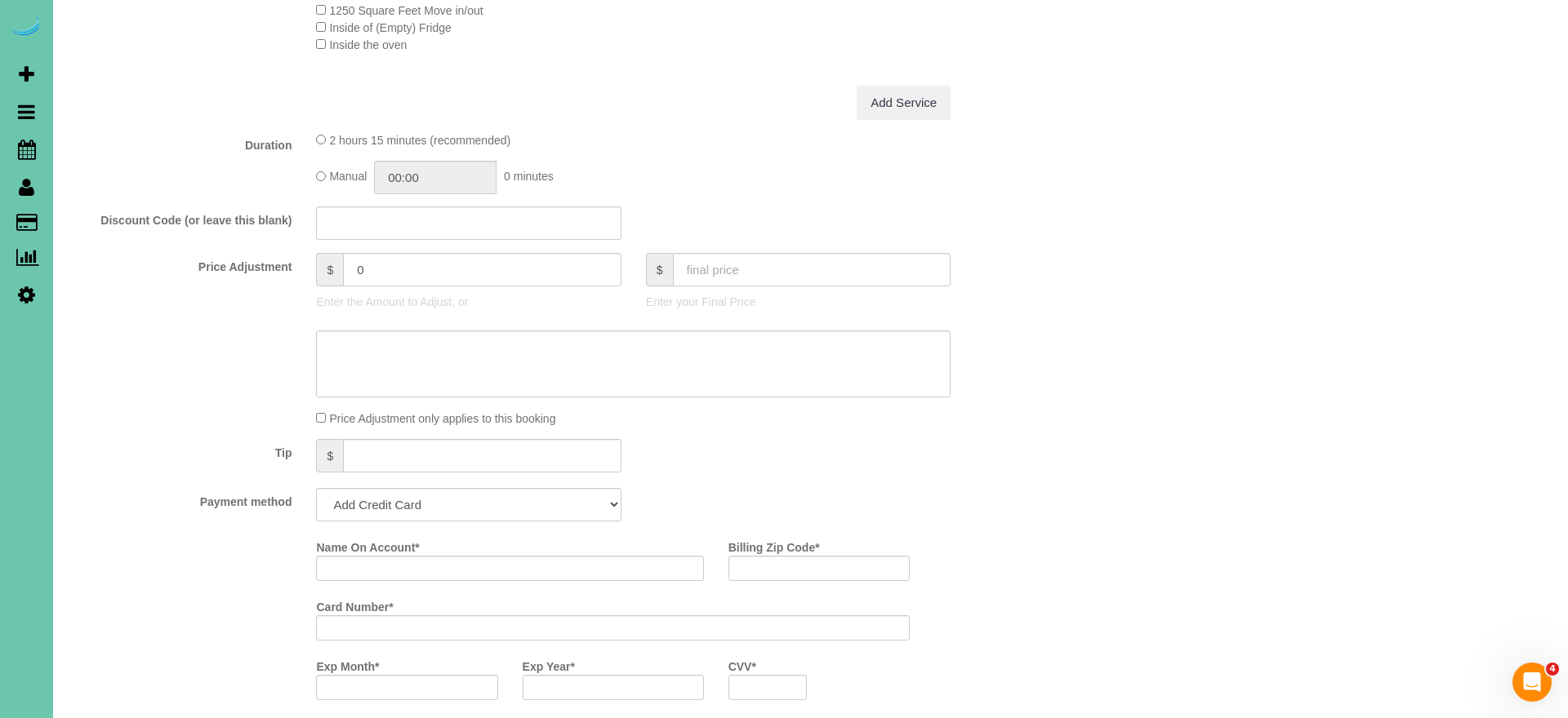
scroll to position [671, 0]
click at [423, 352] on textarea at bounding box center [633, 367] width 635 height 67
type textarea "quoted 5-8 pfp (265-425"
click at [328, 174] on div "Manual 00:00 0 minutes" at bounding box center [633, 181] width 635 height 33
click at [408, 174] on input "02:15" at bounding box center [435, 181] width 123 height 33
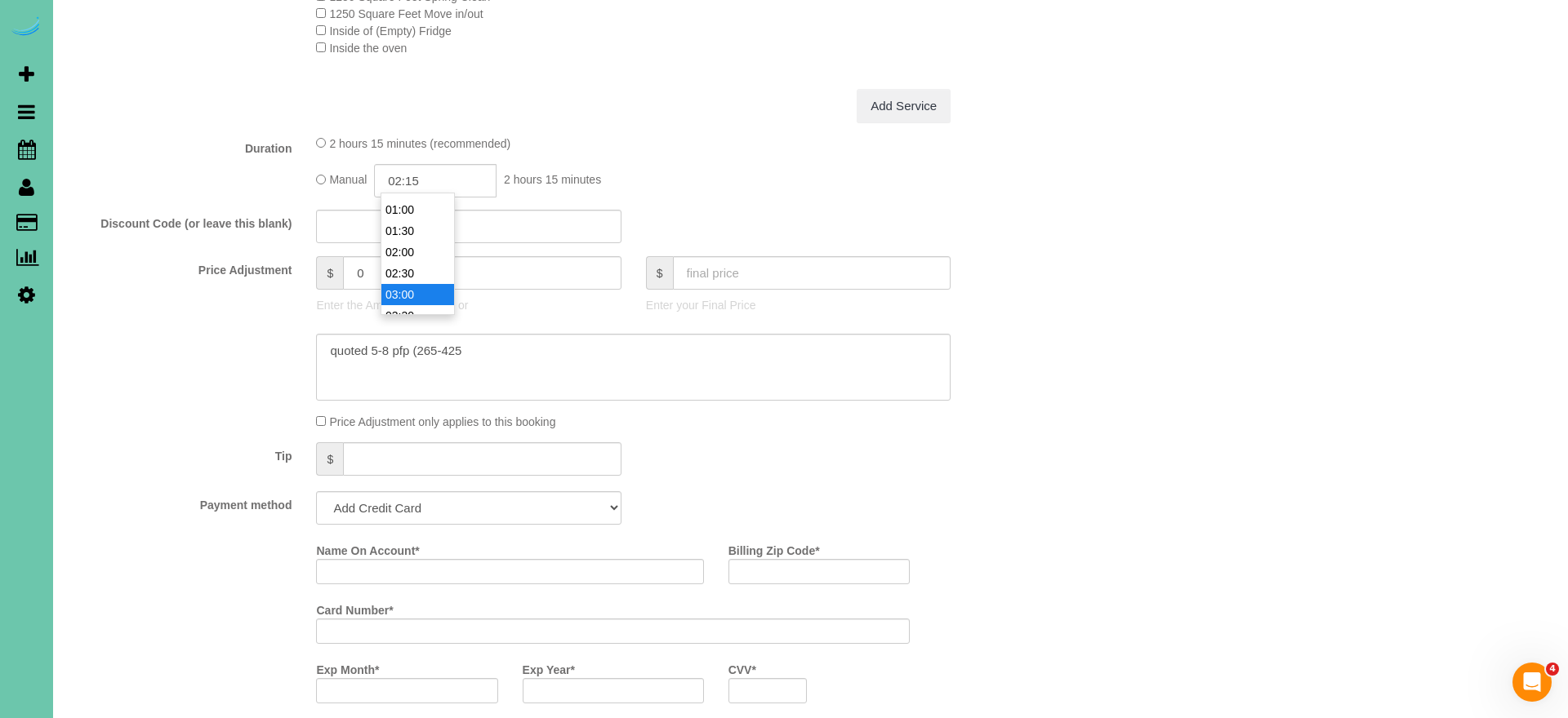
type input "03:00"
drag, startPoint x: 434, startPoint y: 293, endPoint x: 366, endPoint y: 286, distance: 68.4
click at [434, 293] on li "03:00" at bounding box center [417, 293] width 73 height 21
click at [230, 289] on div "Price Adjustment $ 0 Enter the Amount to Adjust, or $ Enter your Final Price" at bounding box center [552, 289] width 988 height 65
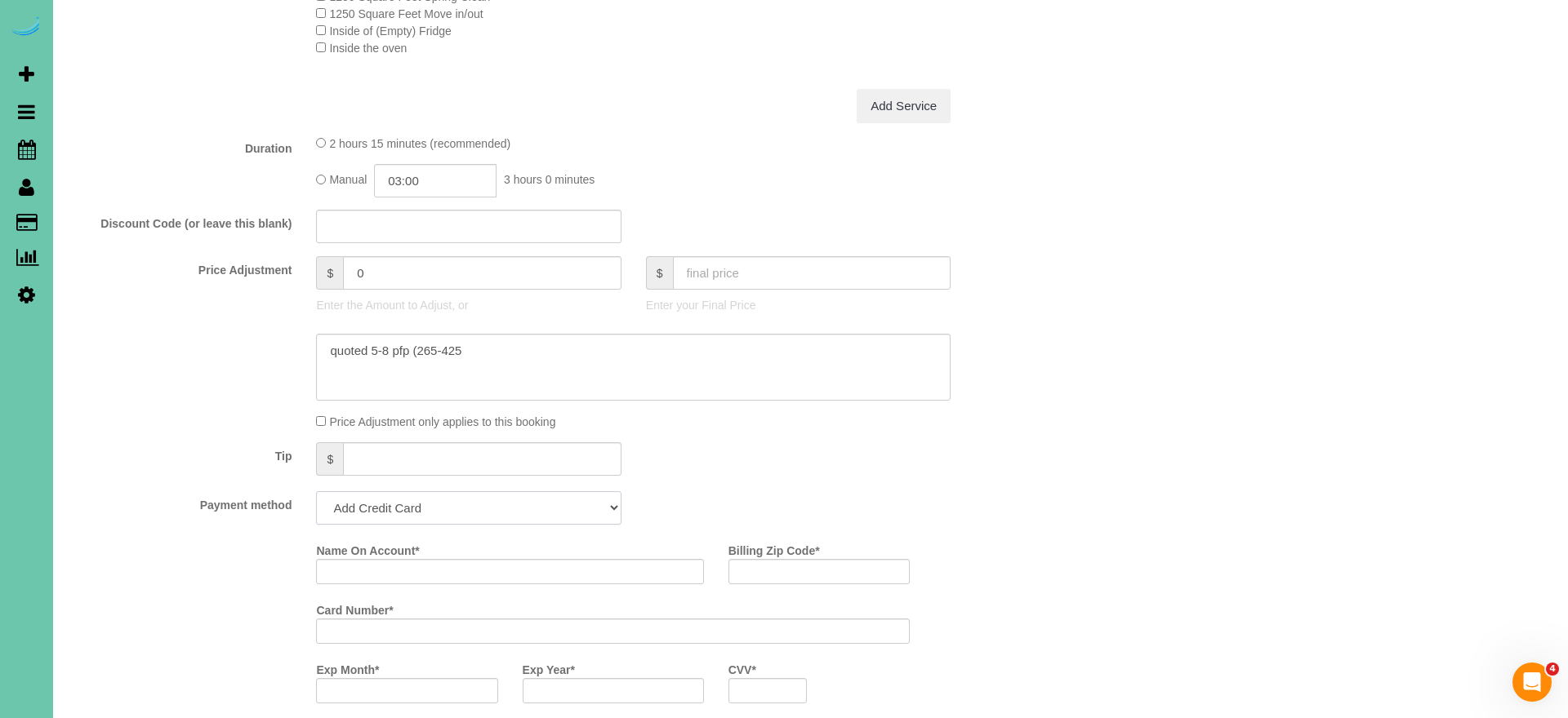
select select "string:check"
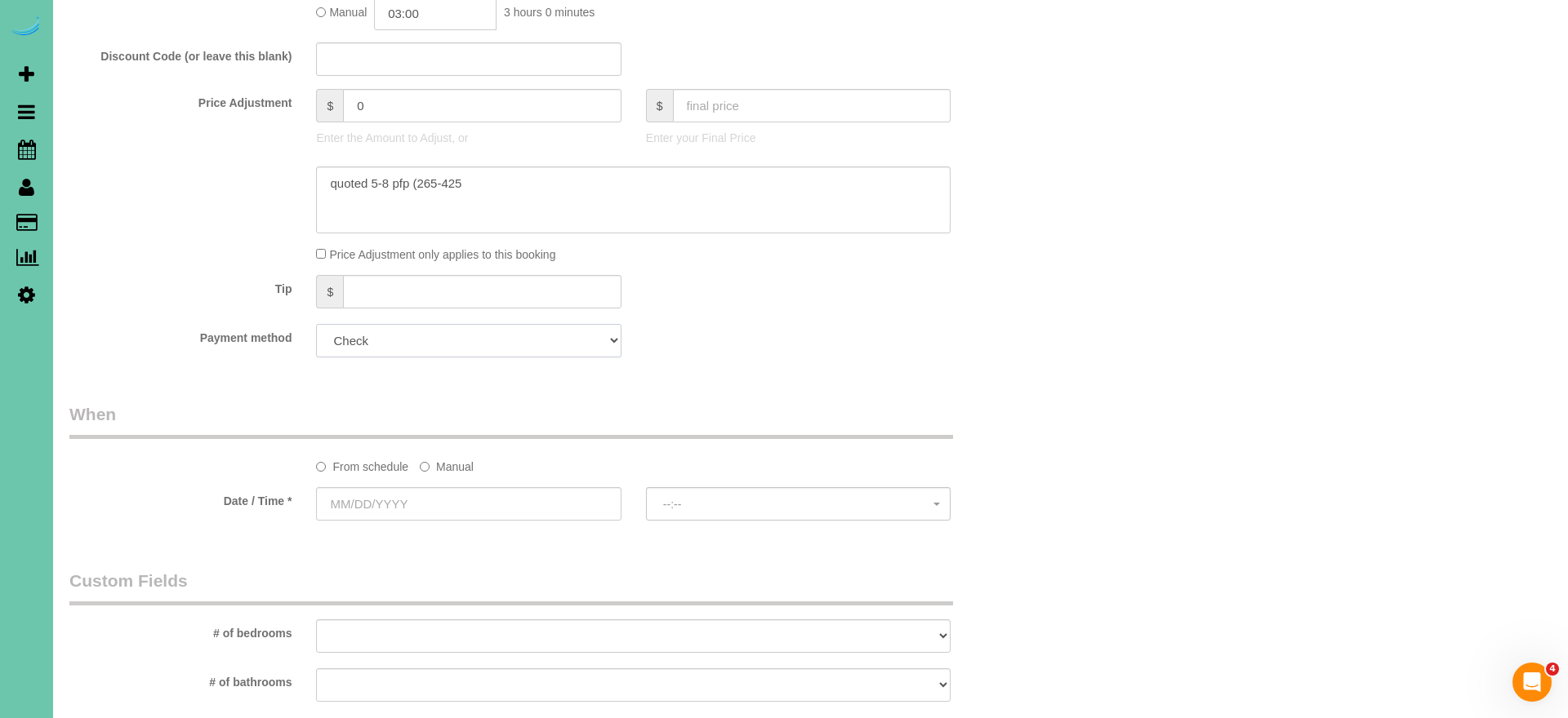
scroll to position [844, 0]
click at [450, 456] on label "Manual" at bounding box center [446, 458] width 54 height 22
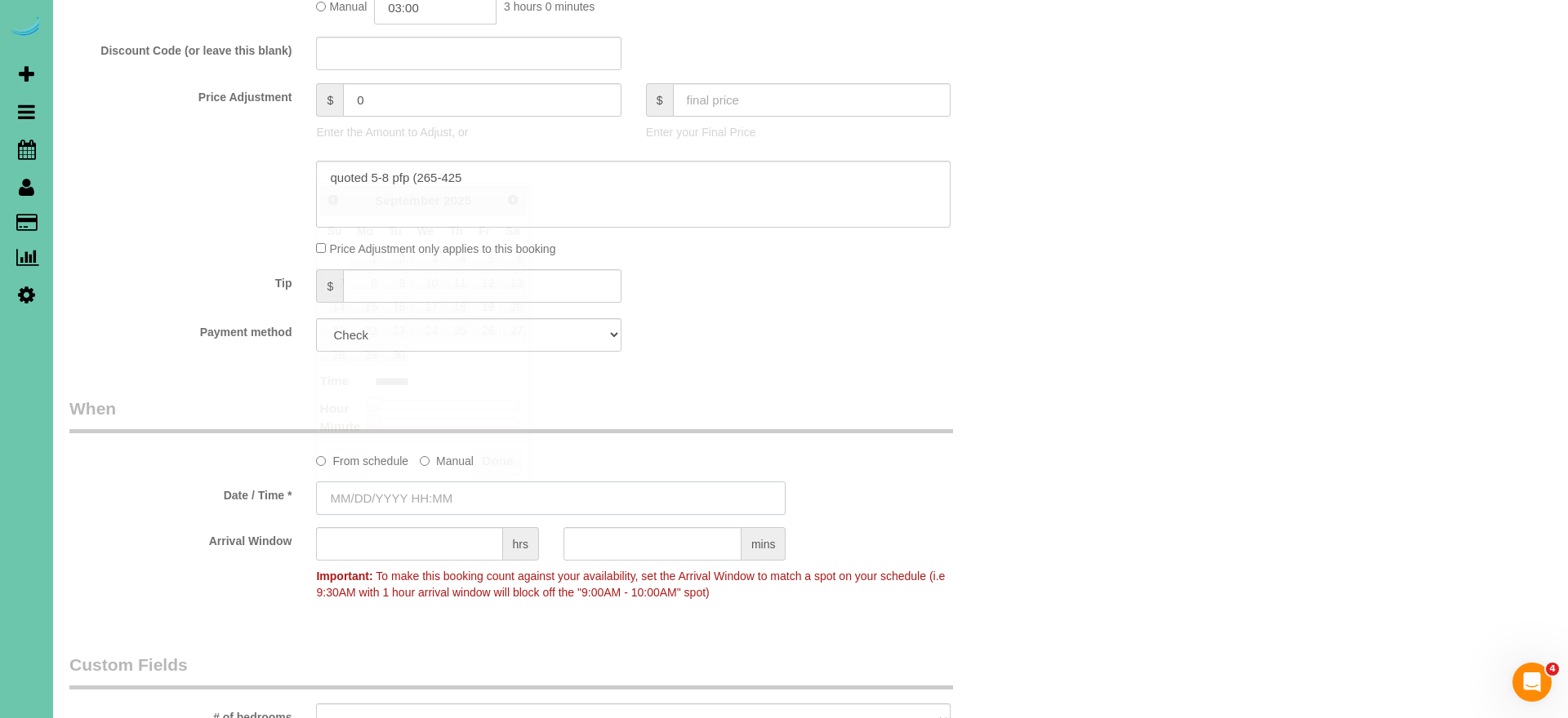
drag, startPoint x: 459, startPoint y: 495, endPoint x: 450, endPoint y: 490, distance: 10.3
click at [456, 495] on input "text" at bounding box center [551, 499] width 470 height 33
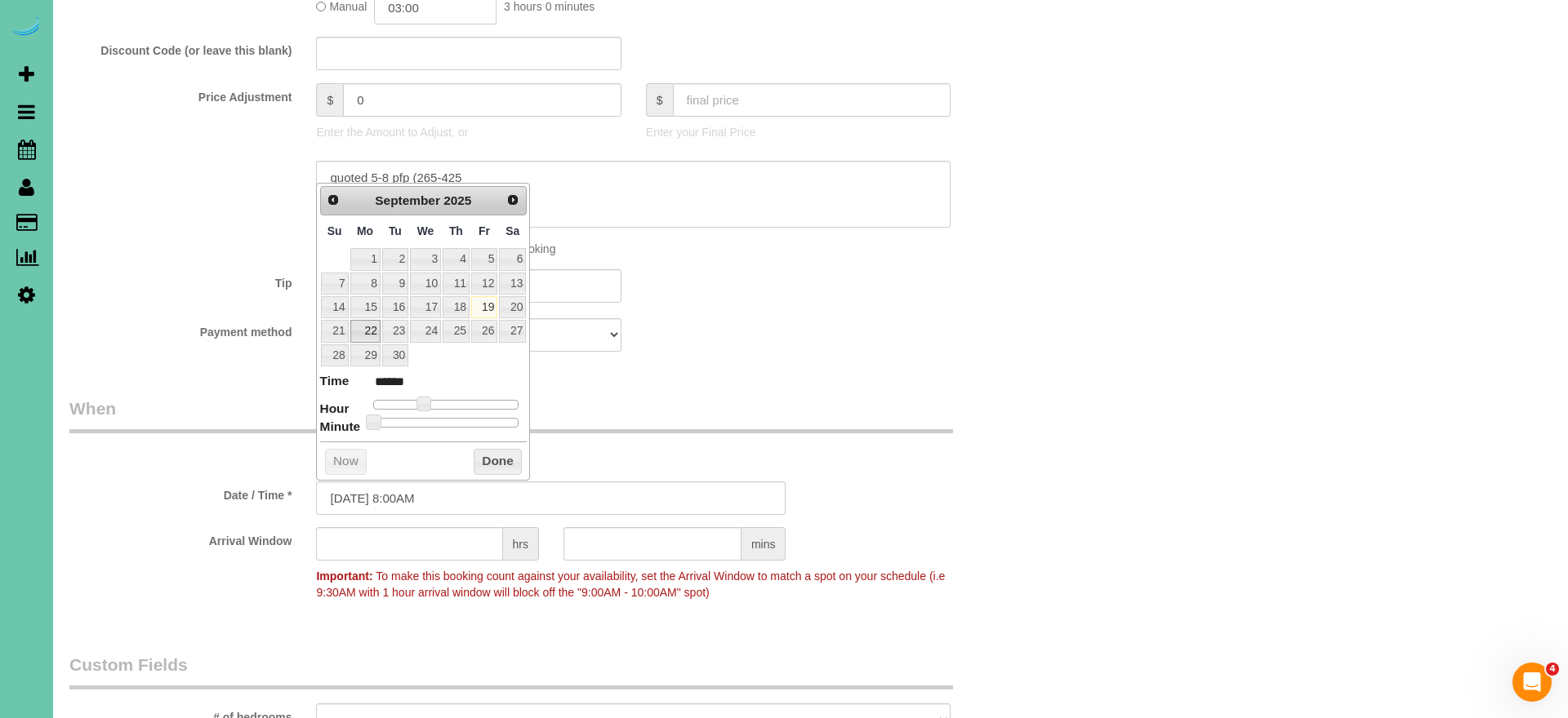
click at [366, 330] on link "22" at bounding box center [366, 331] width 30 height 22
type input "[DATE] 9:00AM"
type input "******"
type input "[DATE] 10:00AM"
type input "*******"
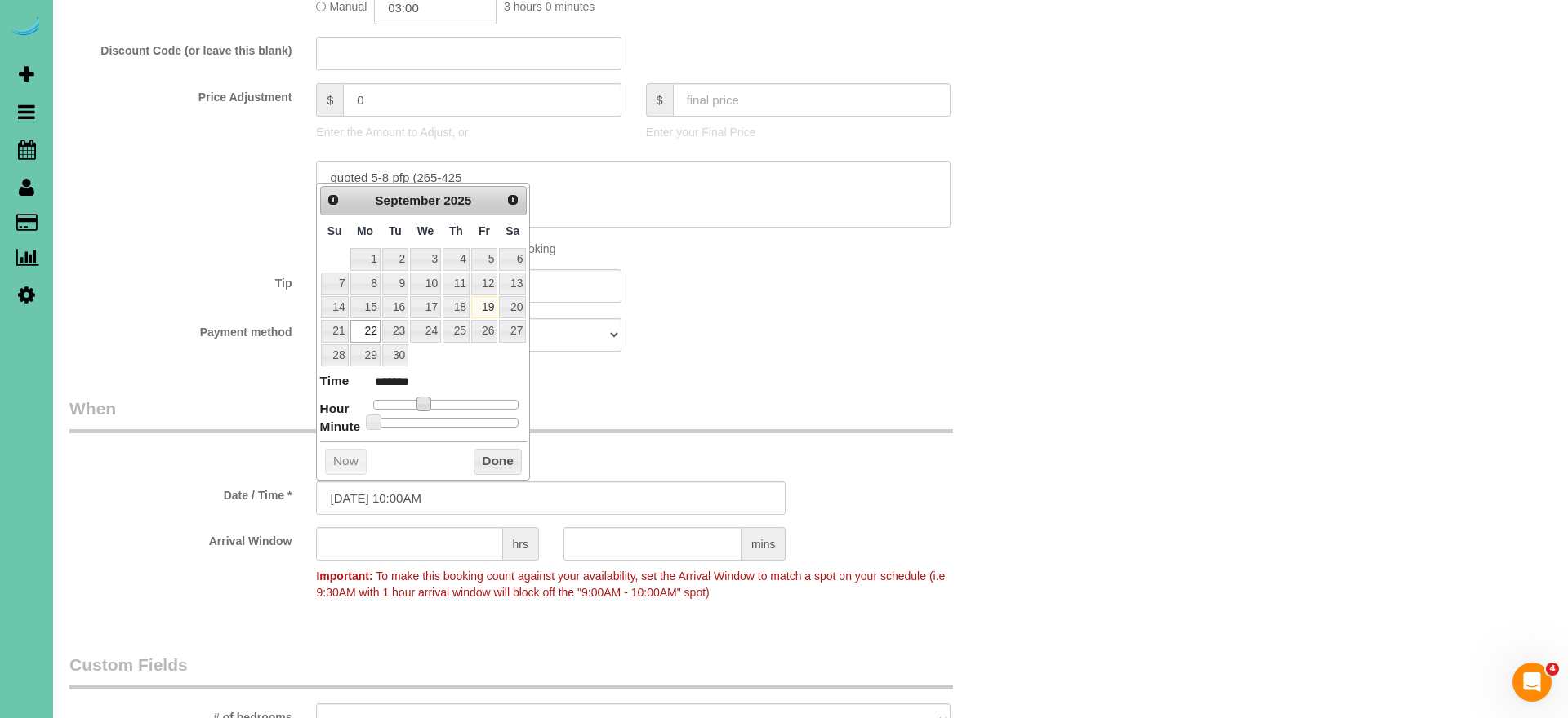
type input "[DATE] 11:00AM"
type input "*******"
type input "[DATE] 12:00PM"
type input "*******"
drag, startPoint x: 430, startPoint y: 397, endPoint x: 461, endPoint y: 425, distance: 41.8
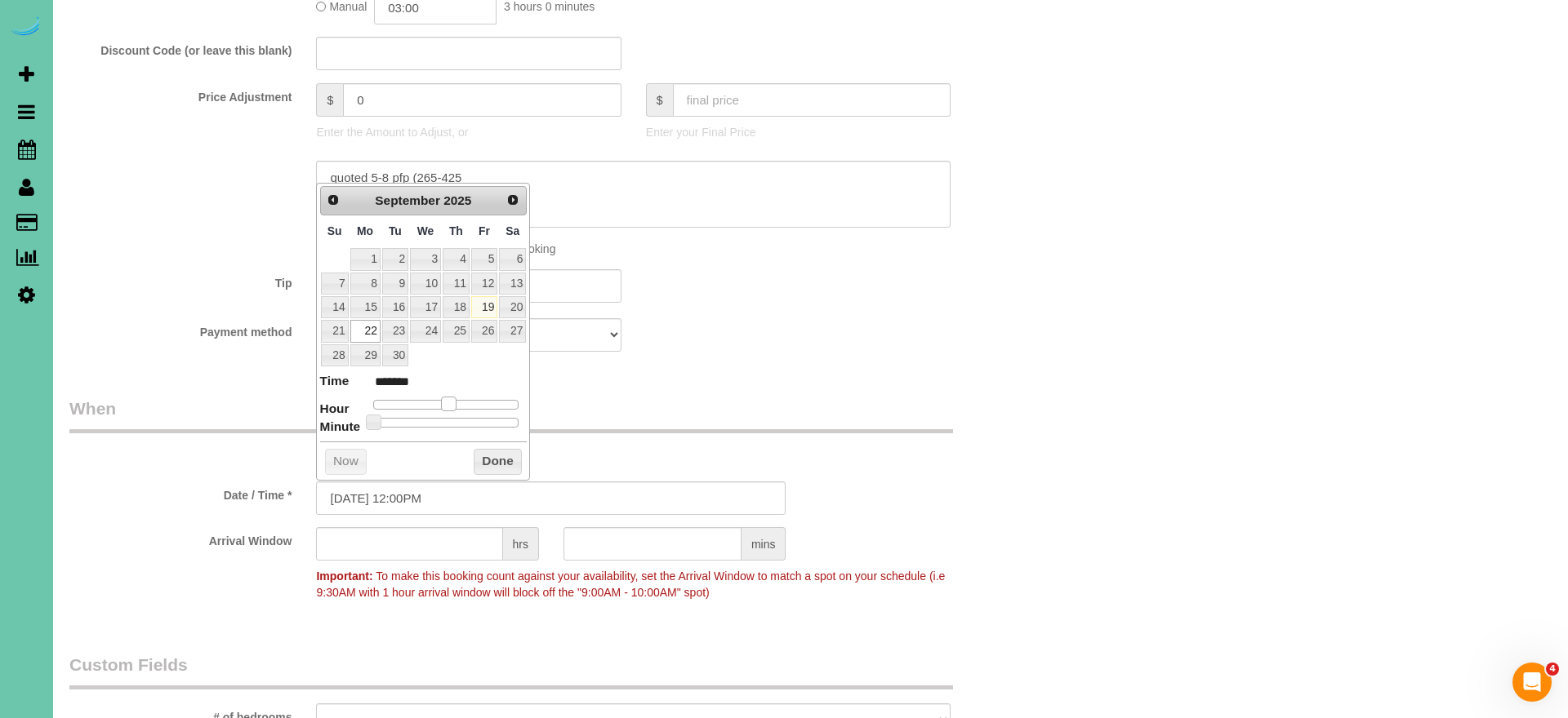
click at [456, 399] on span at bounding box center [449, 404] width 15 height 15
click at [627, 545] on input "text" at bounding box center [652, 544] width 178 height 33
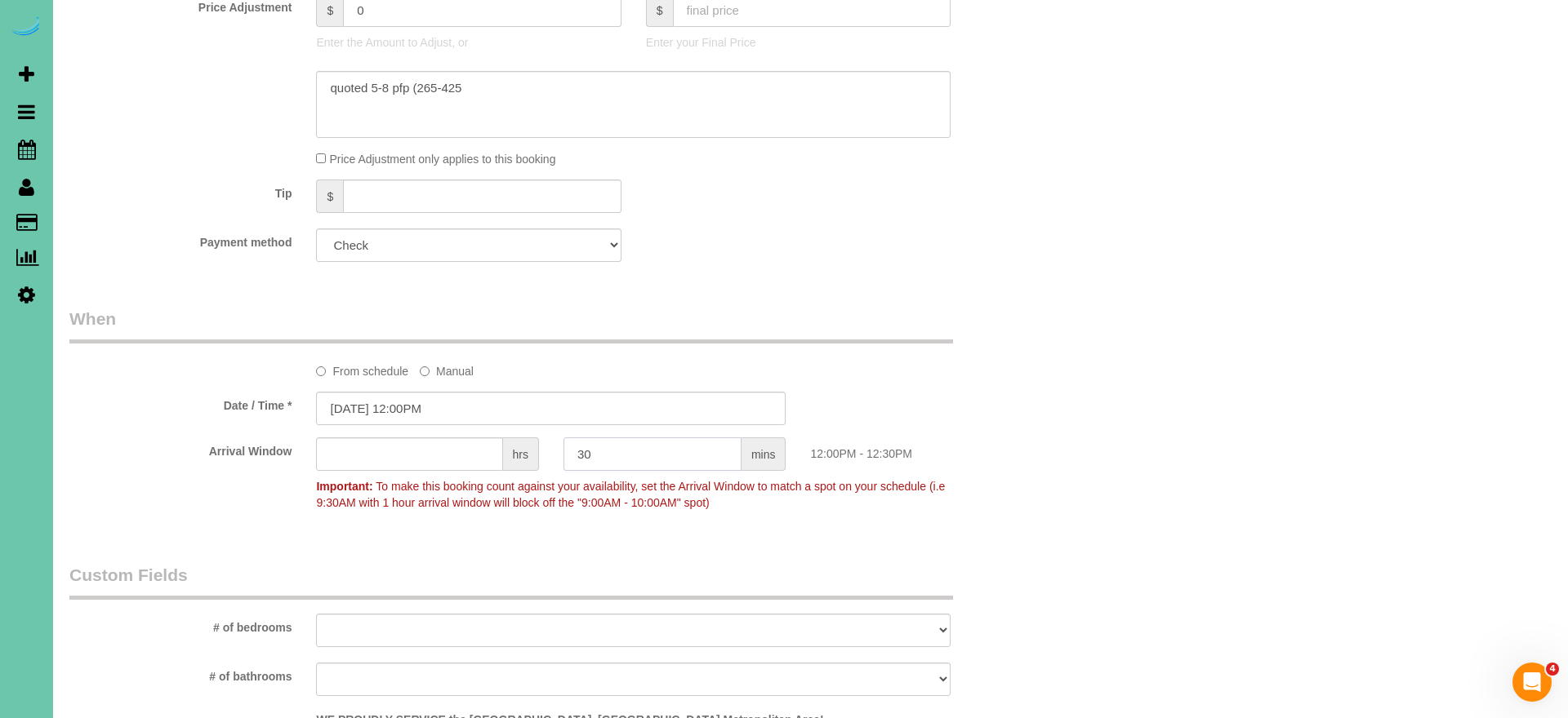
scroll to position [990, 0]
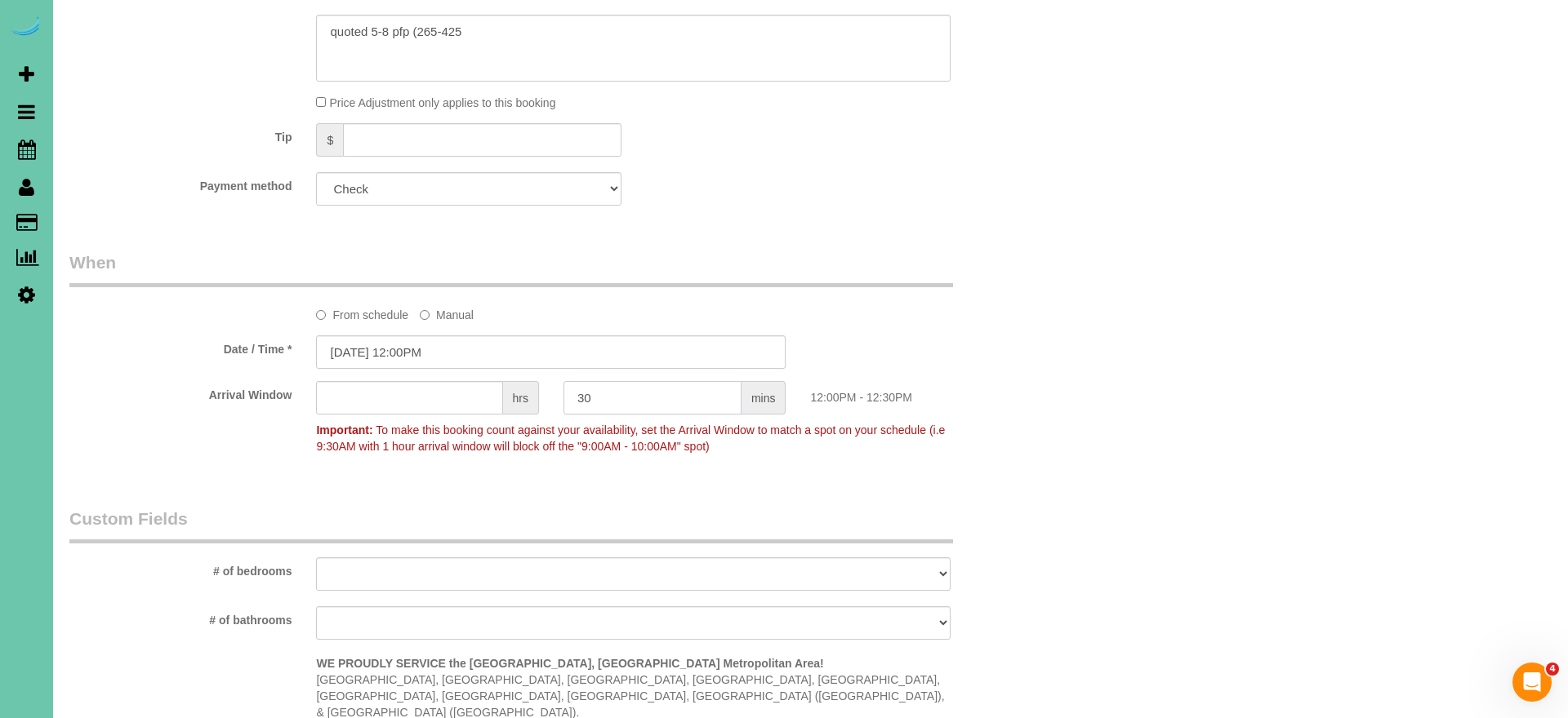
type input "30"
select select "number:35"
select select "number:41"
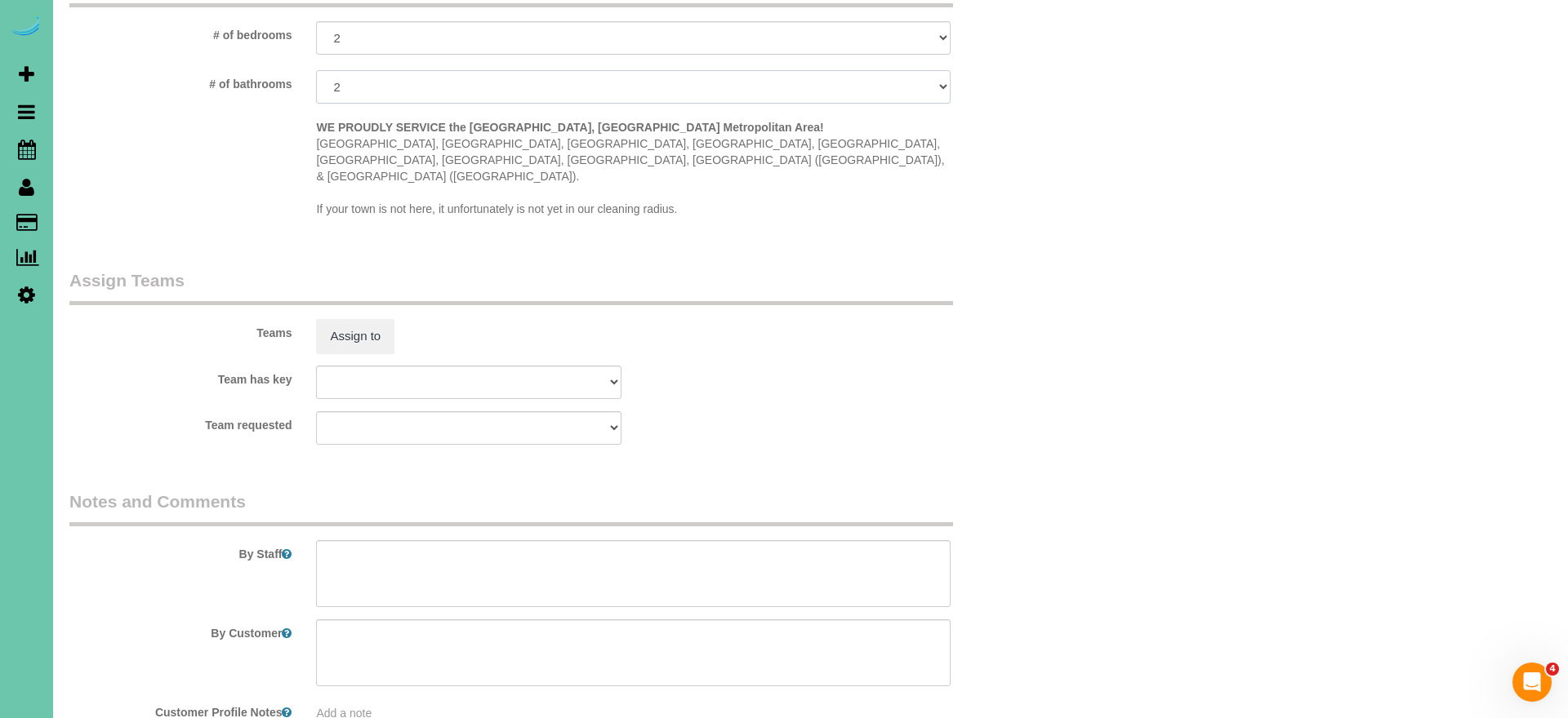
scroll to position [1529, 0]
click at [463, 538] on textarea at bounding box center [633, 571] width 635 height 67
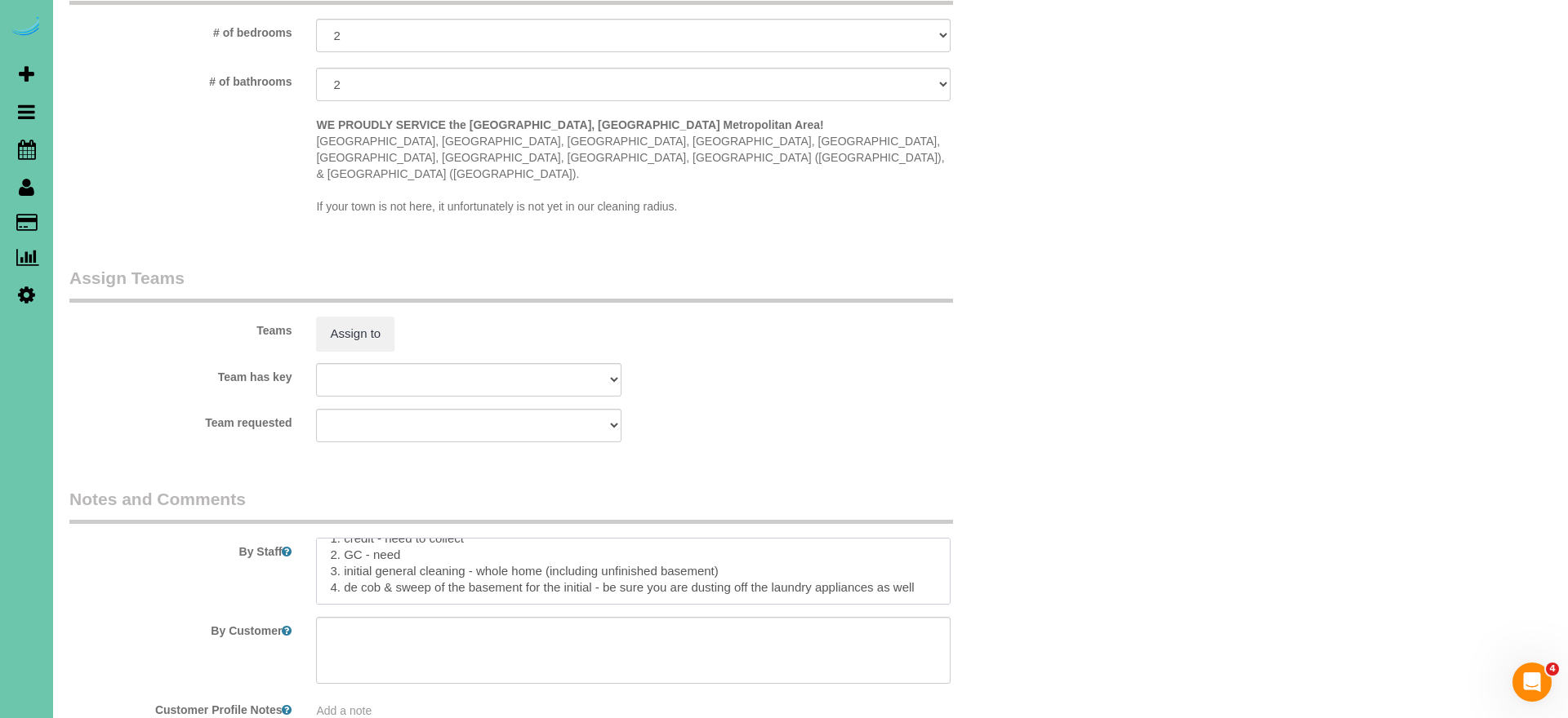
scroll to position [52, 0]
paste textarea "Initial General Clean – Work Order CLEANING DESCRIPTION Dirt level 1-5 : (Clien…"
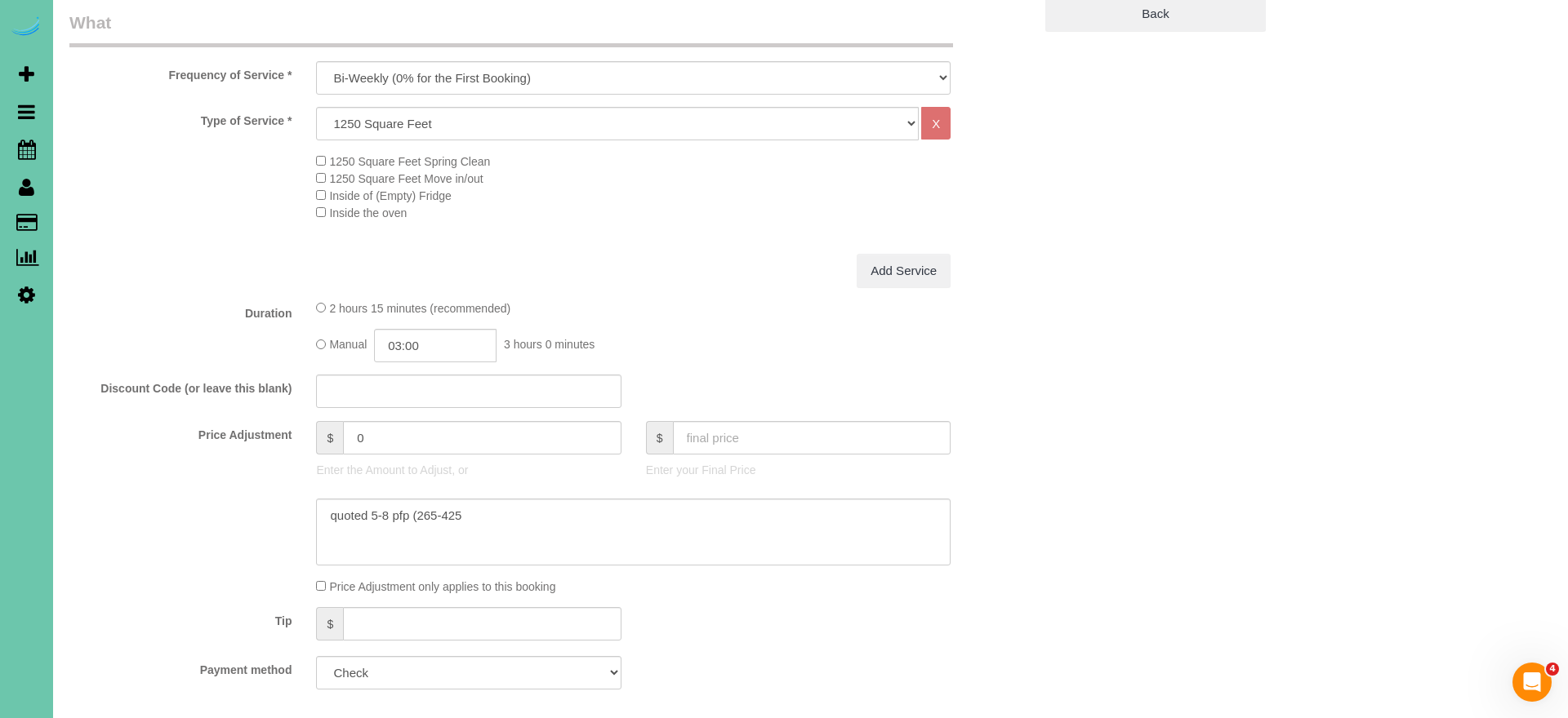
scroll to position [507, 0]
type textarea "**new client** 1. credit - need to collect 2. GC - need 3. initial general clea…"
drag, startPoint x: 377, startPoint y: 432, endPoint x: 307, endPoint y: 425, distance: 70.3
click at [307, 425] on div "$ 0 Enter the Amount to Adjust, or" at bounding box center [468, 453] width 329 height 65
type input "203"
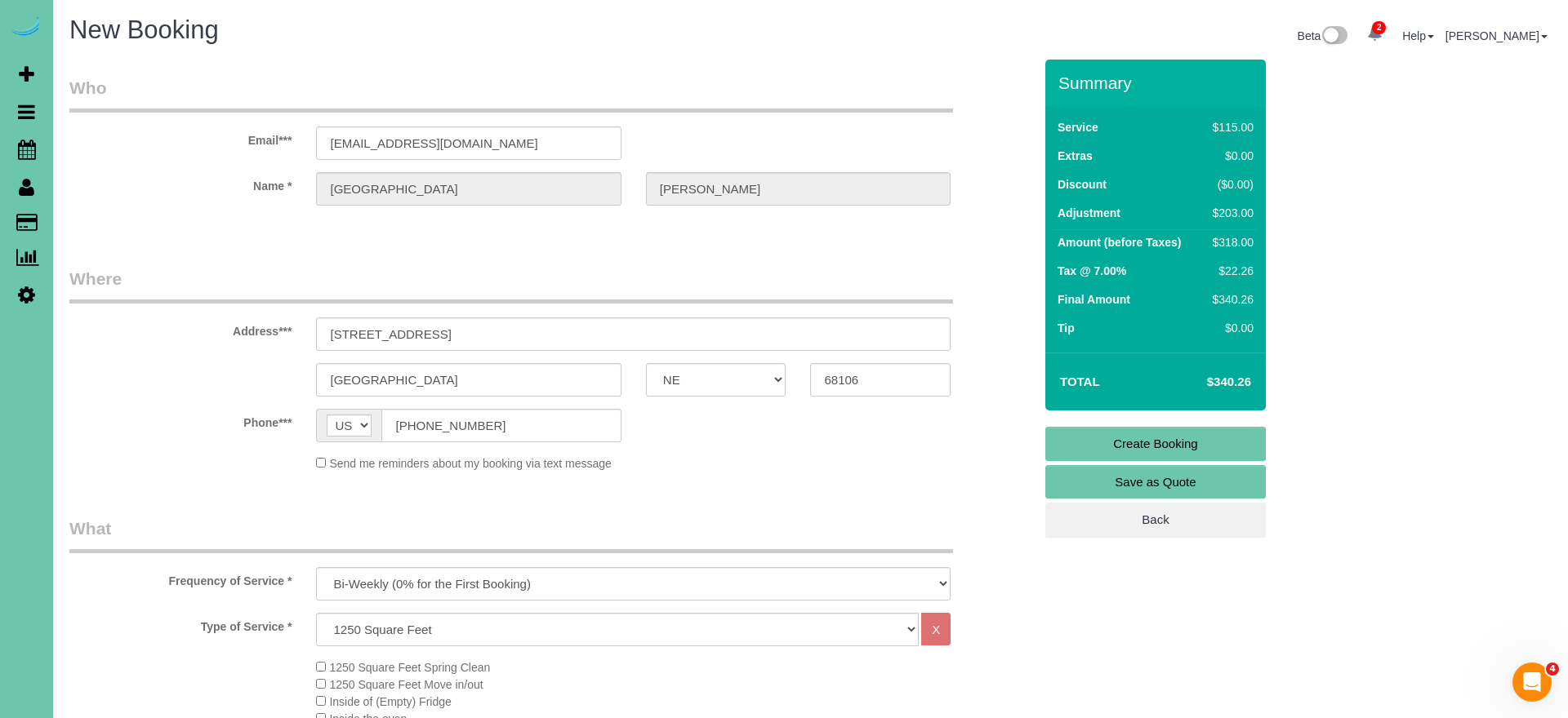
scroll to position [0, 0]
drag, startPoint x: 1104, startPoint y: 441, endPoint x: 1083, endPoint y: 436, distance: 21.6
click at [1104, 441] on link "Create Booking" at bounding box center [1156, 444] width 220 height 34
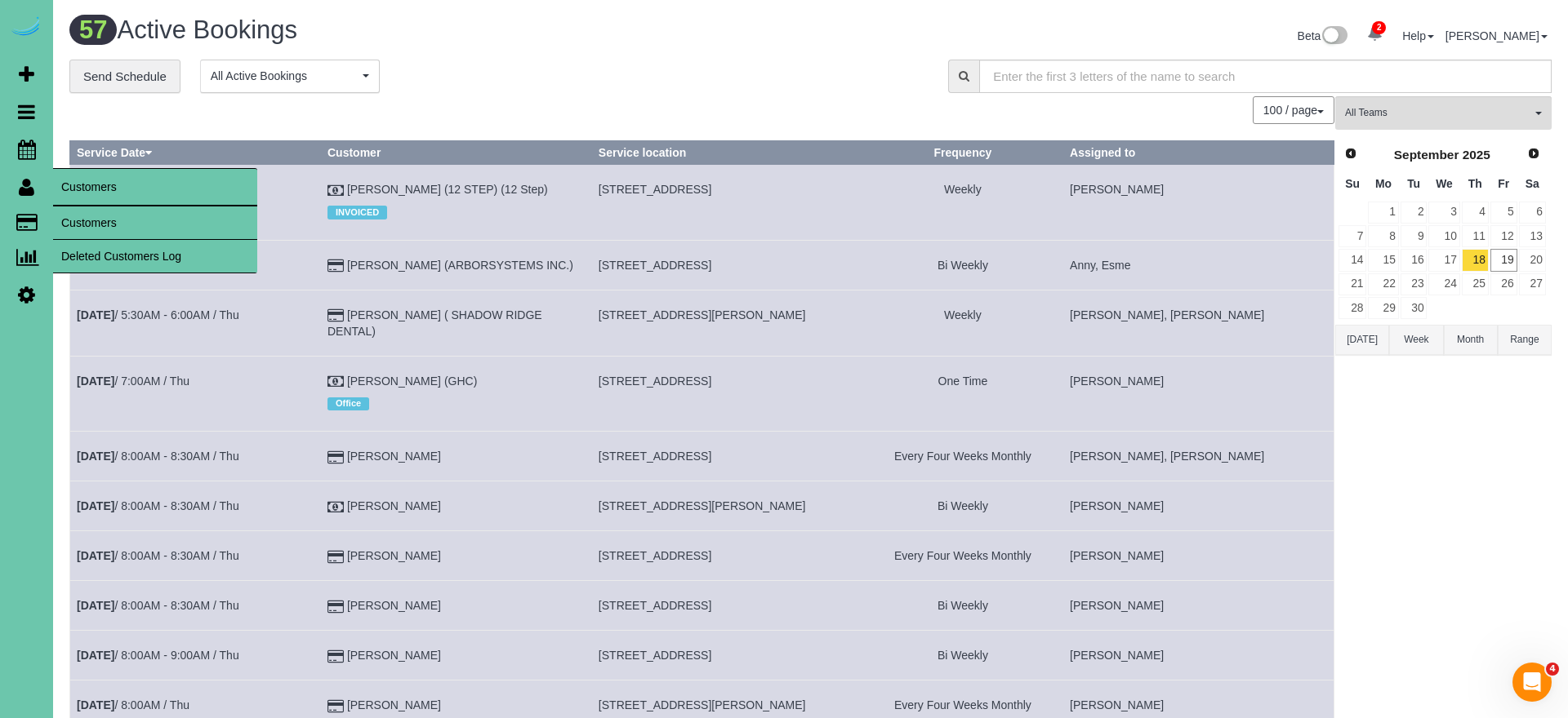
click at [93, 220] on link "Customers" at bounding box center [155, 223] width 204 height 33
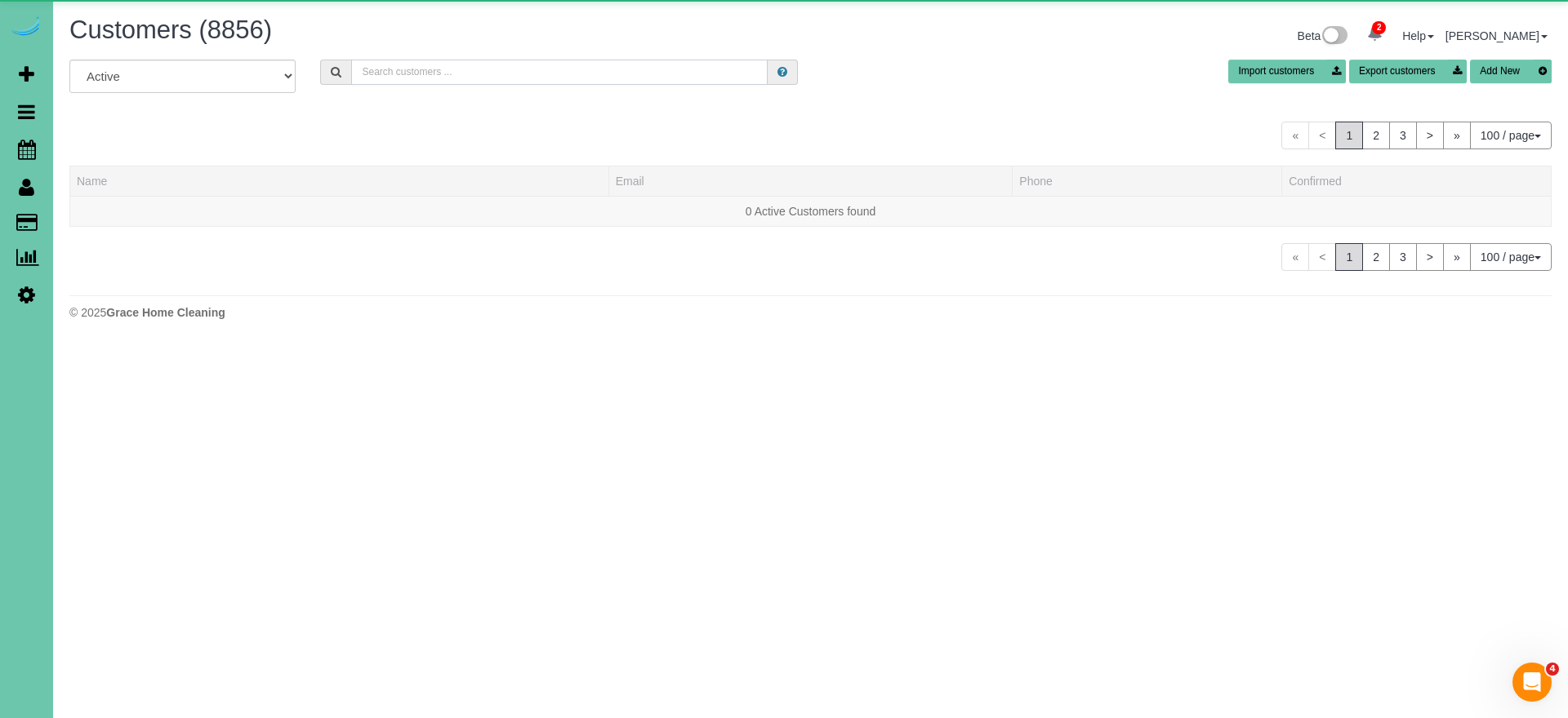
click at [486, 70] on input "text" at bounding box center [559, 72] width 416 height 25
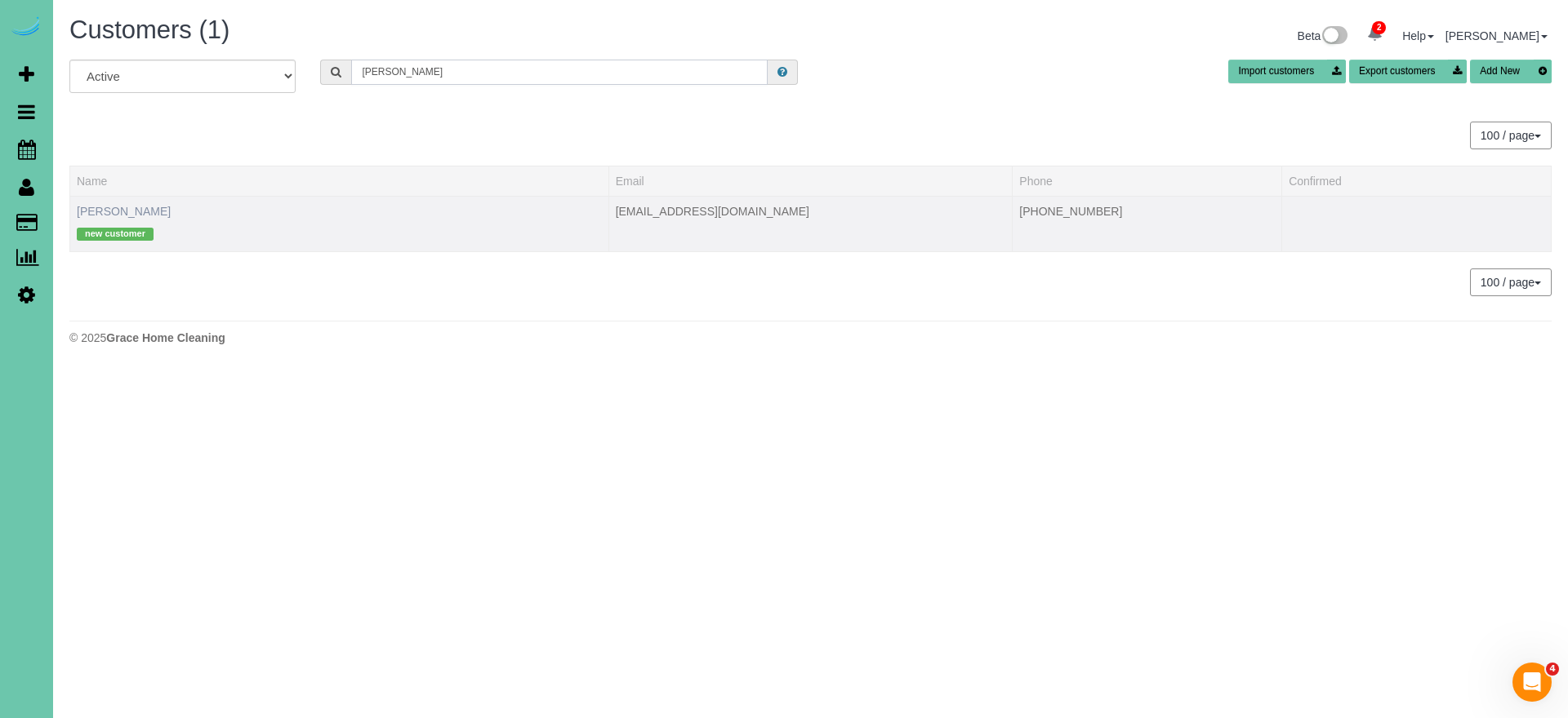
type input "[PERSON_NAME]"
click at [133, 211] on link "[PERSON_NAME]" at bounding box center [124, 212] width 94 height 13
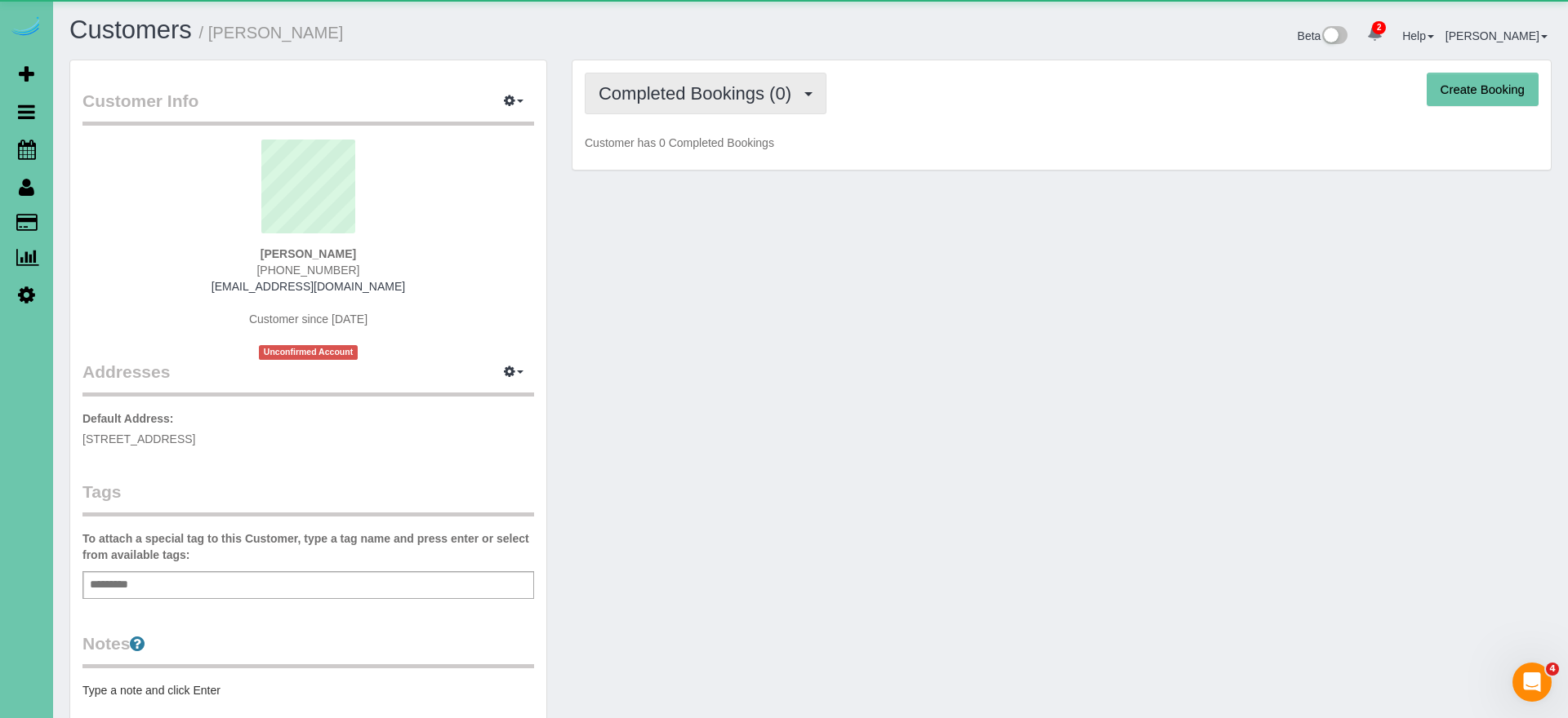
drag, startPoint x: 674, startPoint y: 96, endPoint x: 677, endPoint y: 111, distance: 15.3
click at [674, 98] on span "Completed Bookings (0)" at bounding box center [699, 93] width 201 height 20
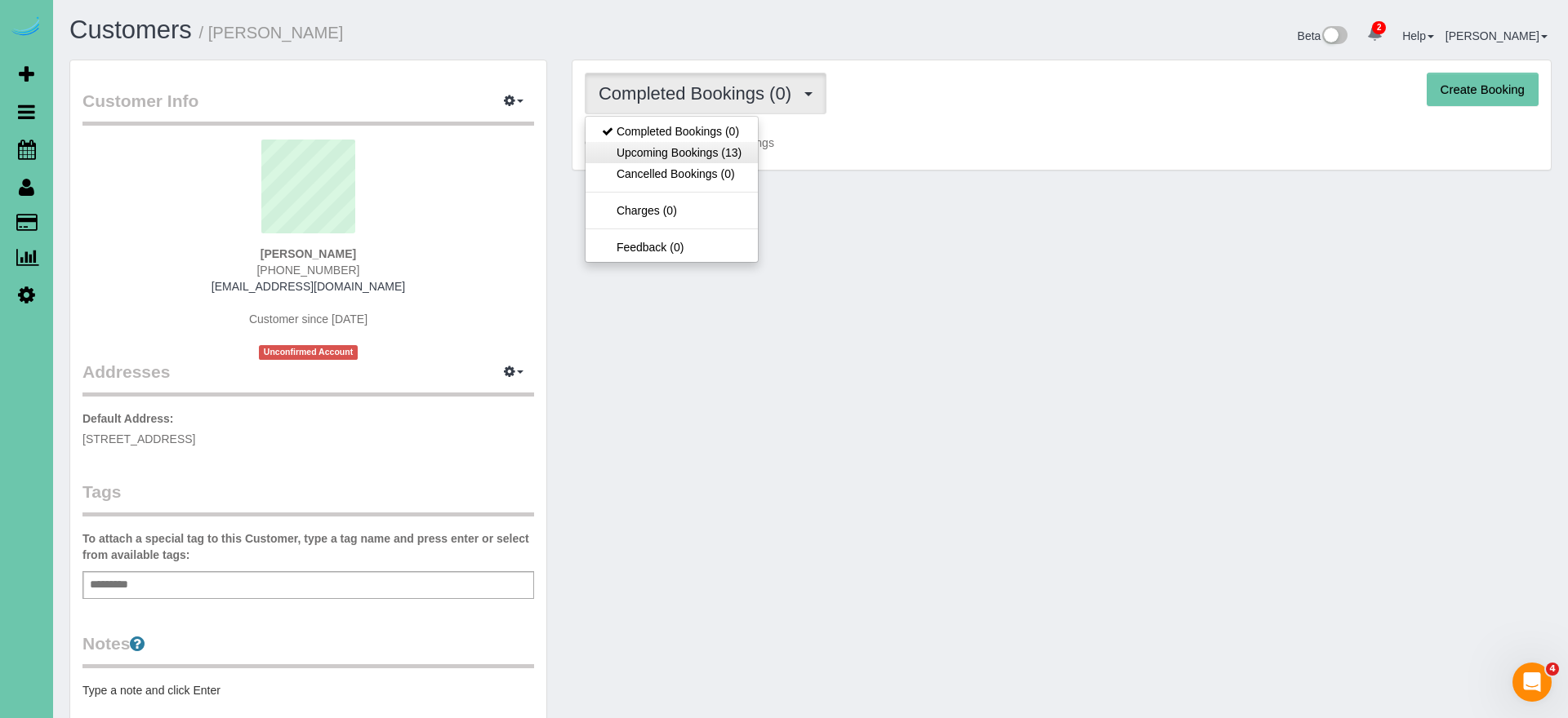
click at [685, 144] on link "Upcoming Bookings (13)" at bounding box center [672, 152] width 173 height 21
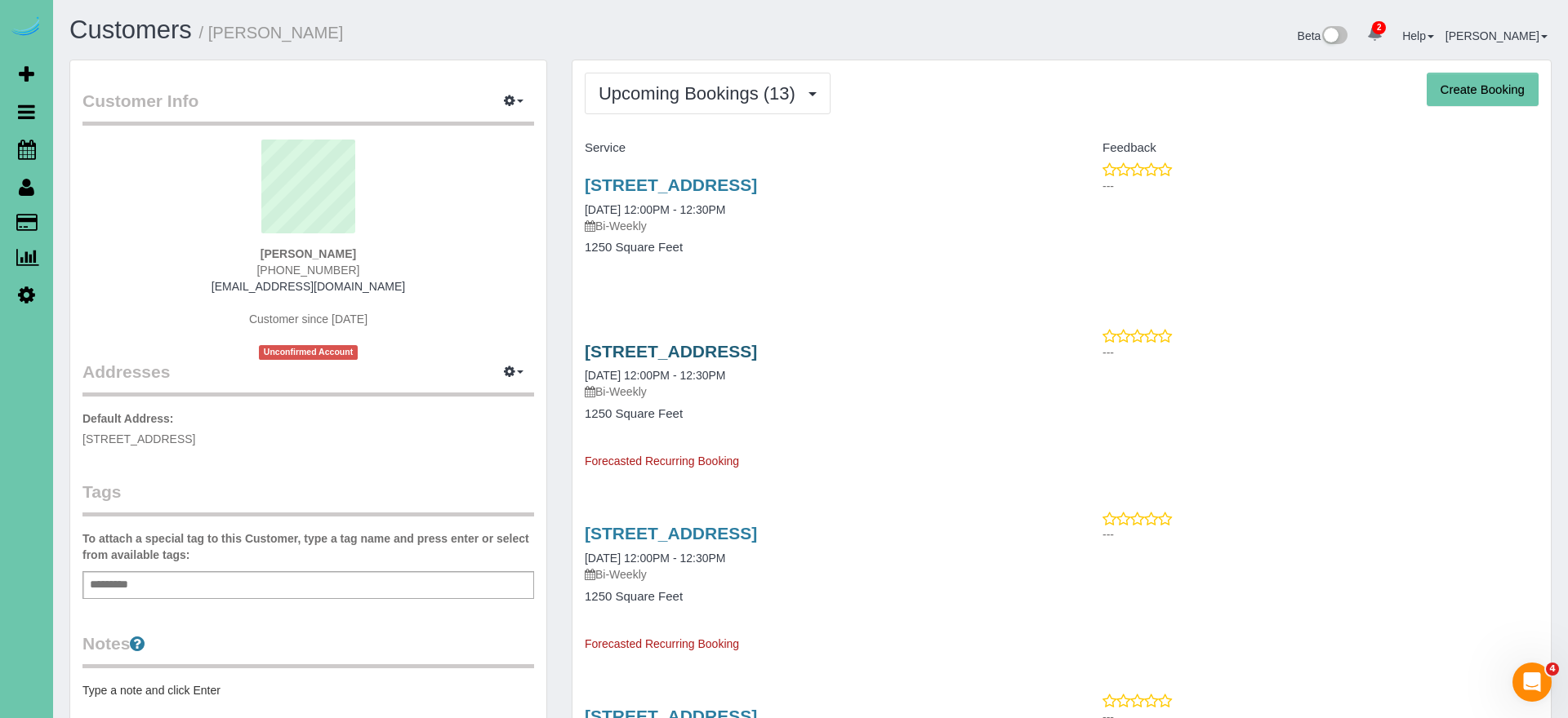
click at [757, 347] on link "[STREET_ADDRESS]" at bounding box center [671, 351] width 173 height 19
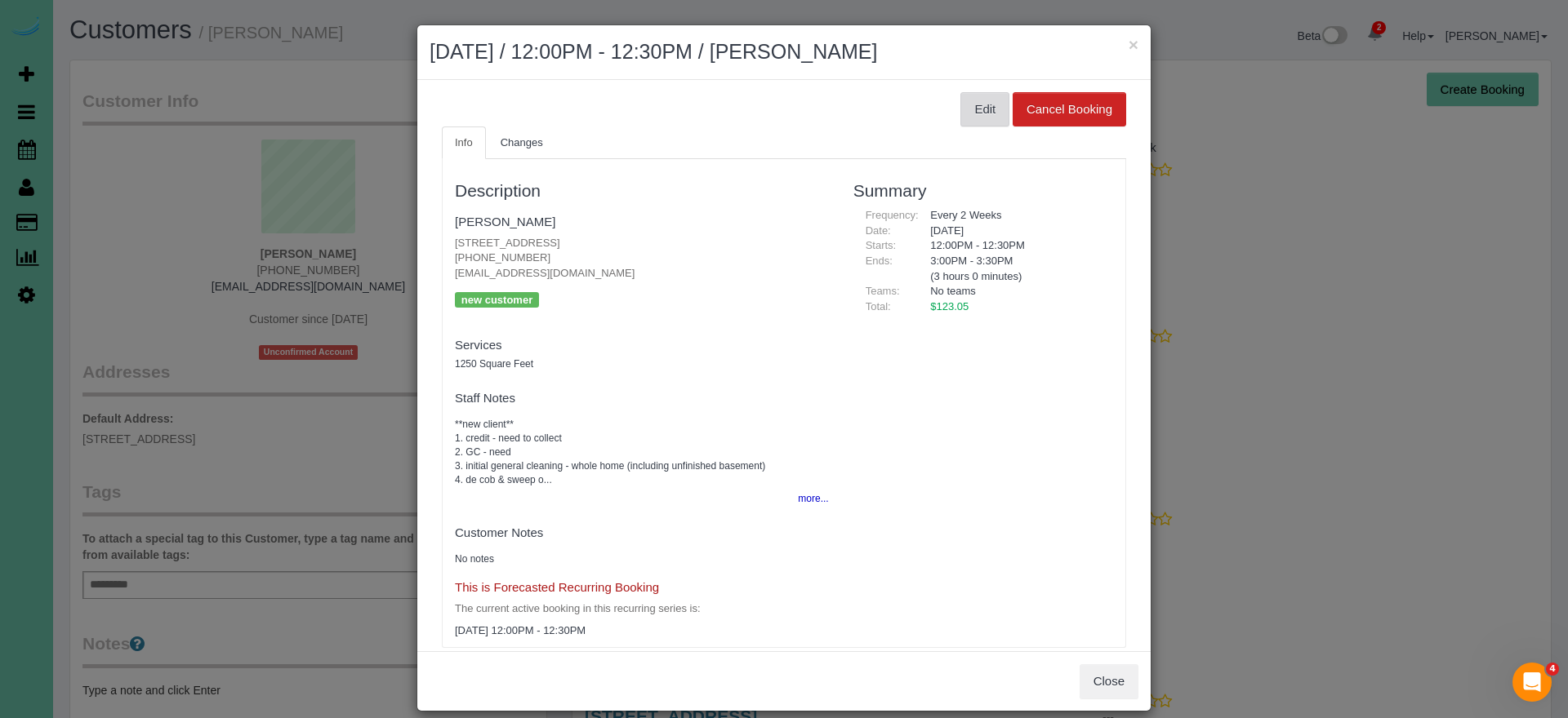
click at [981, 109] on button "Edit" at bounding box center [985, 109] width 49 height 34
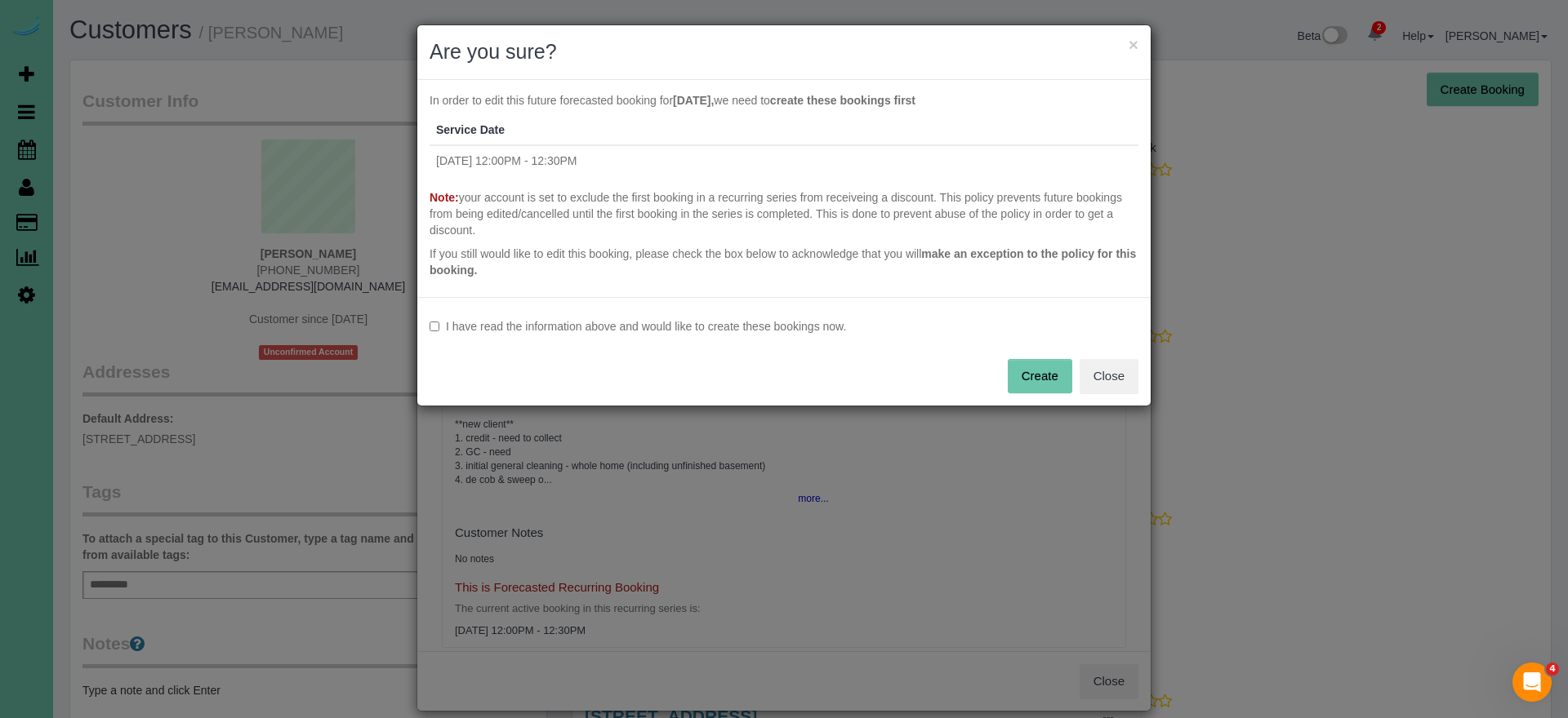
click at [549, 332] on label "I have read the information above and would like to create these bookings now." at bounding box center [784, 327] width 709 height 17
click at [1031, 379] on button "Create" at bounding box center [1040, 376] width 64 height 34
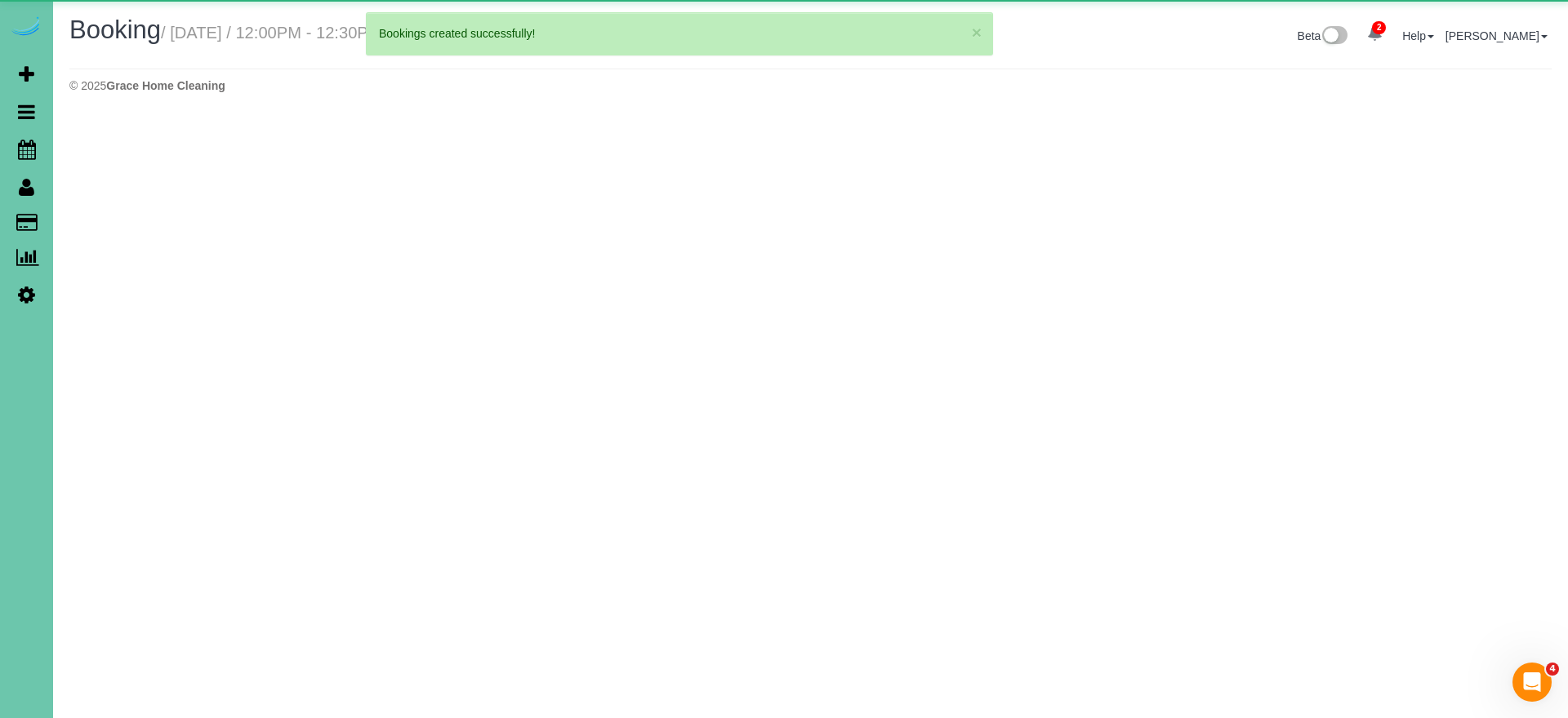
select select "NE"
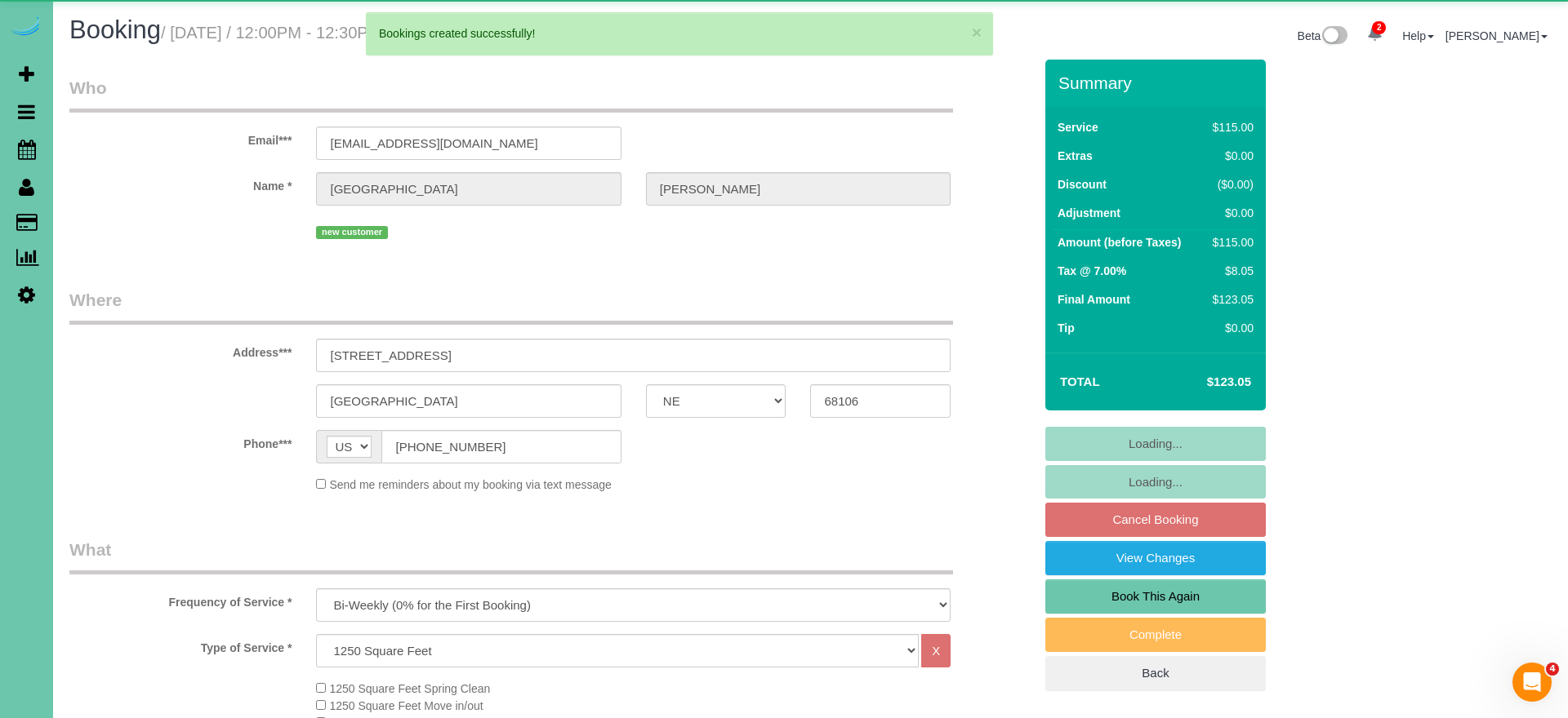
select select "object:8201"
select select "number:35"
select select "number:41"
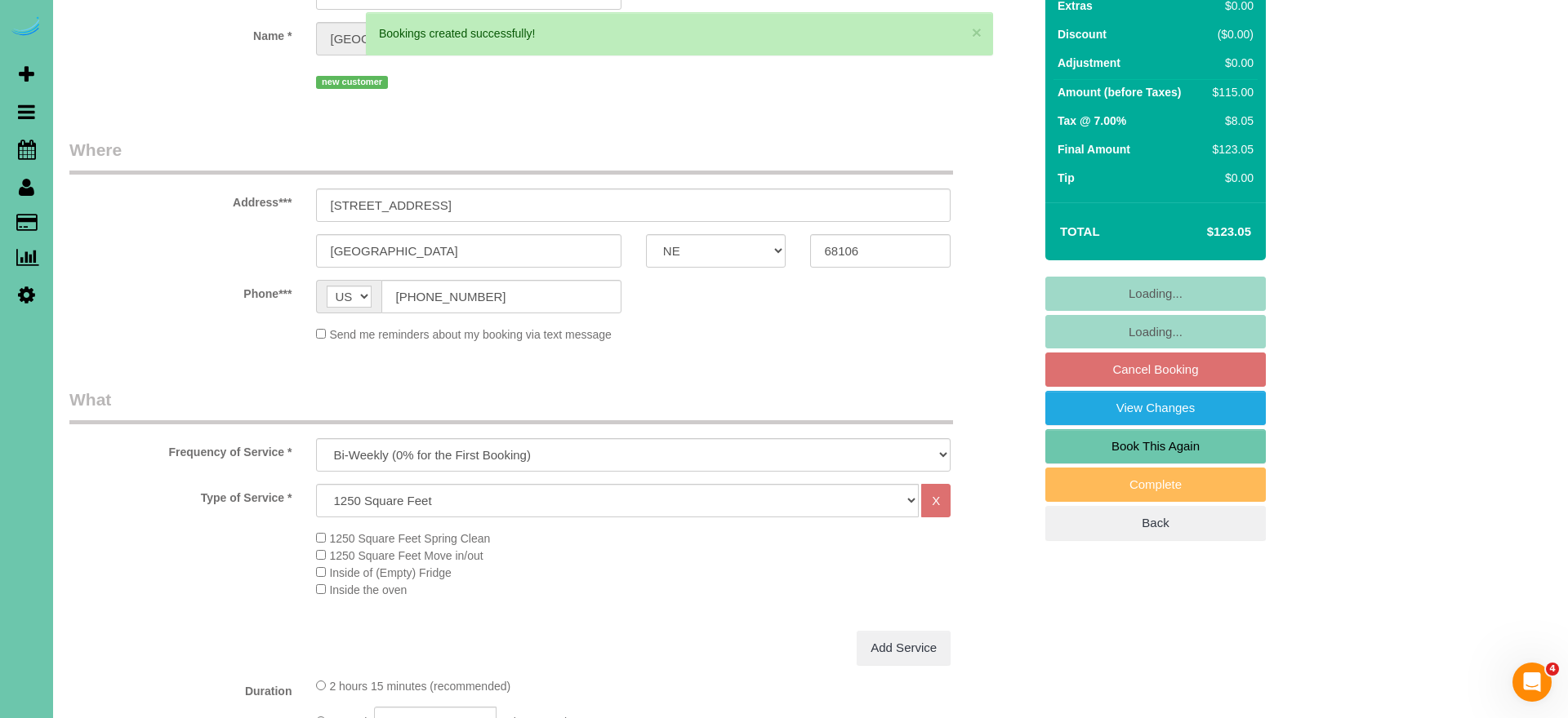
scroll to position [228, 0]
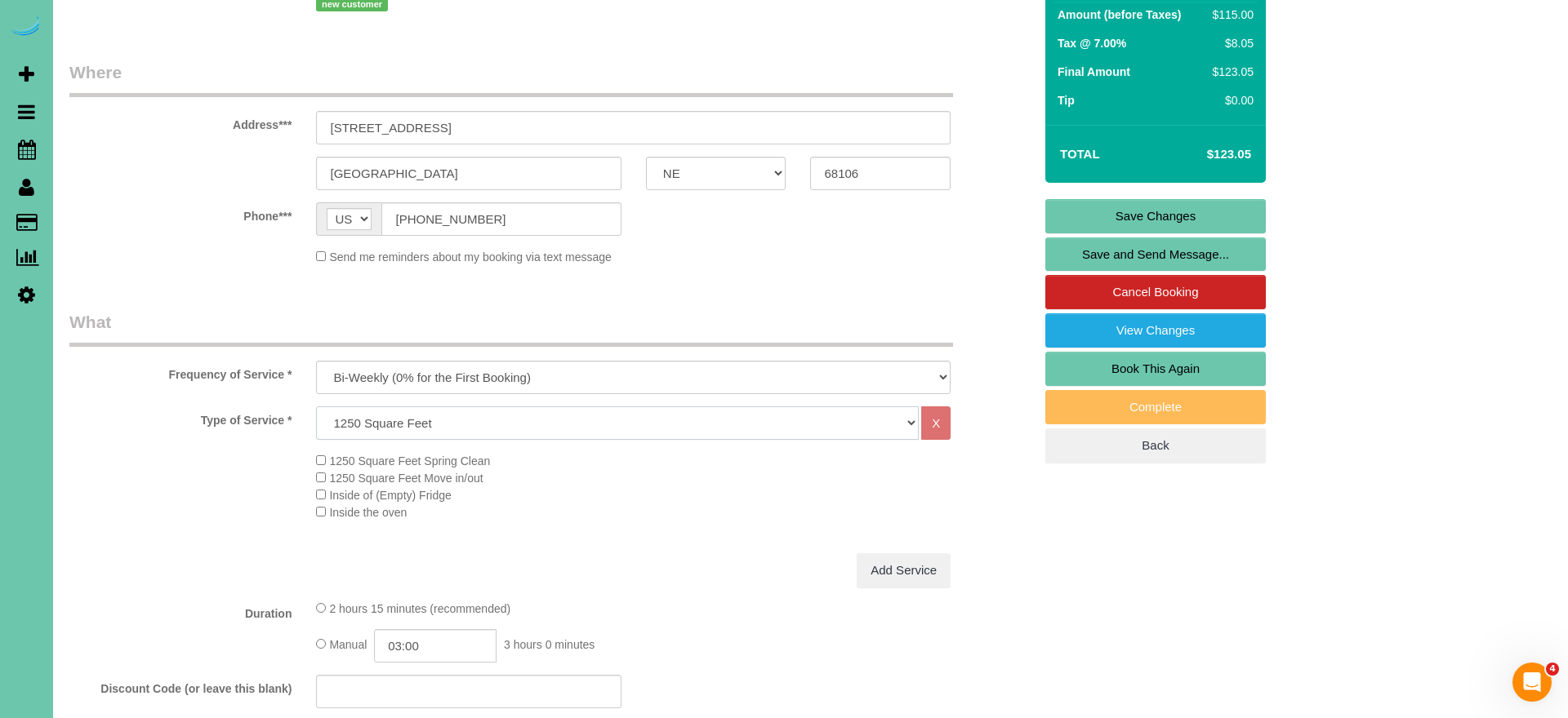
select select "159"
drag, startPoint x: 562, startPoint y: 429, endPoint x: 643, endPoint y: 284, distance: 166.1
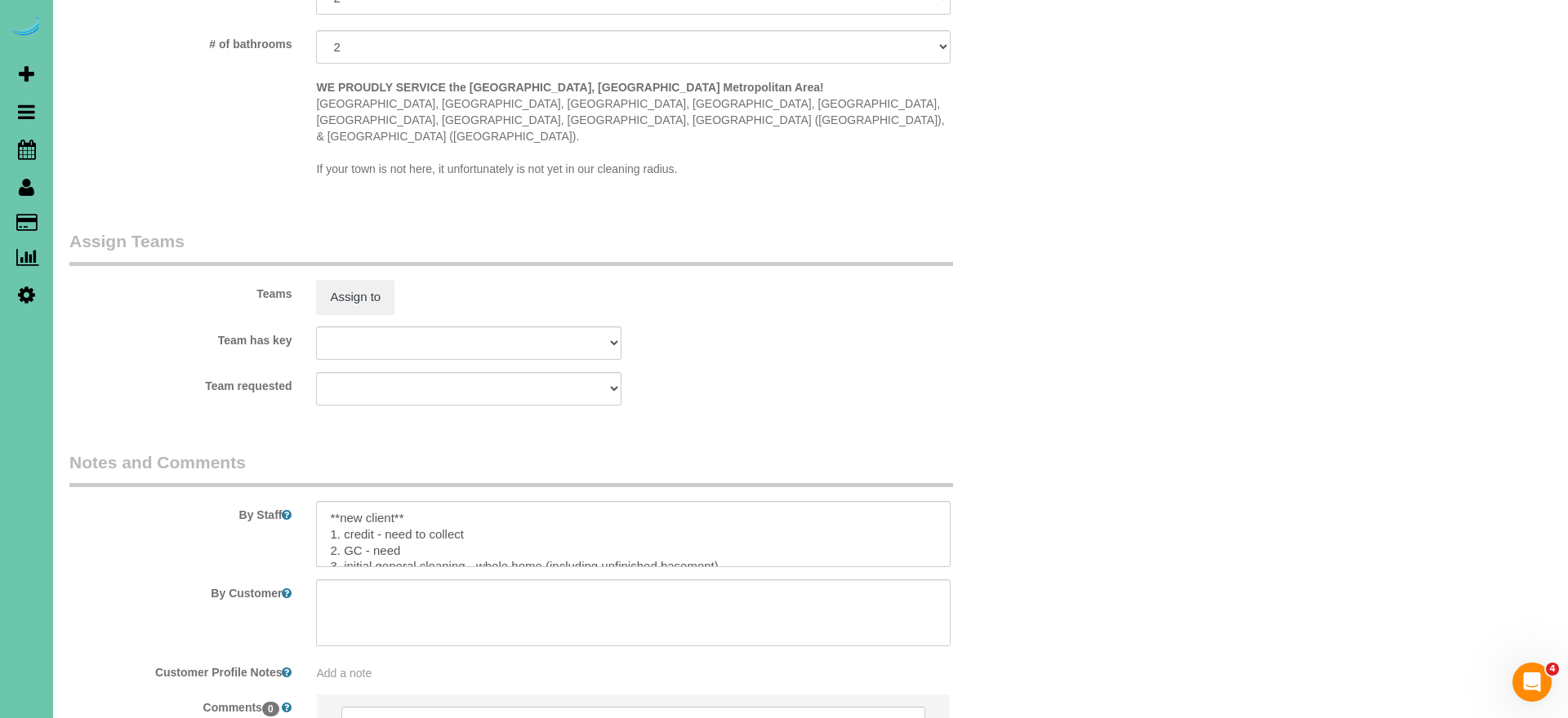
scroll to position [28, 0]
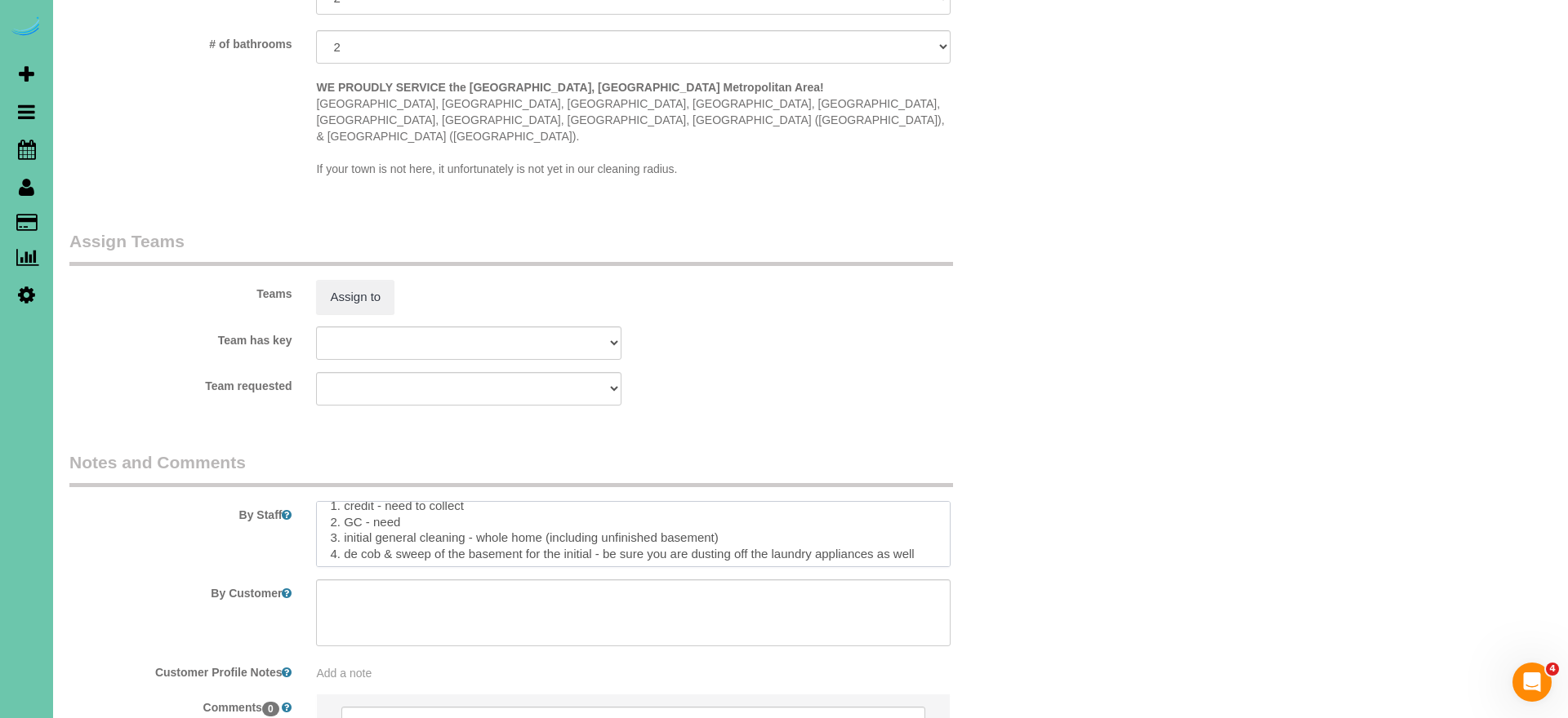
drag, startPoint x: 724, startPoint y: 499, endPoint x: 345, endPoint y: 499, distance: 379.0
click at [345, 501] on textarea at bounding box center [633, 535] width 635 height 67
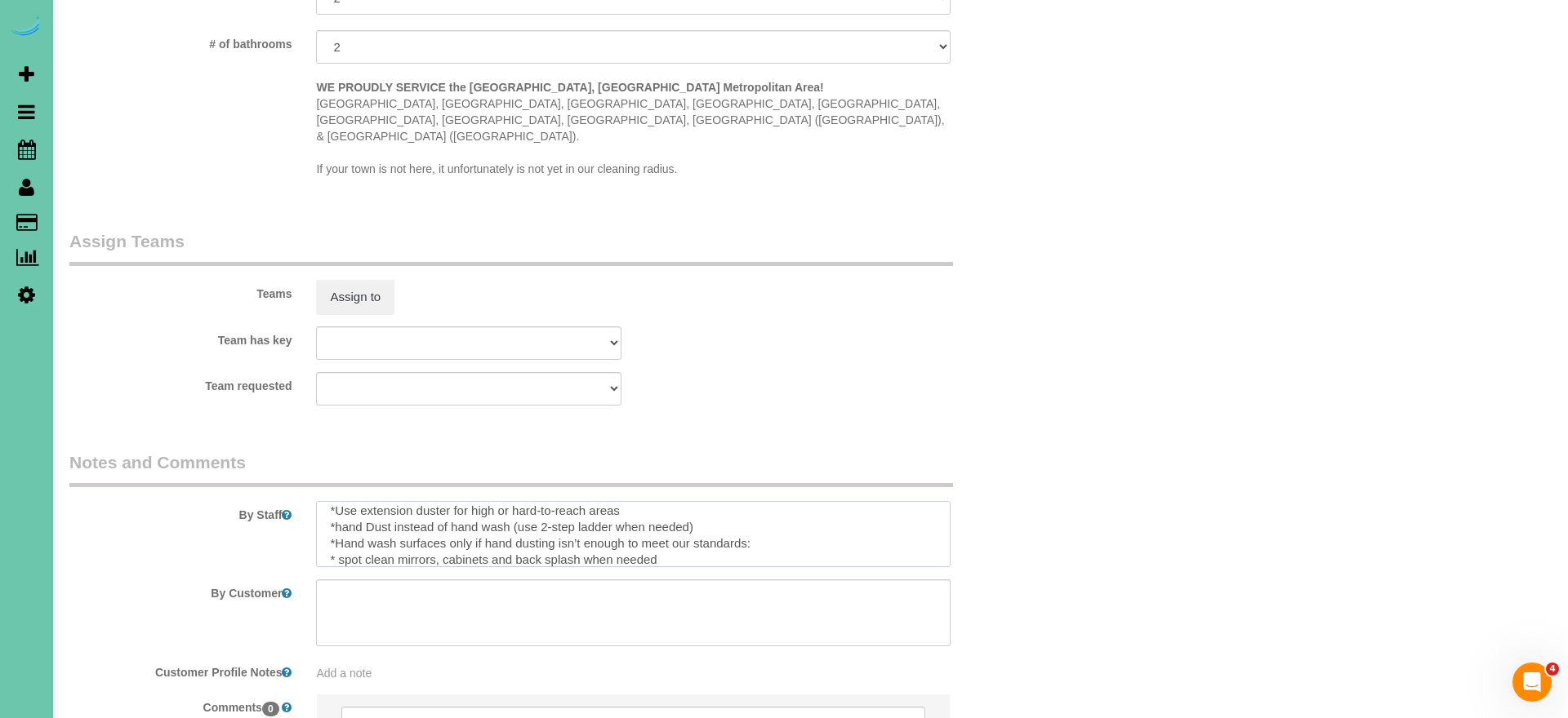
scroll to position [292, 0]
drag, startPoint x: 330, startPoint y: 515, endPoint x: 832, endPoint y: 680, distance: 528.4
click at [832, 680] on sui-booking-comments "By Staff By Customer Customer Profile Notes Add a note Comments 0" at bounding box center [551, 619] width 964 height 337
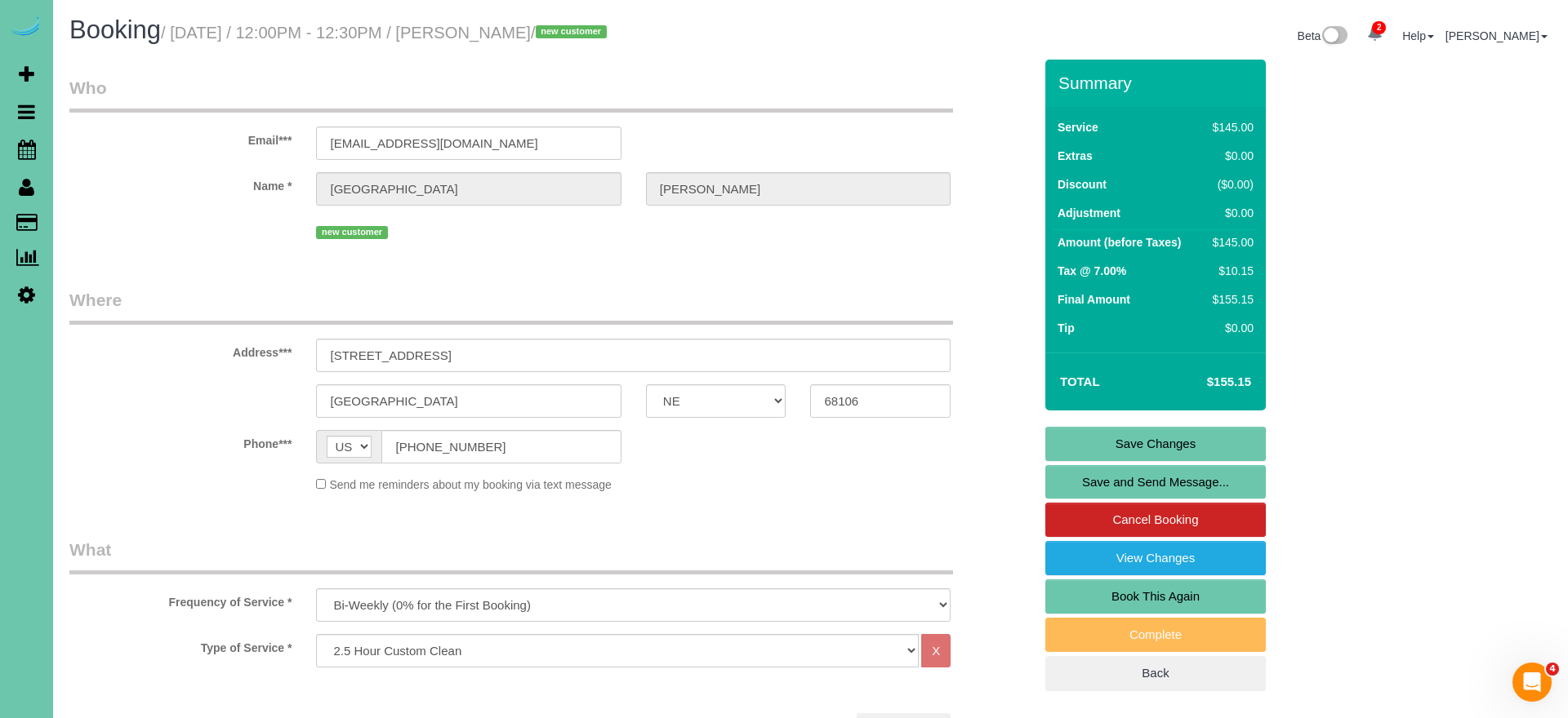
scroll to position [0, 0]
type textarea "**new client** 1. credit - need to collect 2. GC - need 3. biweekly custom clea…"
click at [1097, 454] on link "Save Changes" at bounding box center [1156, 444] width 220 height 34
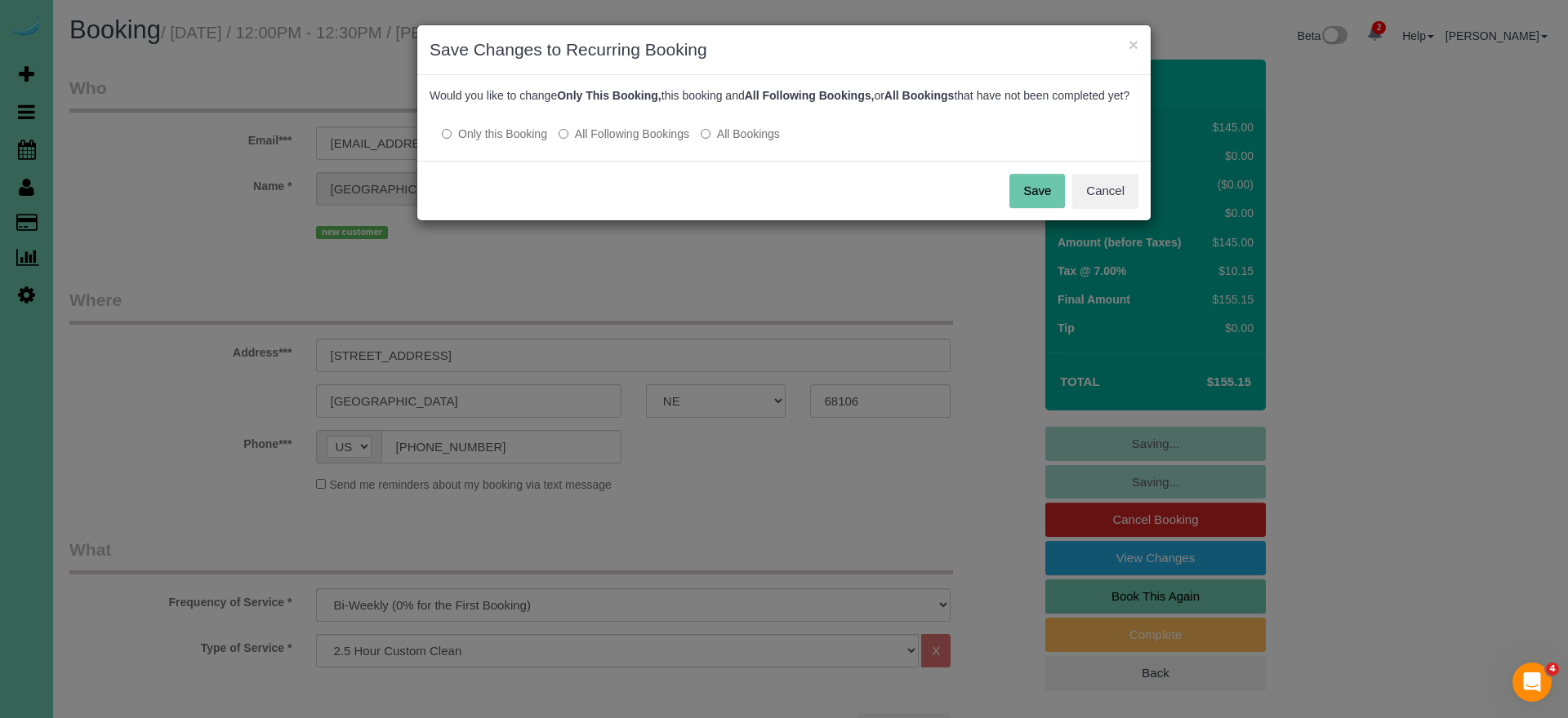
drag, startPoint x: 626, startPoint y: 147, endPoint x: 880, endPoint y: 176, distance: 255.7
click at [635, 142] on label "All Following Bookings" at bounding box center [624, 134] width 131 height 17
click at [1036, 207] on button "Save" at bounding box center [1037, 191] width 56 height 34
